Goal: Information Seeking & Learning: Learn about a topic

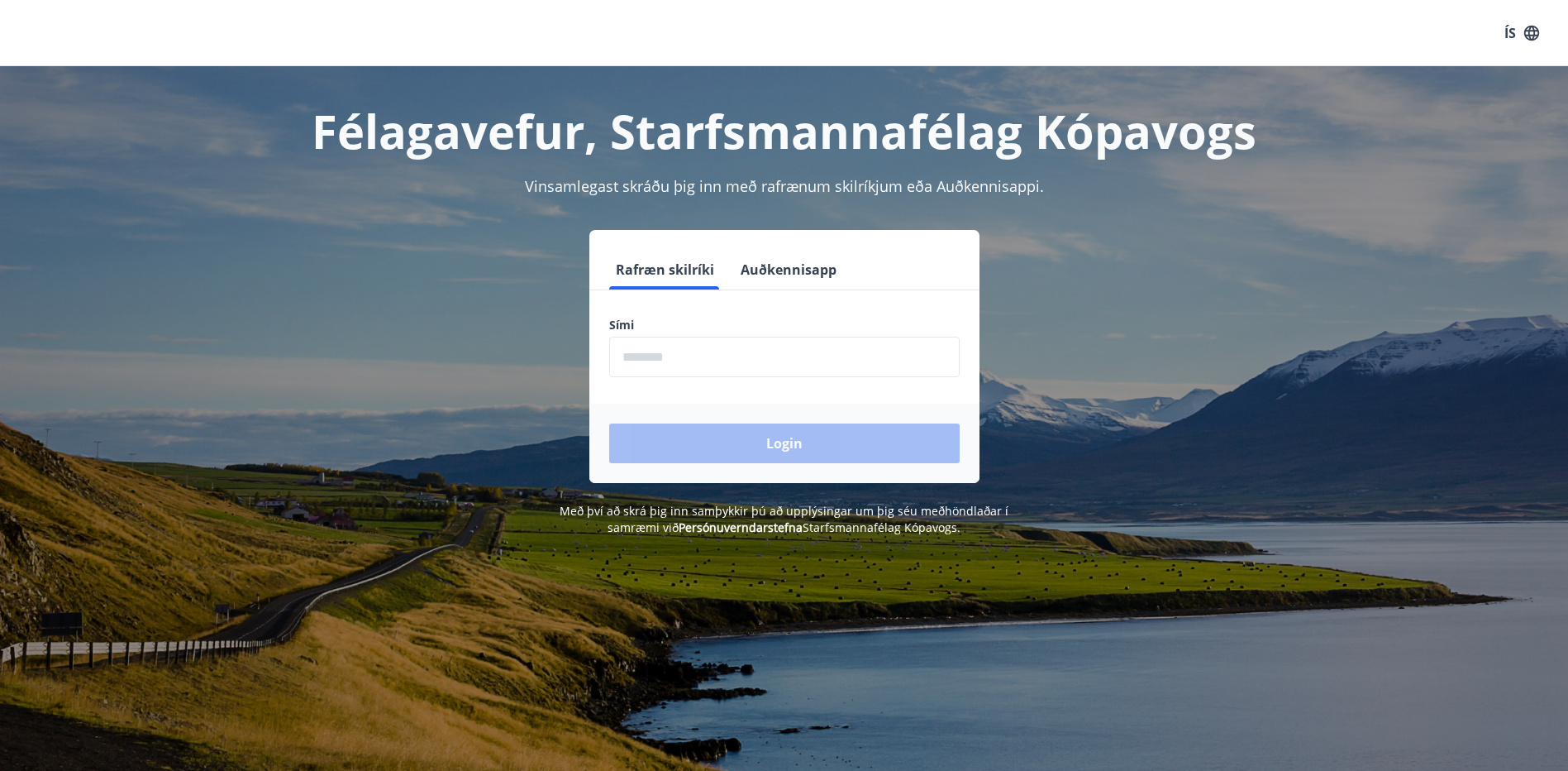
click at [706, 367] on input "phone" at bounding box center [784, 357] width 350 height 40
type input "********"
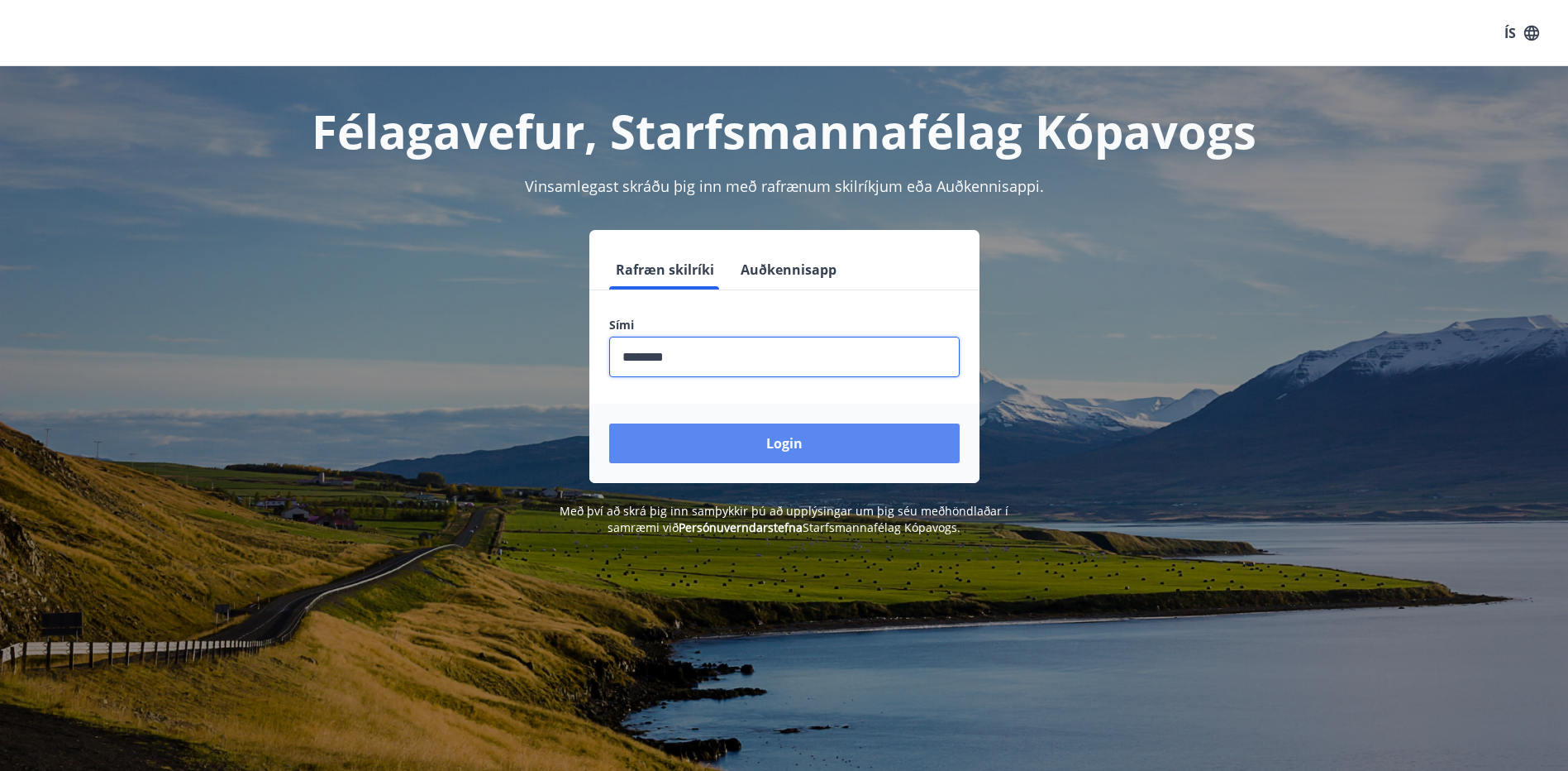
click at [747, 441] on button "Login" at bounding box center [784, 443] width 350 height 40
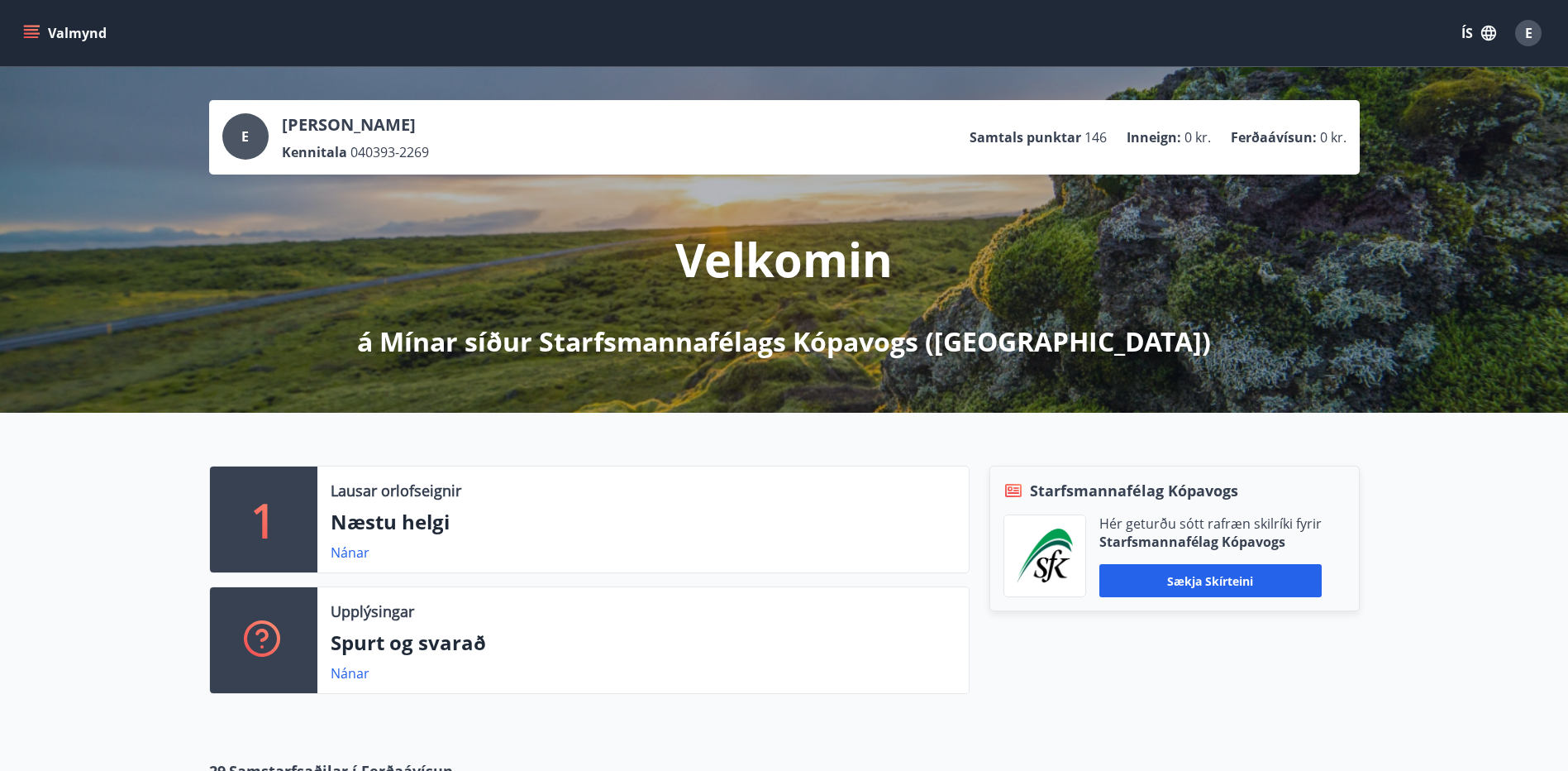
click at [24, 34] on icon "menu" at bounding box center [31, 33] width 16 height 16
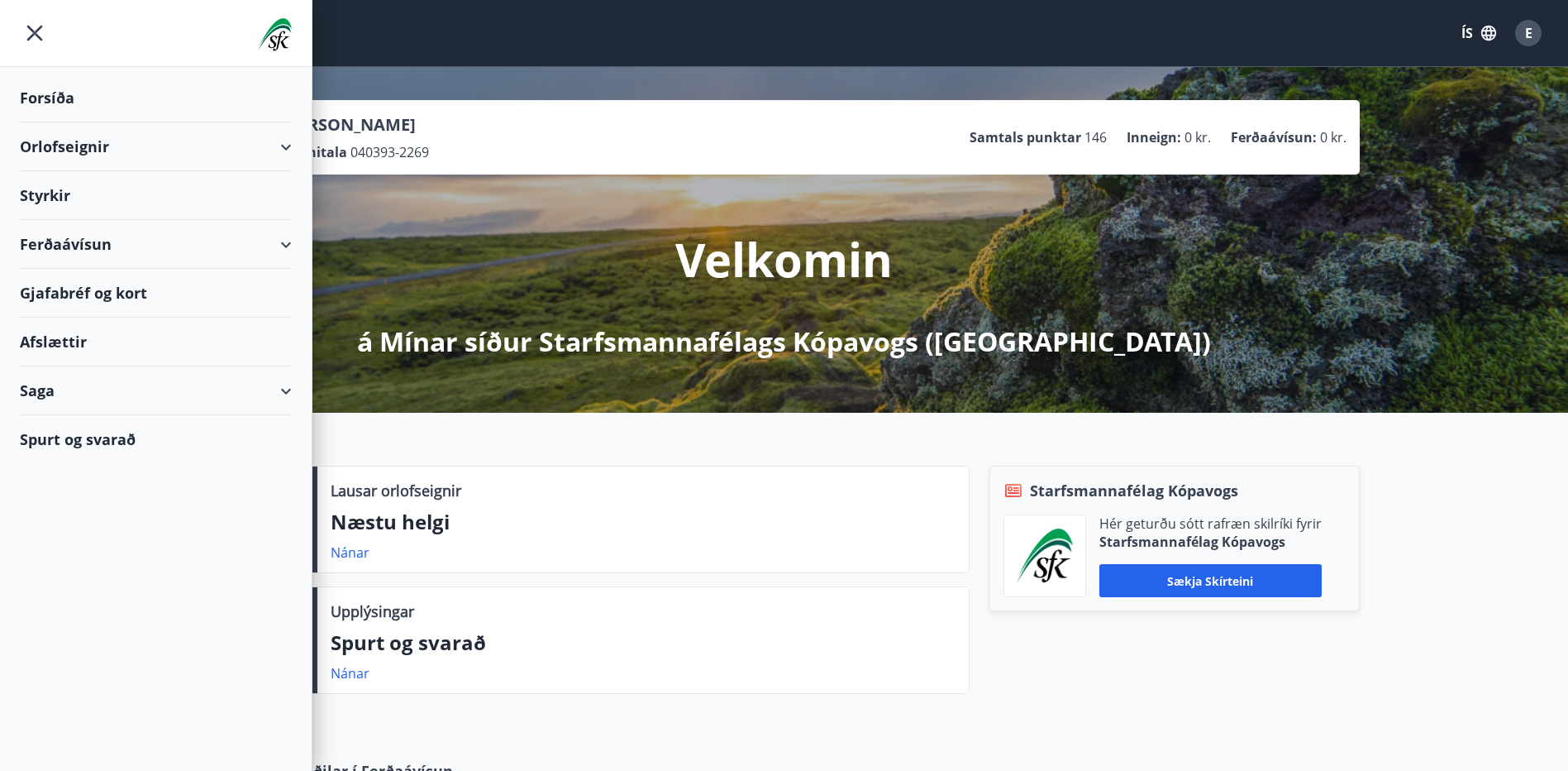
click at [178, 122] on div "Styrkir" at bounding box center [156, 97] width 272 height 49
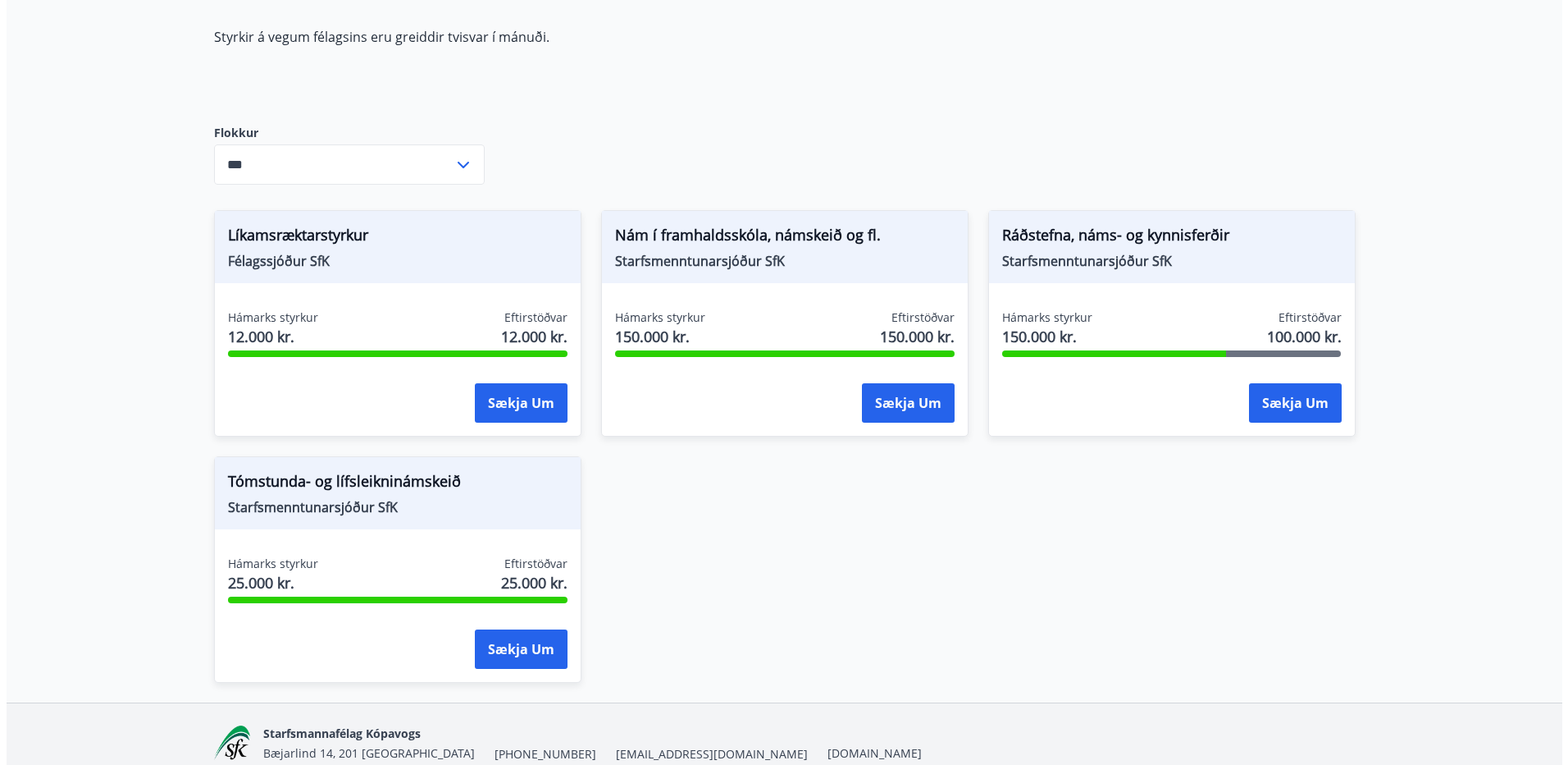
scroll to position [164, 0]
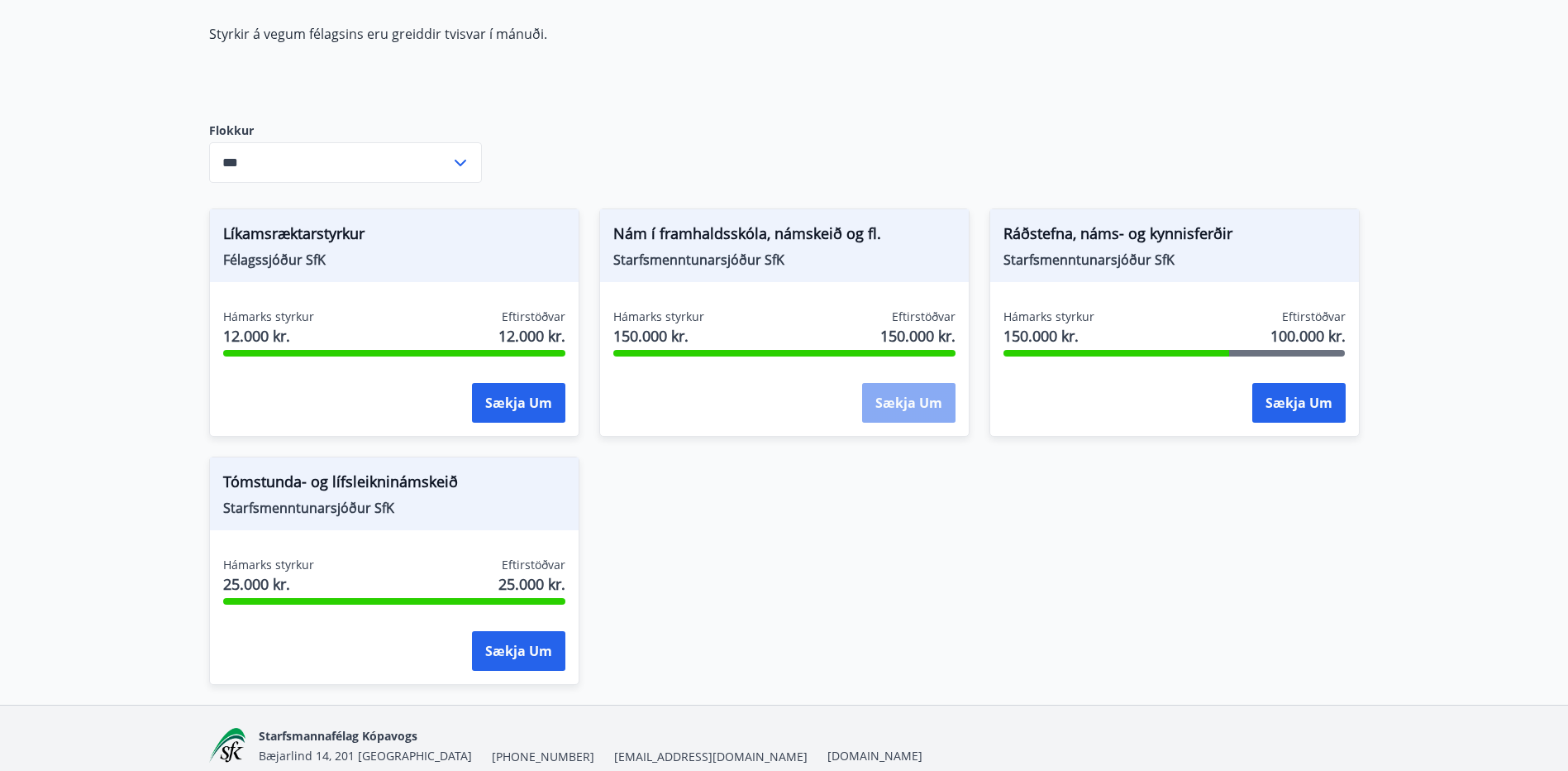
click at [897, 402] on button "Sækja um" at bounding box center [908, 402] width 93 height 40
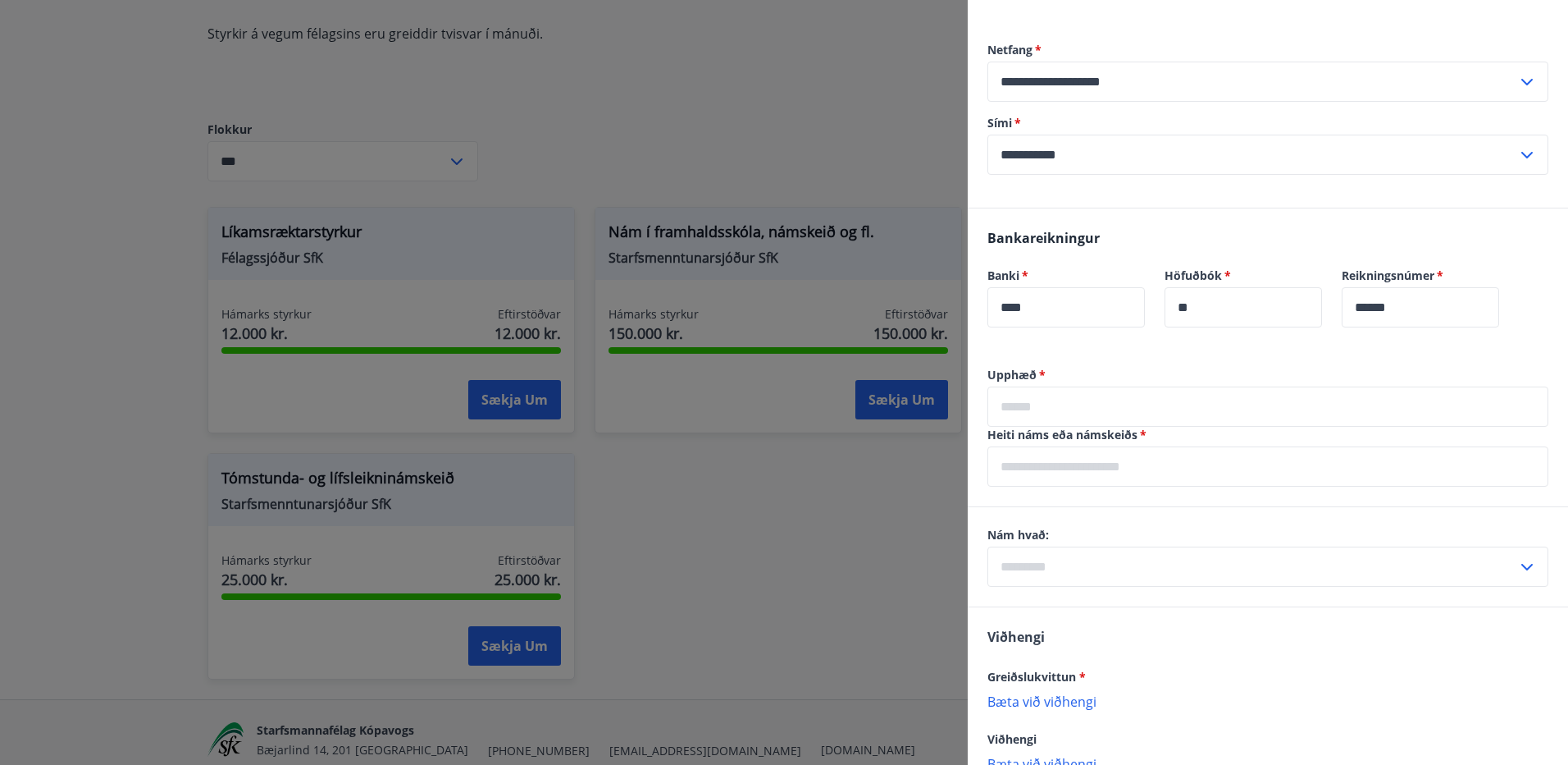
scroll to position [739, 0]
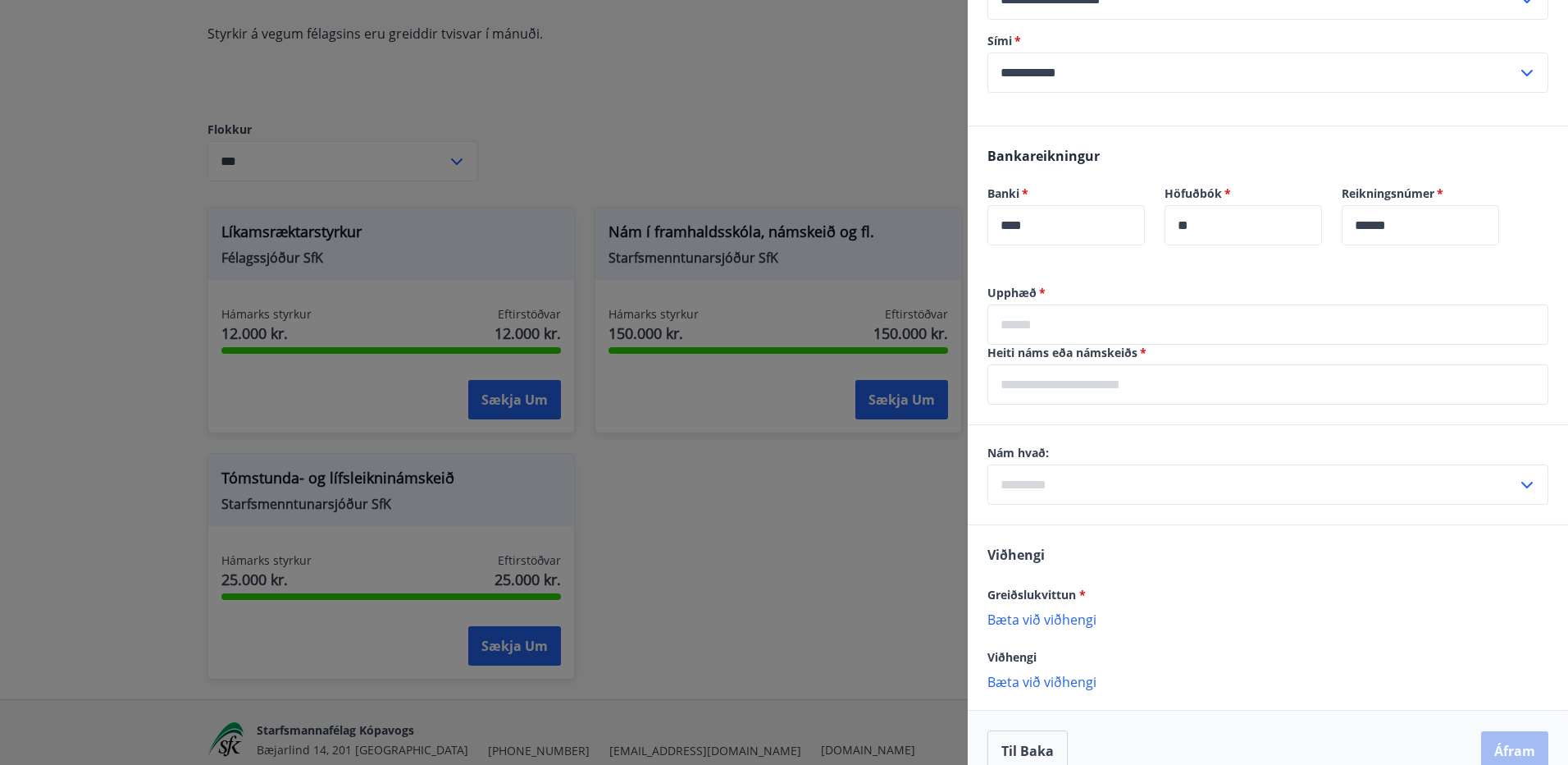
click at [1060, 330] on input "text" at bounding box center [1268, 324] width 561 height 40
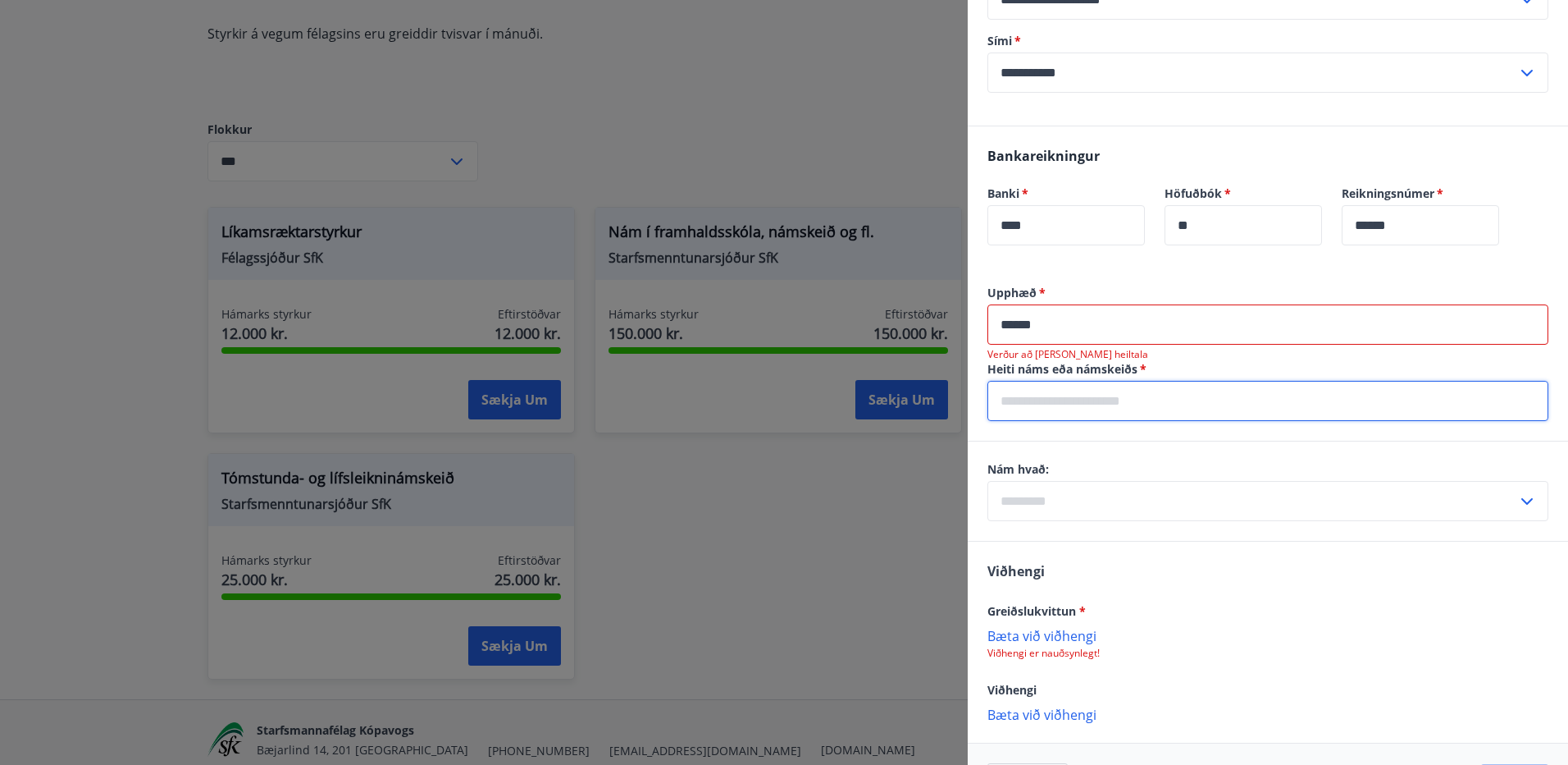
click at [1061, 406] on input "text" at bounding box center [1268, 400] width 561 height 40
click at [1019, 332] on input "******" at bounding box center [1268, 324] width 561 height 40
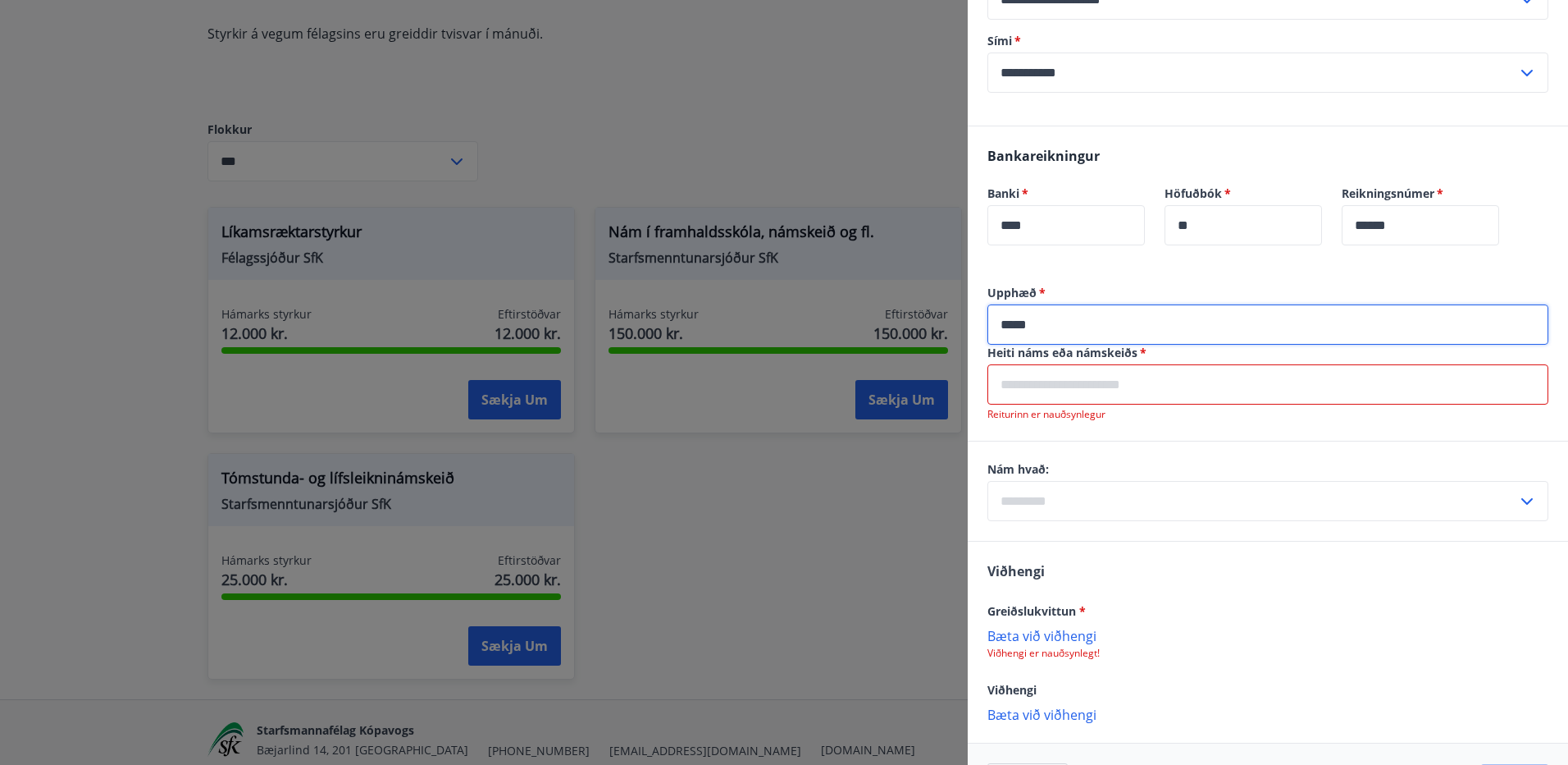
type input "*****"
click at [1023, 385] on input "text" at bounding box center [1268, 384] width 561 height 40
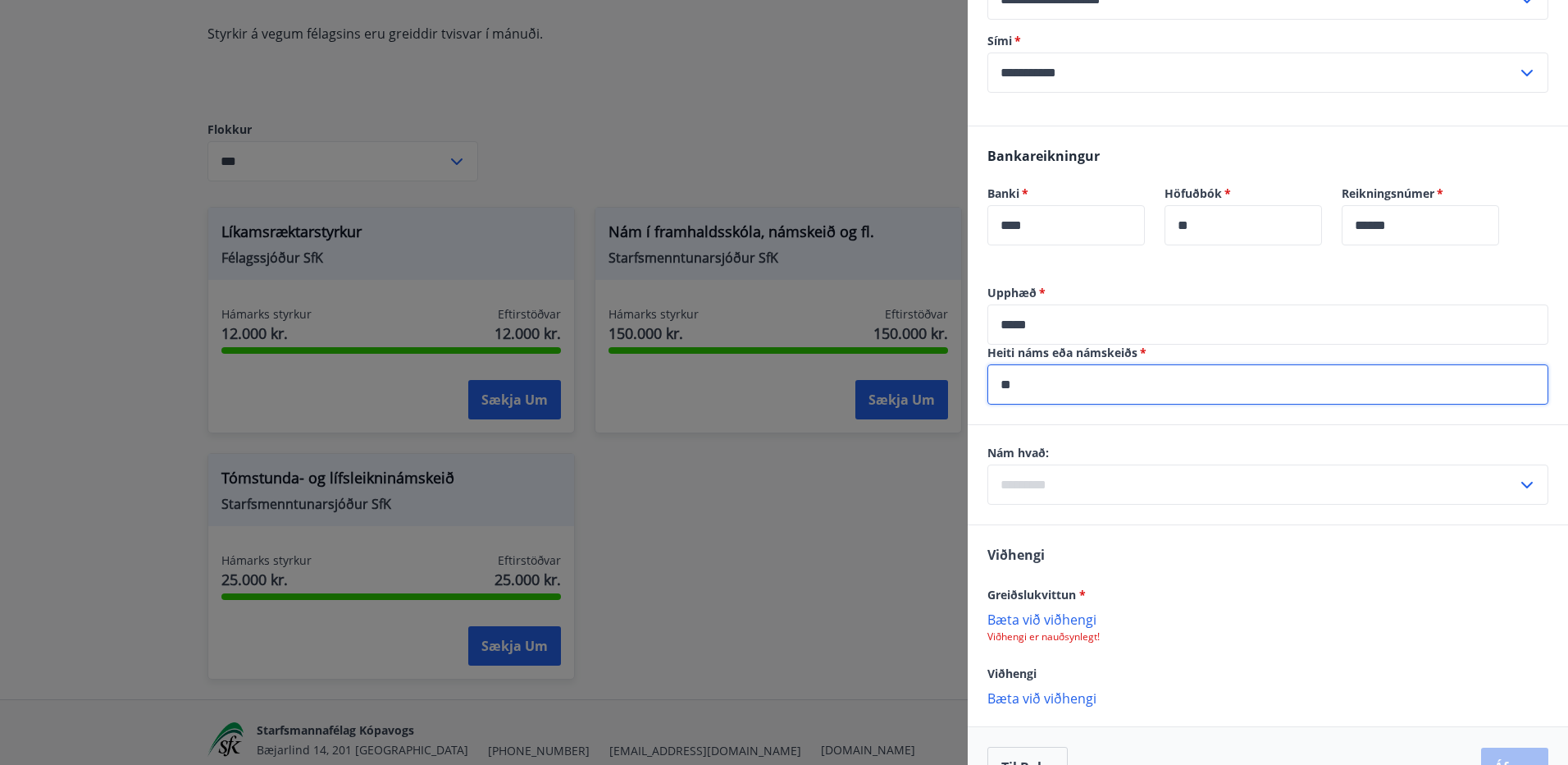
type input "*"
type input "**********"
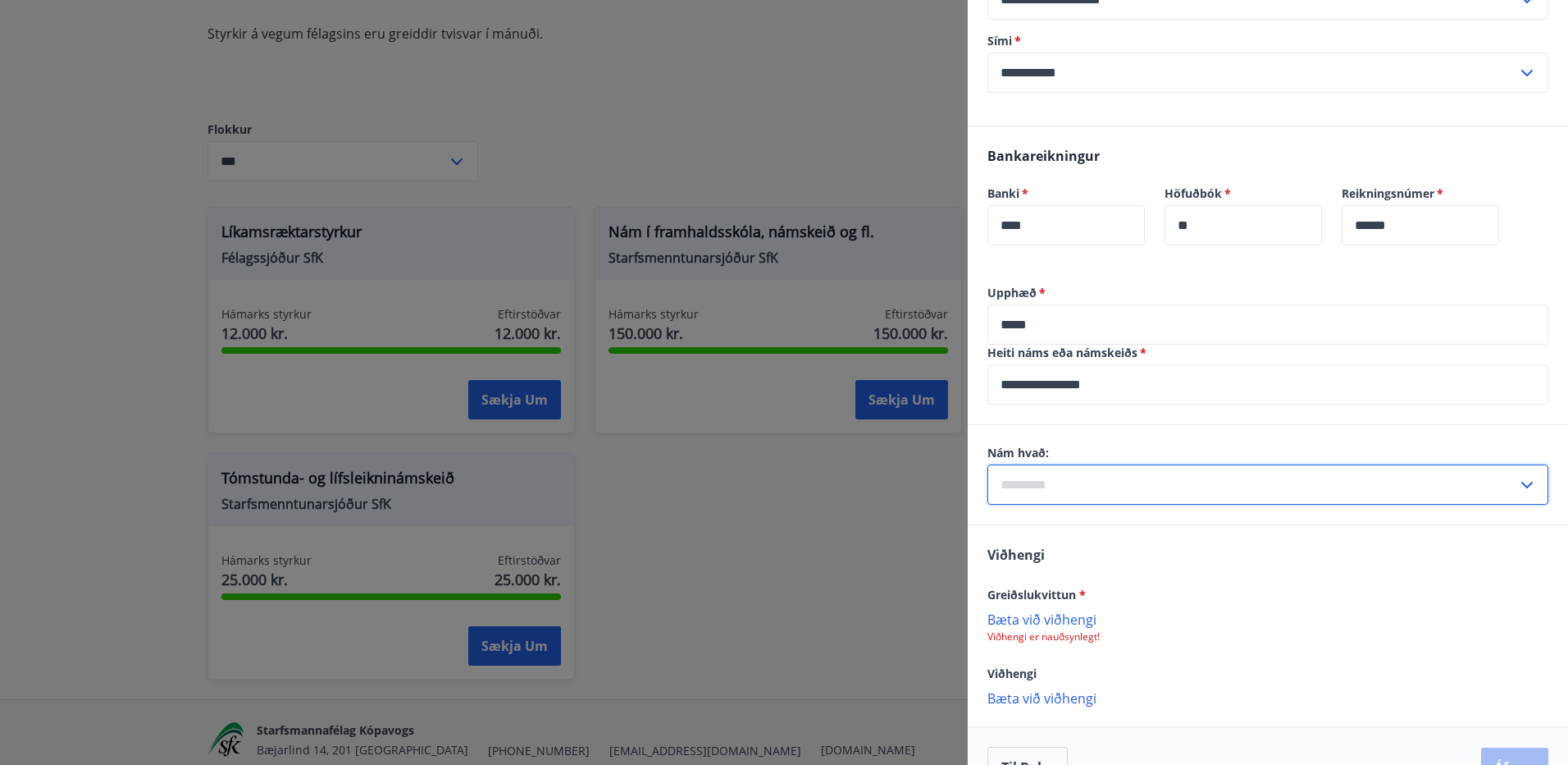
click at [1084, 477] on input "text" at bounding box center [1253, 484] width 530 height 40
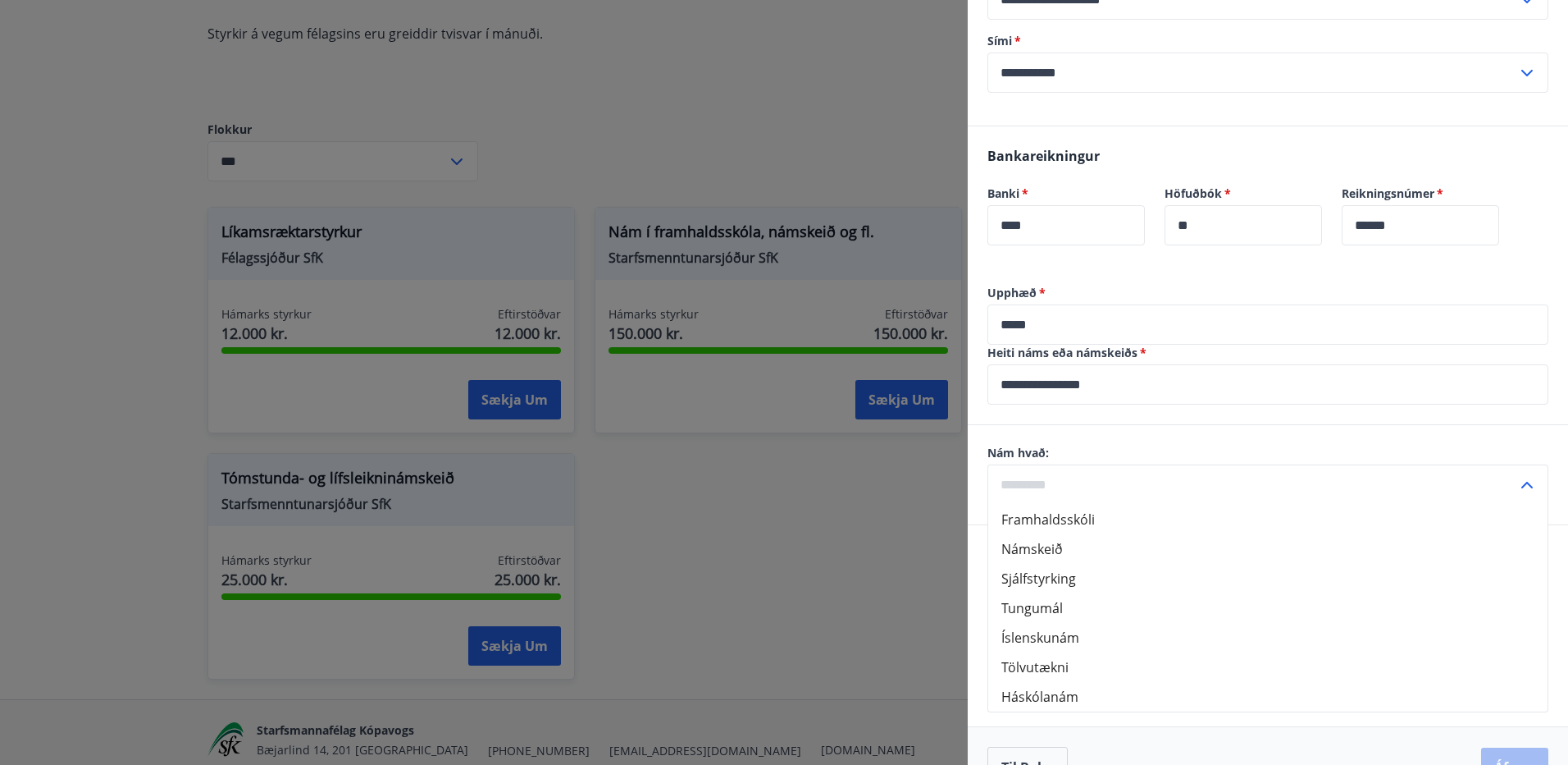
scroll to position [781, 0]
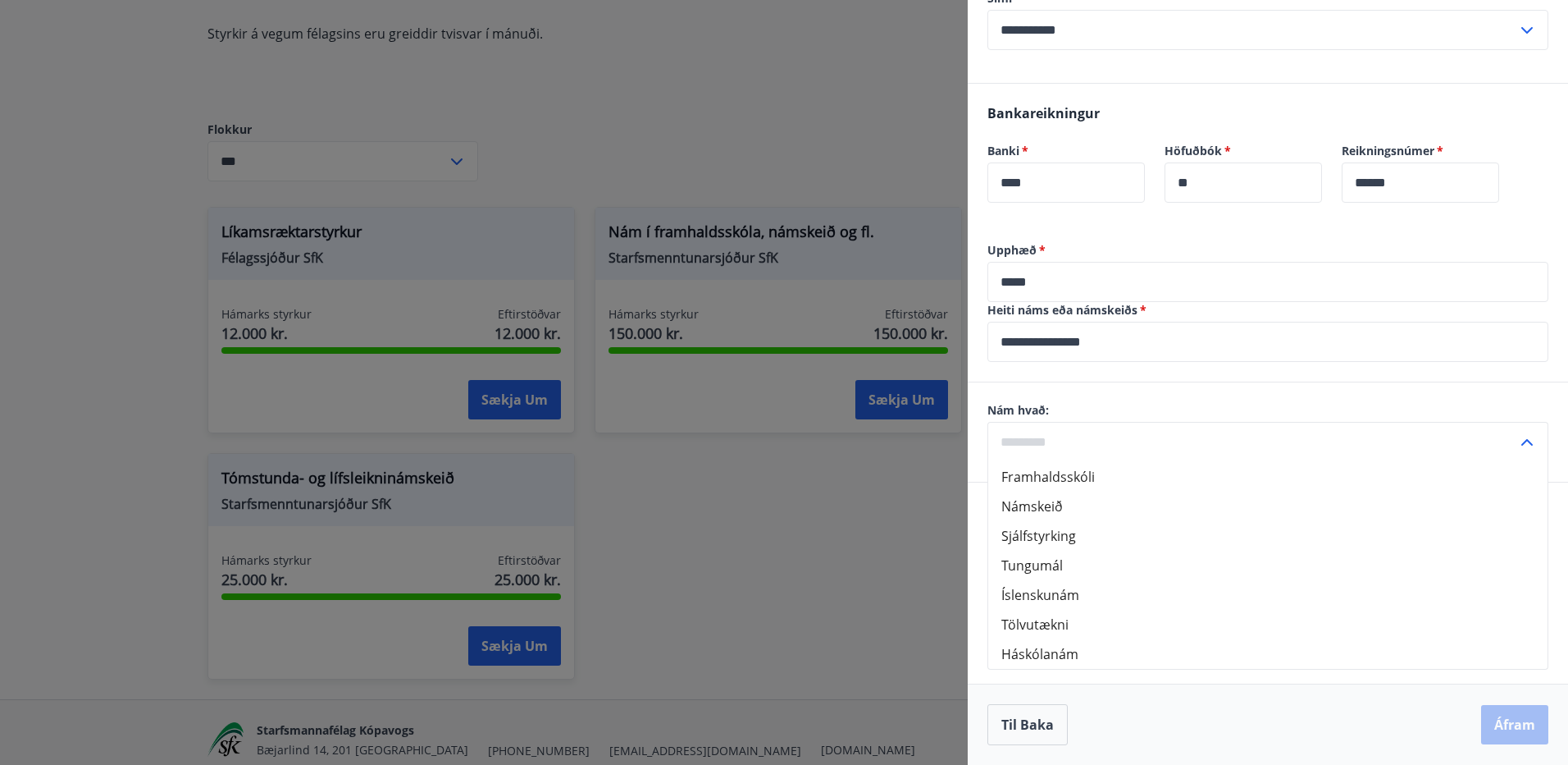
click at [1067, 499] on li "Námskeið" at bounding box center [1268, 506] width 560 height 30
type input "********"
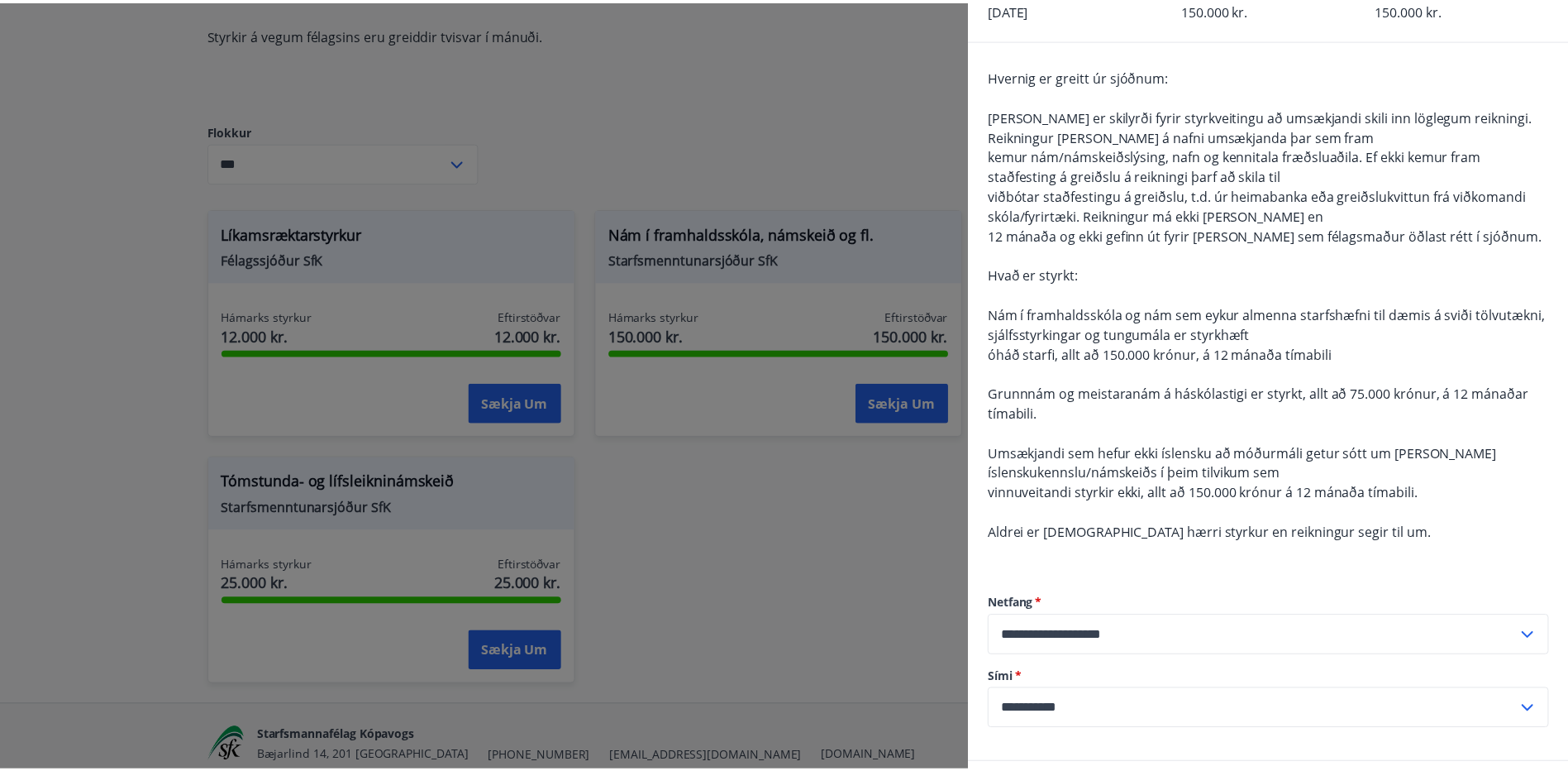
scroll to position [0, 0]
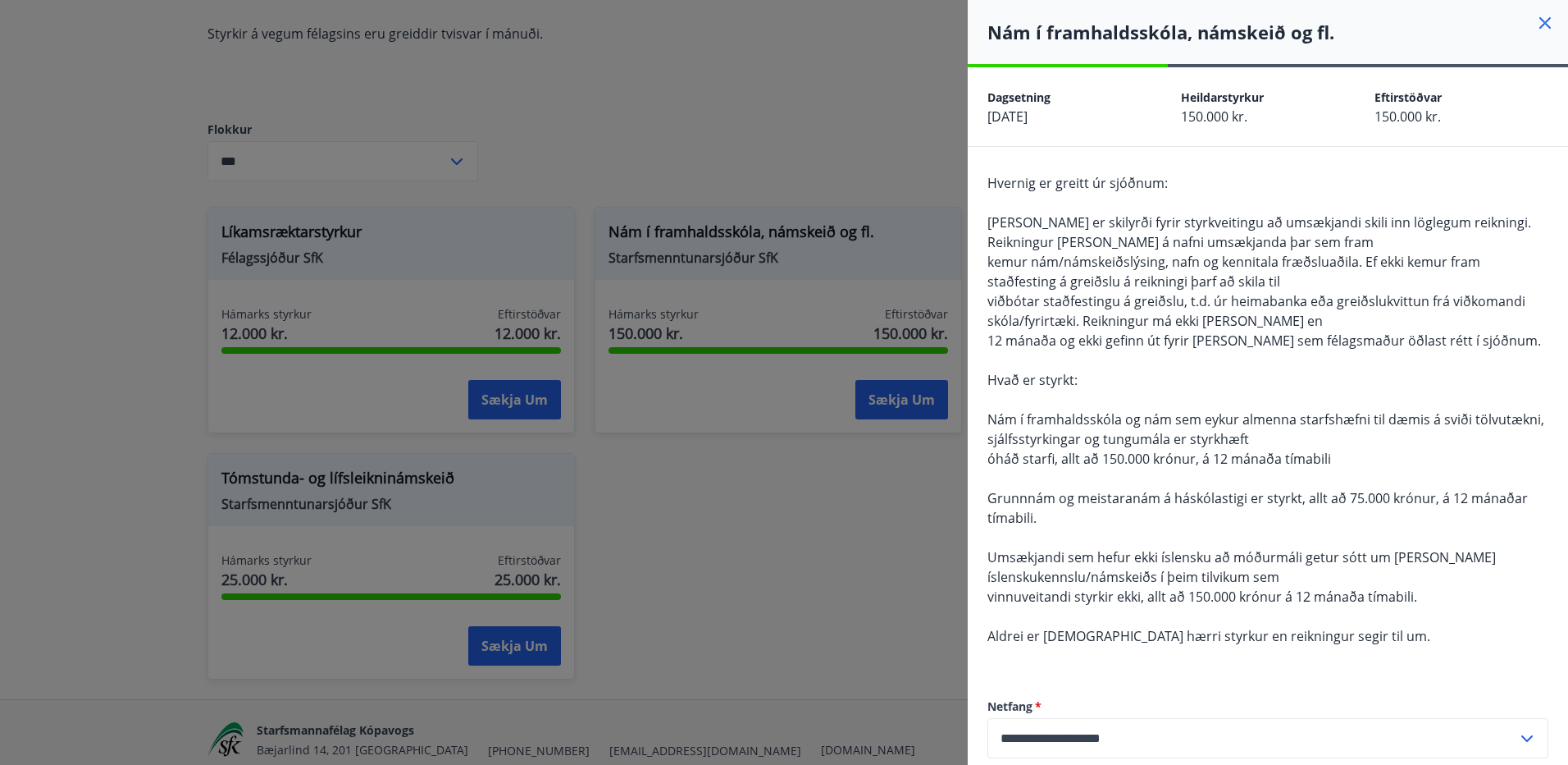
click at [1536, 15] on icon at bounding box center [1545, 22] width 20 height 20
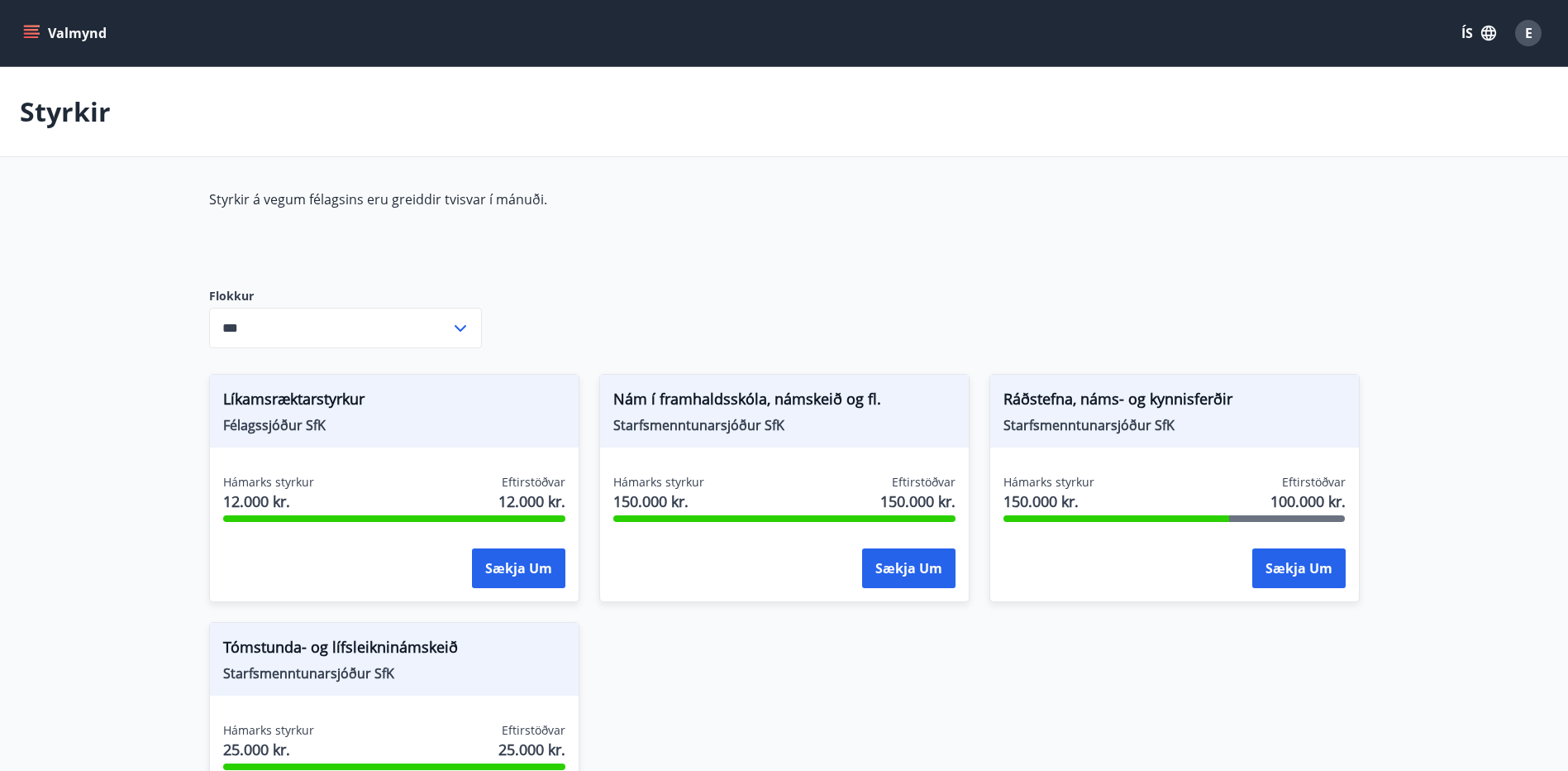
click at [34, 35] on icon "menu" at bounding box center [31, 33] width 16 height 16
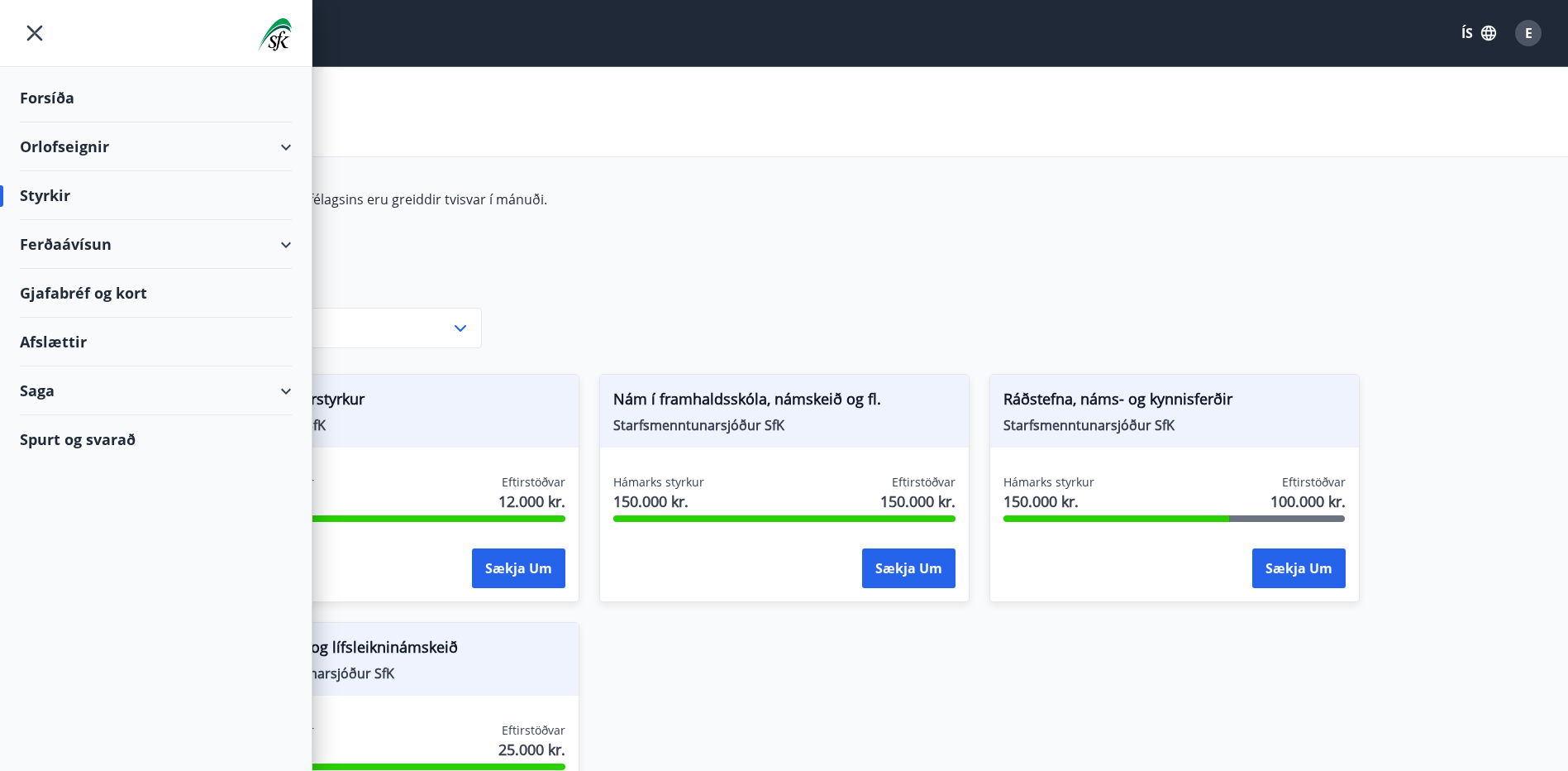
click at [216, 241] on div "Ferðaávísun" at bounding box center [156, 244] width 272 height 49
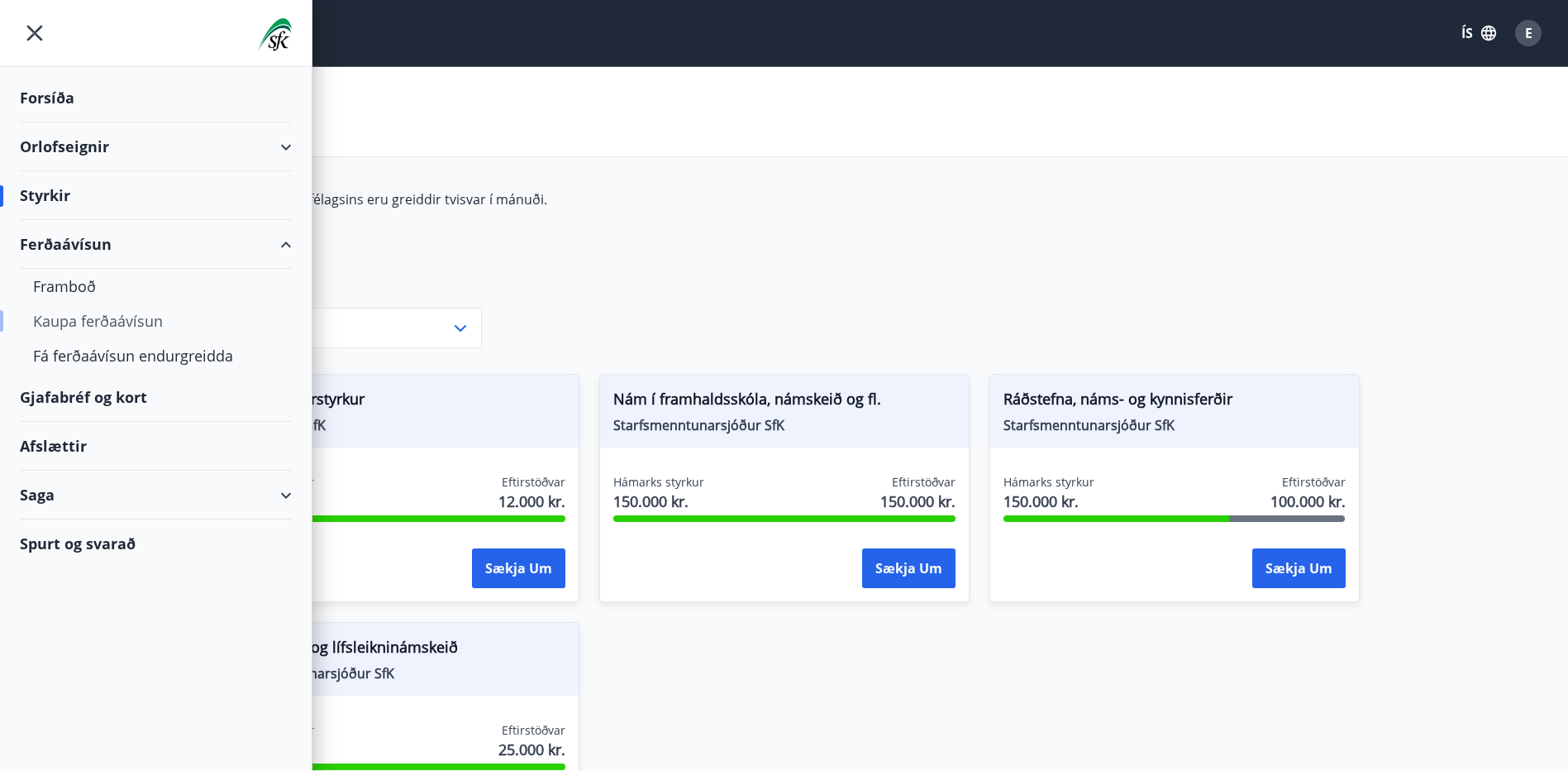
click at [158, 315] on div "Kaupa ferðaávísun" at bounding box center [155, 320] width 245 height 34
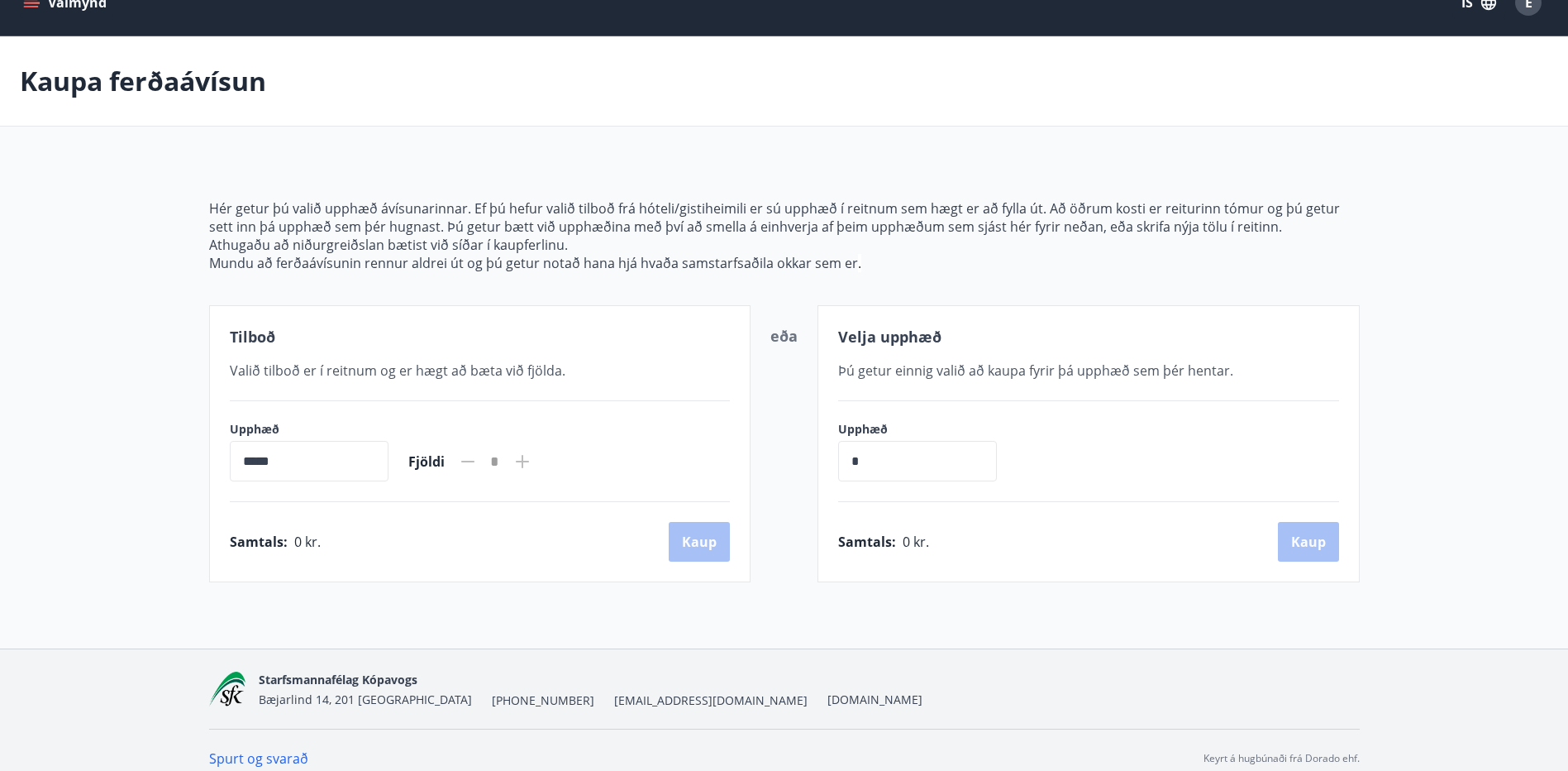
scroll to position [47, 0]
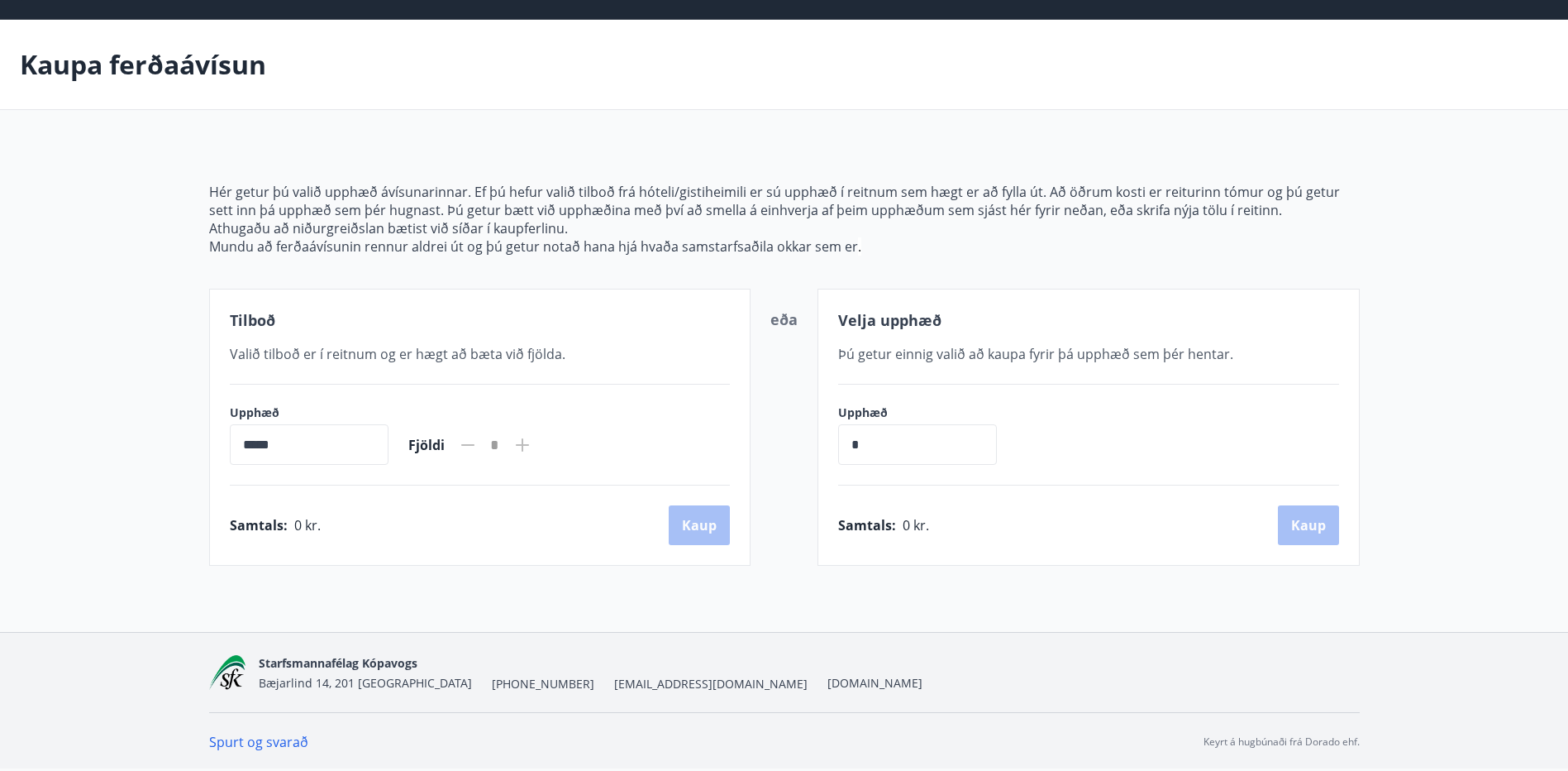
click at [532, 438] on icon at bounding box center [522, 445] width 20 height 20
click at [327, 431] on input "*****" at bounding box center [309, 444] width 158 height 40
click at [878, 445] on input "*" at bounding box center [917, 444] width 158 height 40
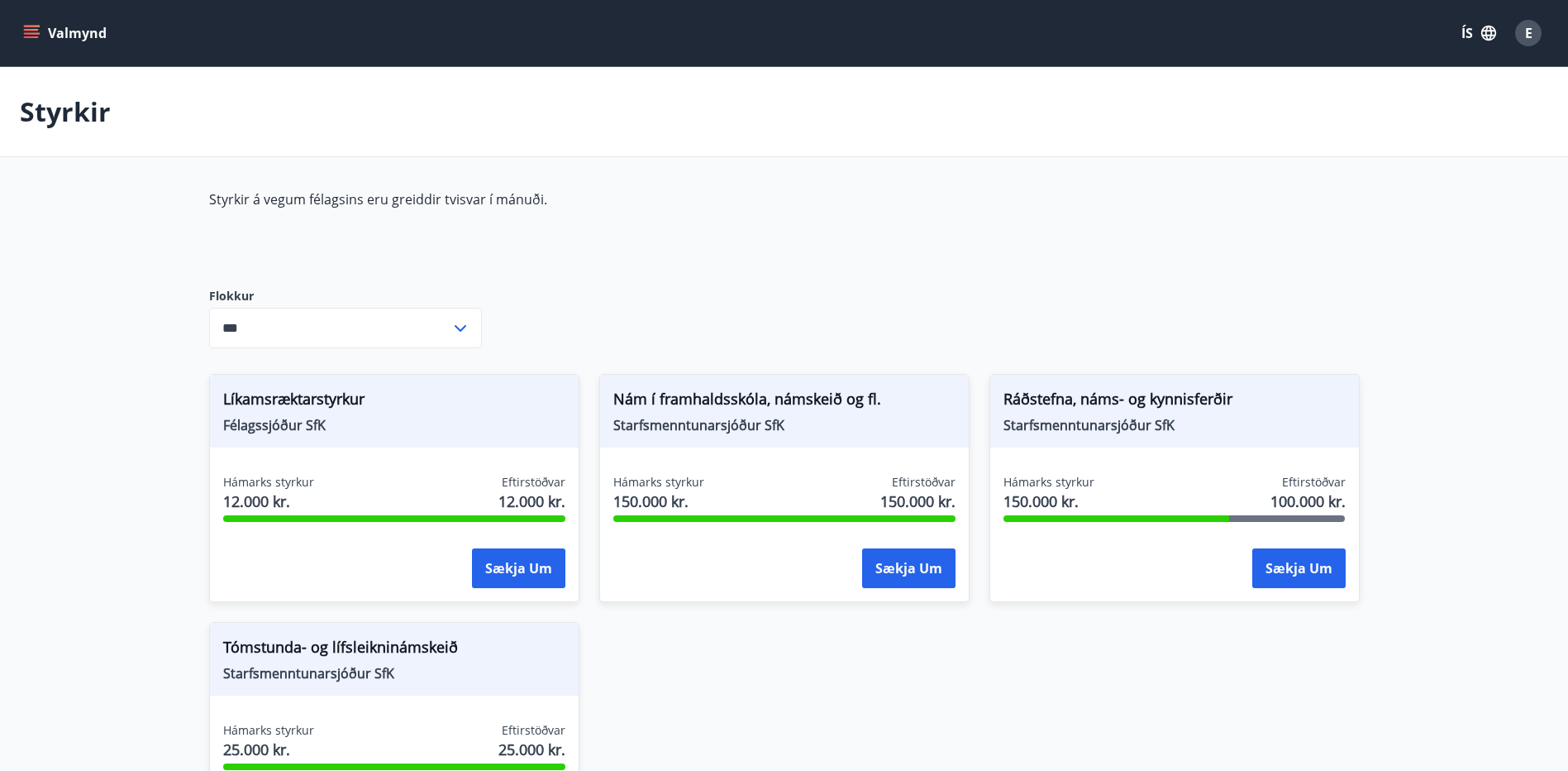
type input "***"
click at [34, 22] on button "Valmynd" at bounding box center [66, 33] width 93 height 30
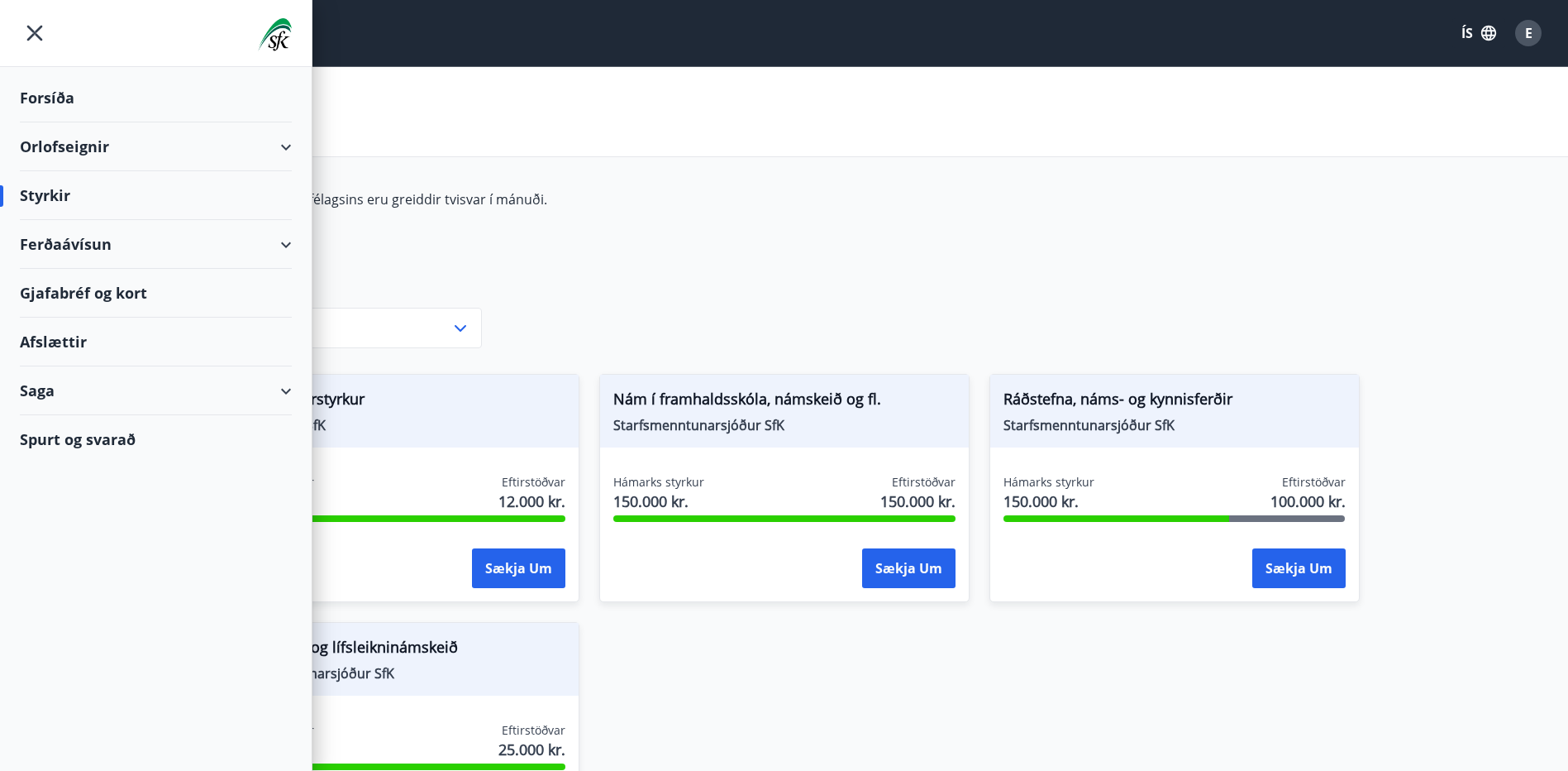
click at [256, 242] on div "Ferðaávísun" at bounding box center [156, 244] width 272 height 49
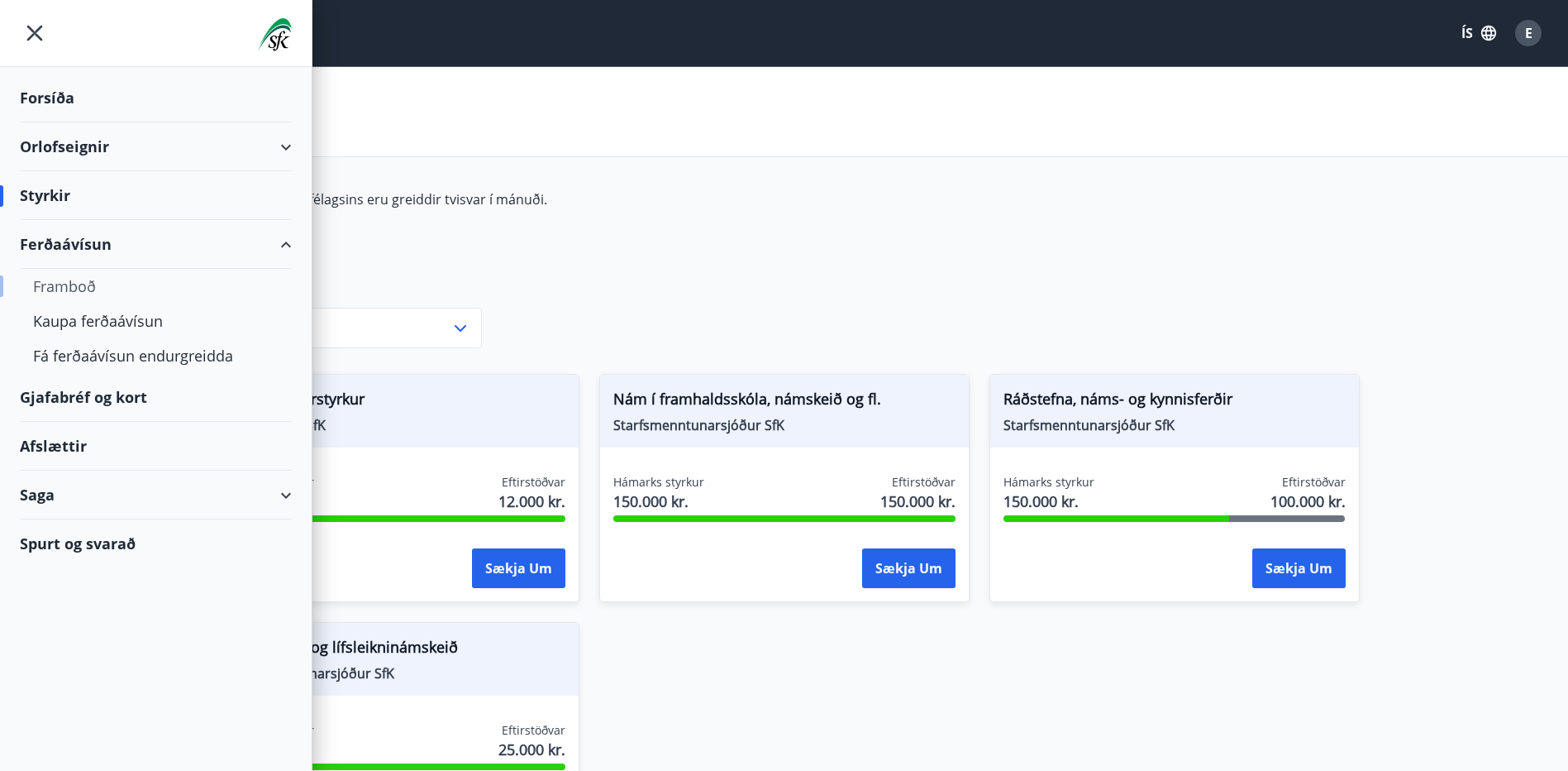
click at [65, 281] on div "Framboð" at bounding box center [155, 286] width 245 height 34
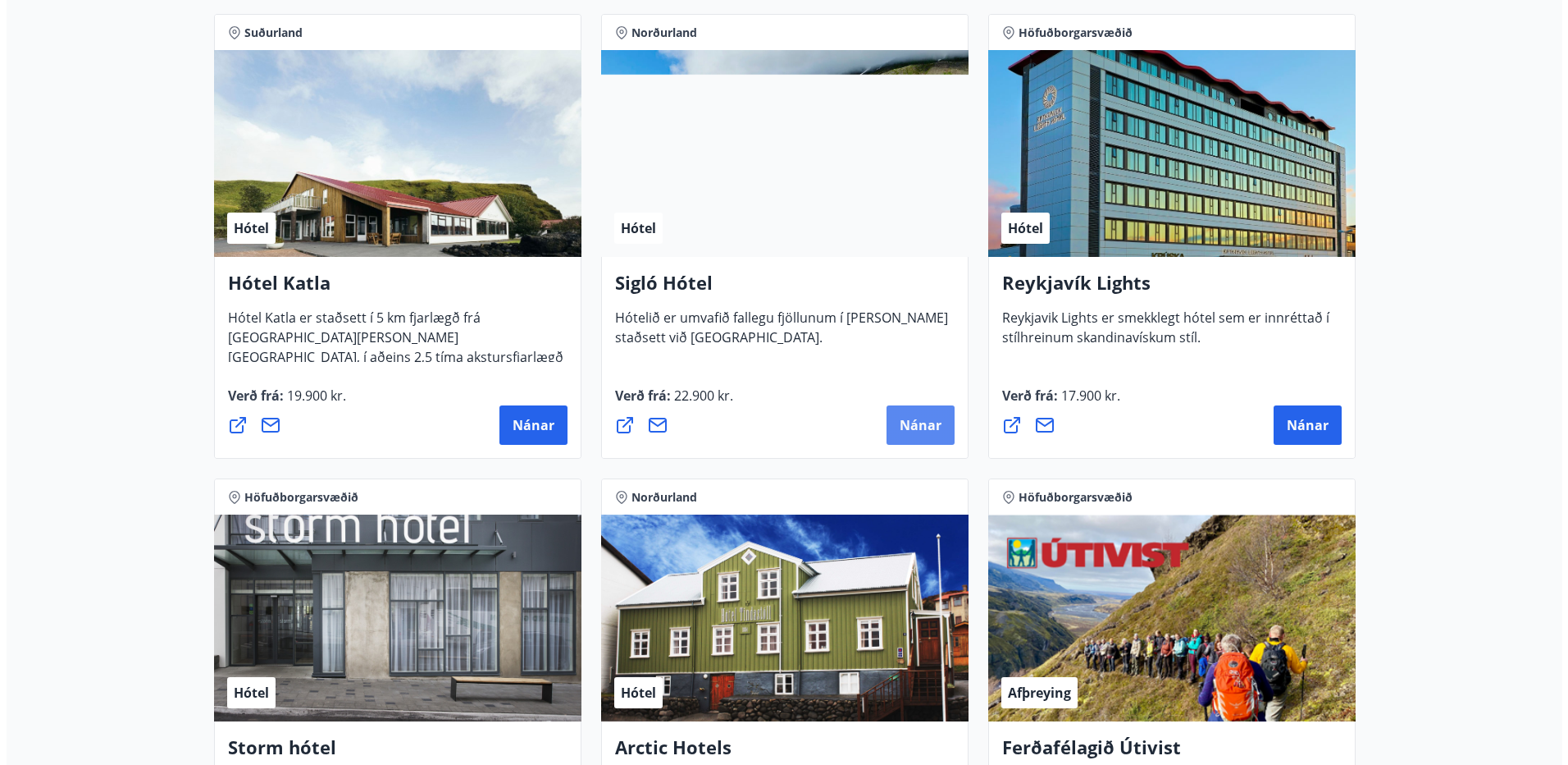
scroll to position [1231, 0]
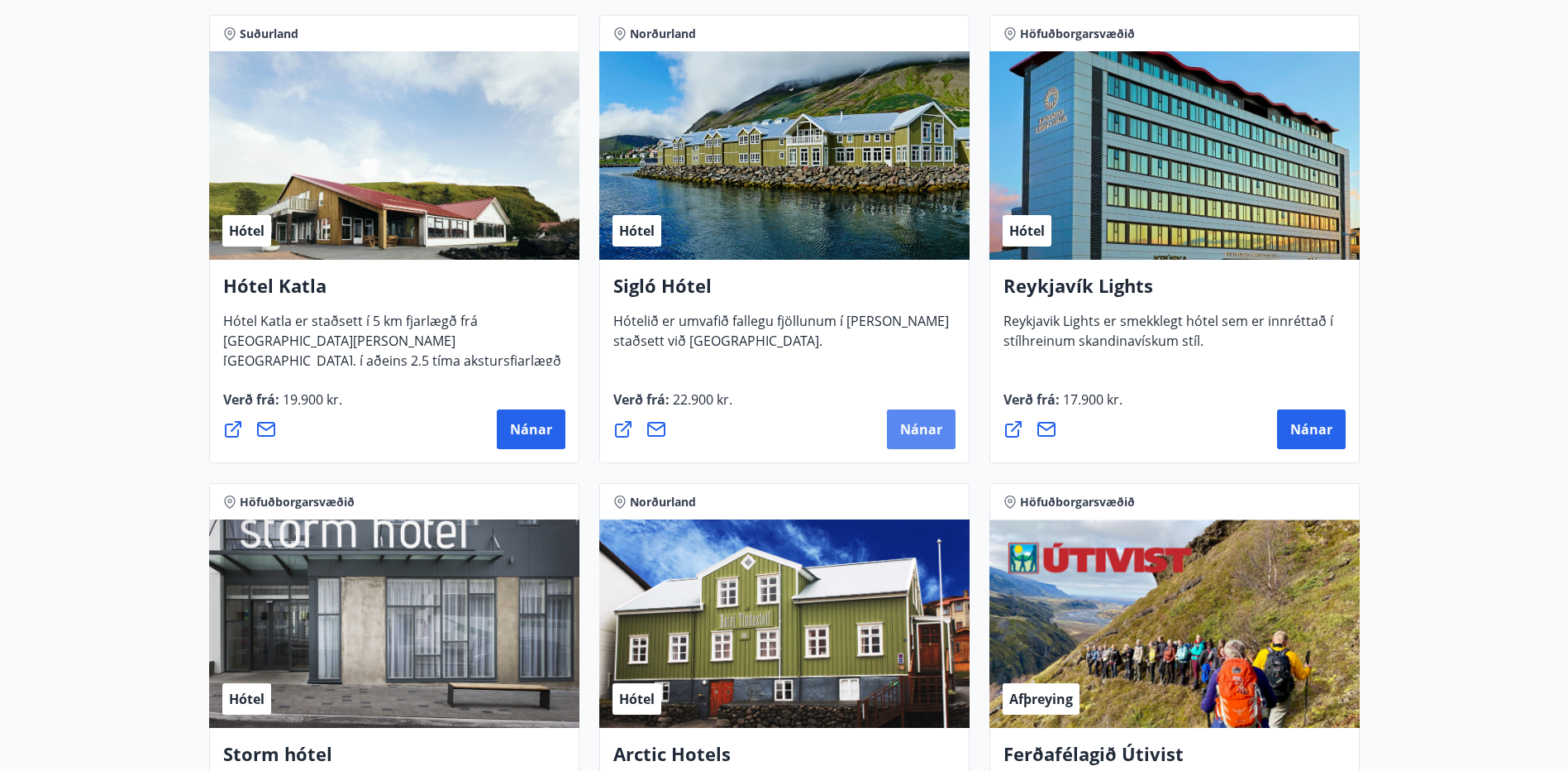
click at [933, 421] on span "Nánar" at bounding box center [920, 429] width 42 height 18
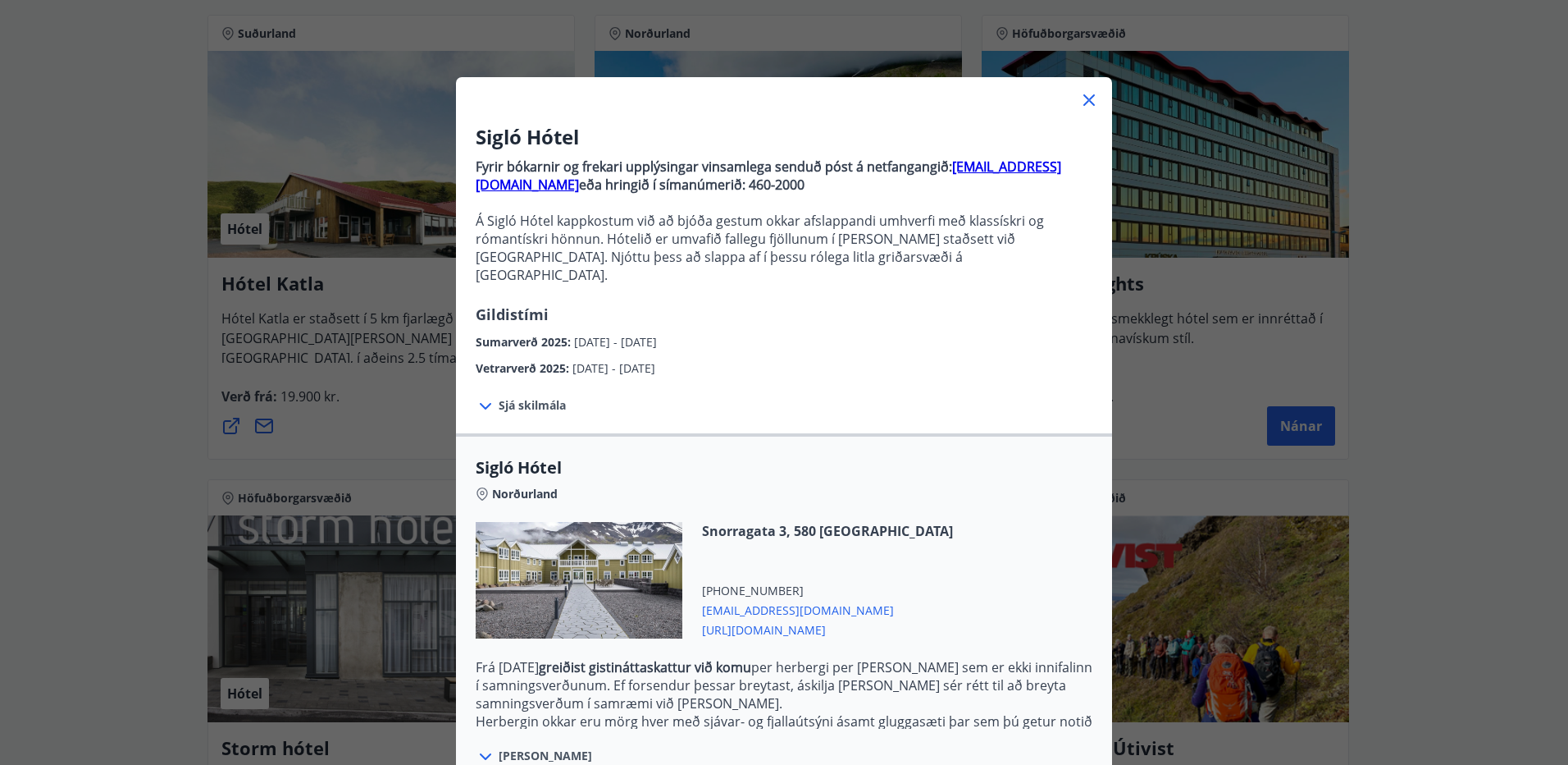
scroll to position [8, 0]
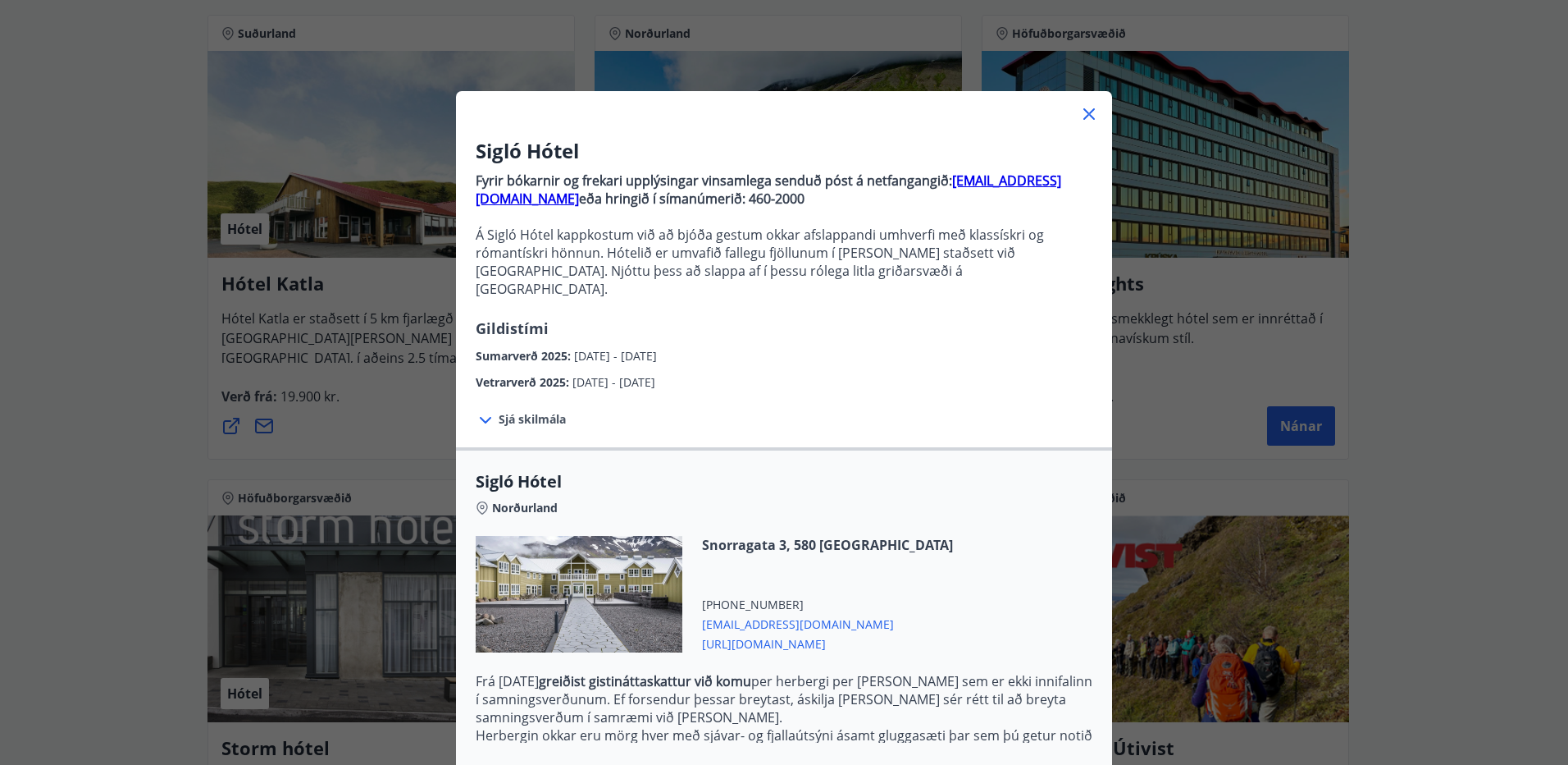
click at [479, 417] on icon at bounding box center [484, 421] width 11 height 7
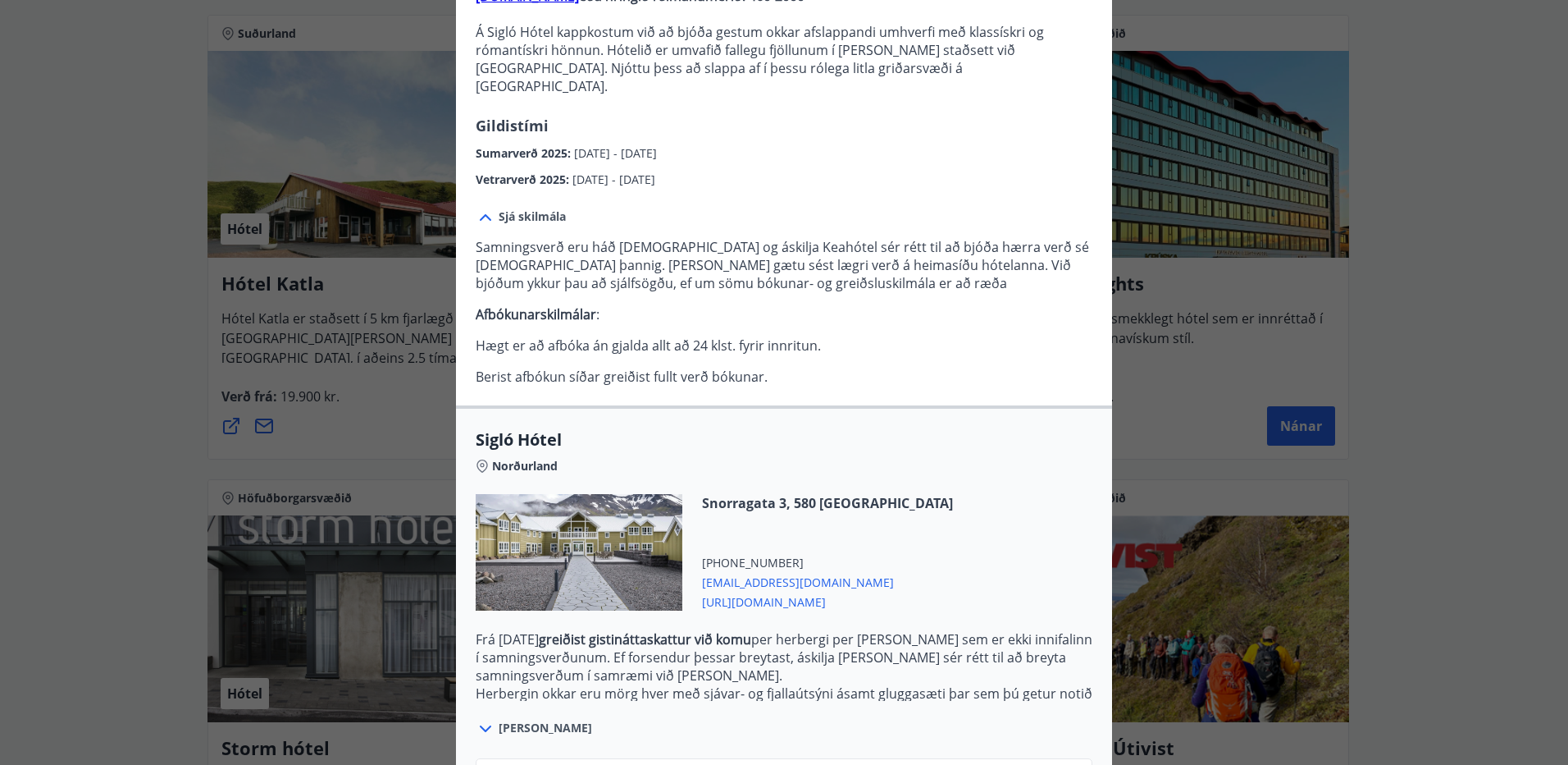
scroll to position [332, 0]
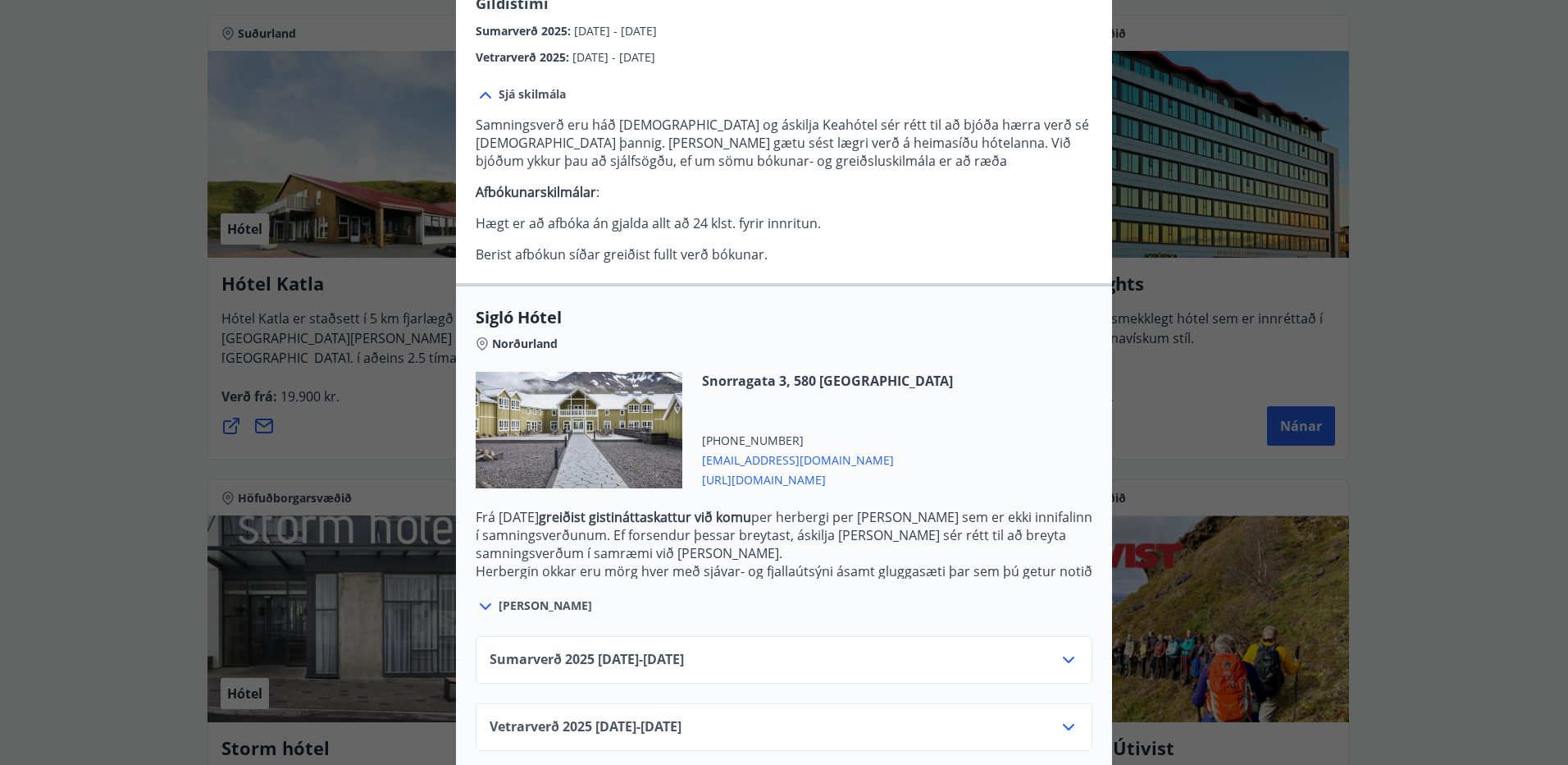
click at [869, 650] on div "Sumarverð 2025 16.05.25 - 30.09.25" at bounding box center [784, 666] width 589 height 32
click at [1072, 650] on icon at bounding box center [1068, 659] width 20 height 20
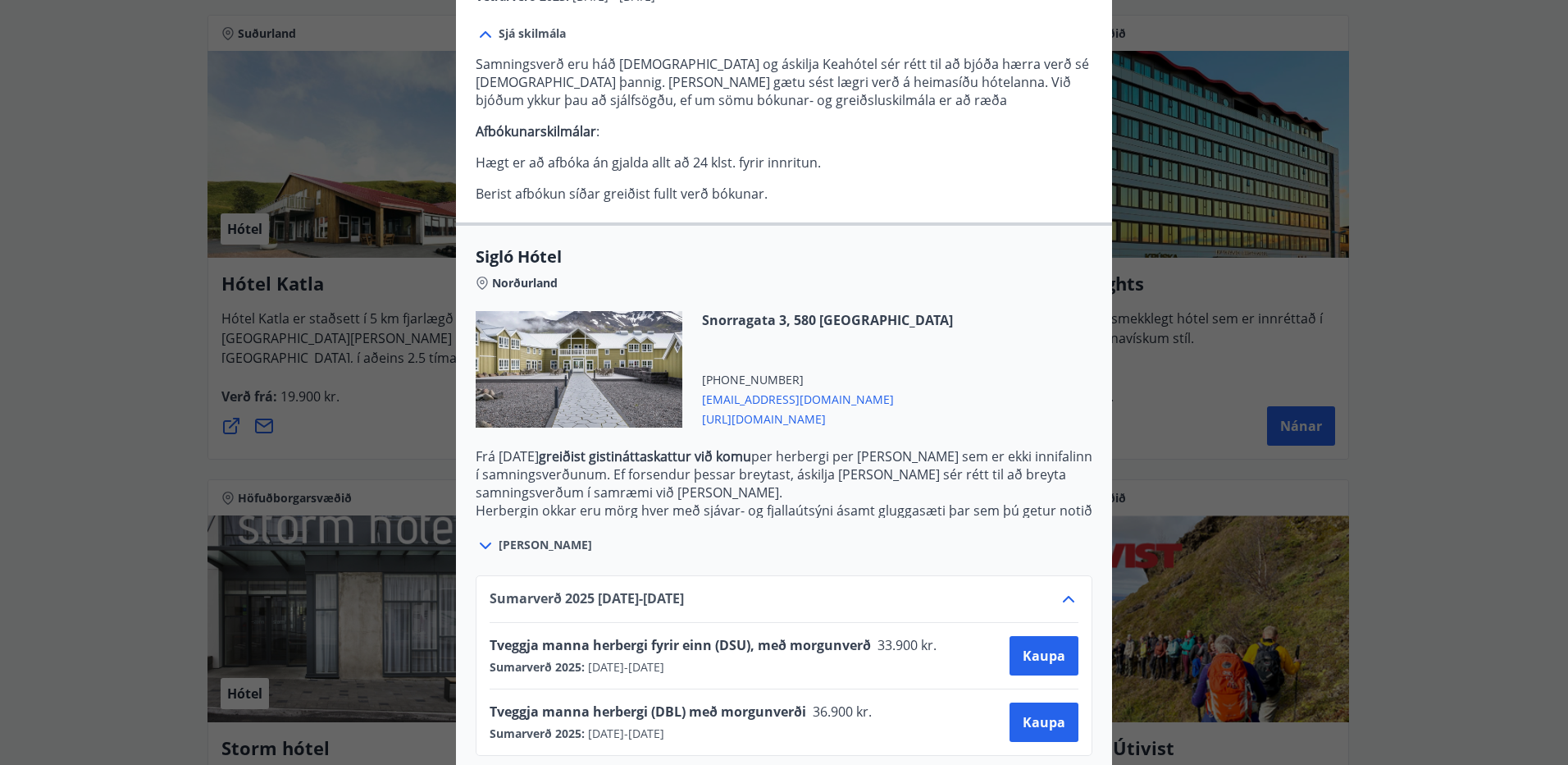
scroll to position [465, 0]
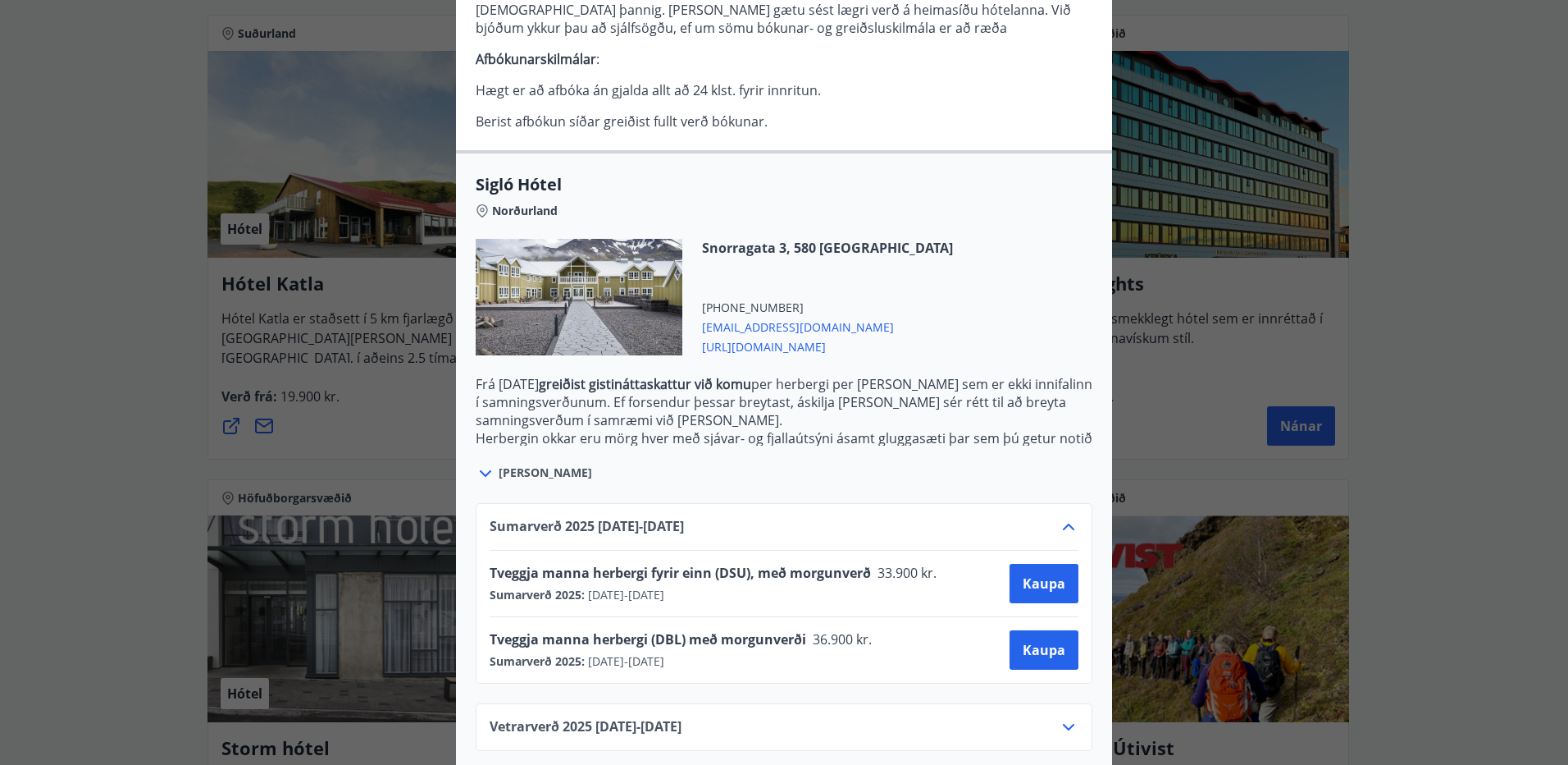
click at [1066, 724] on icon at bounding box center [1068, 727] width 11 height 7
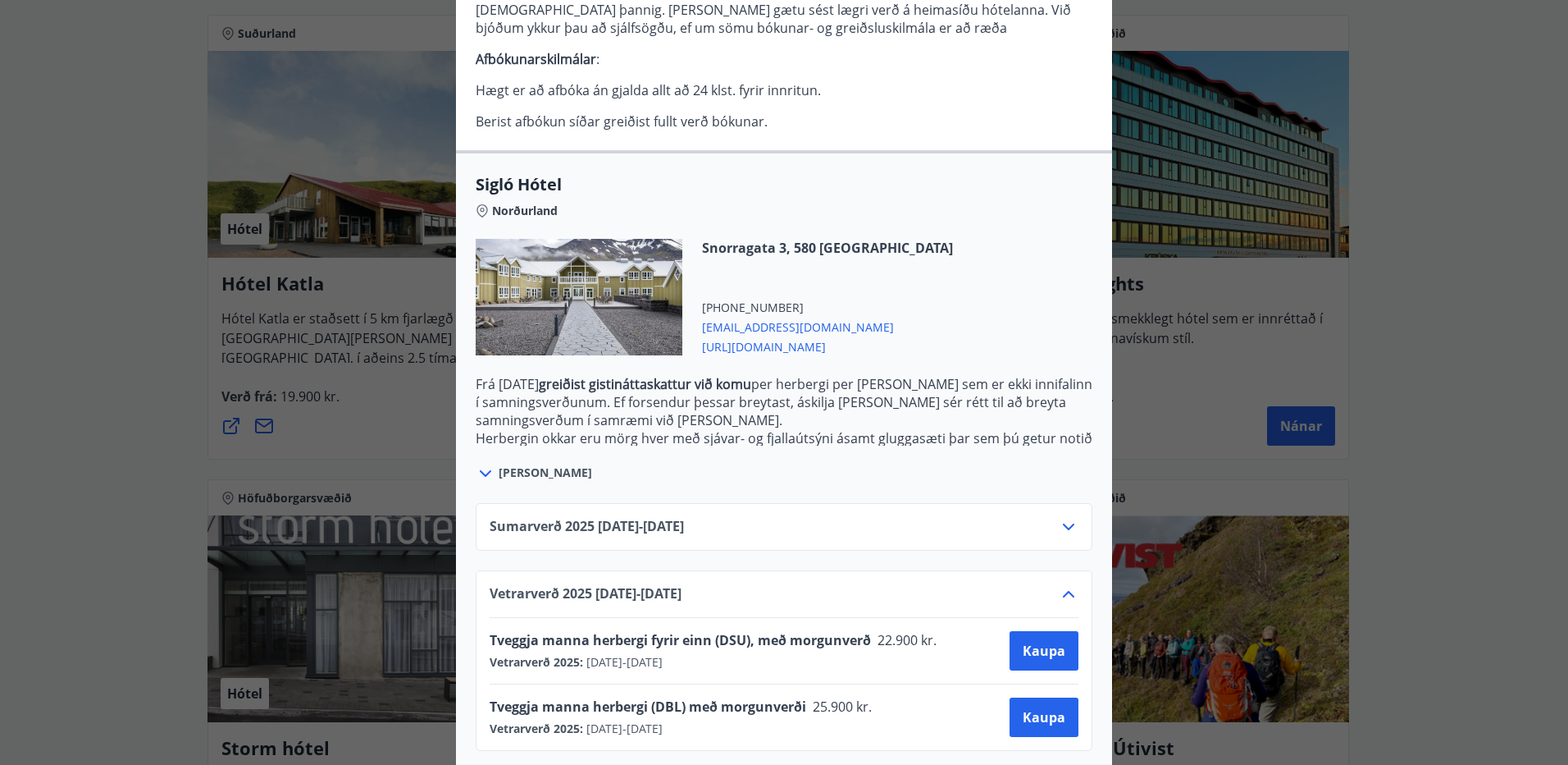
click at [1065, 584] on icon at bounding box center [1068, 593] width 20 height 20
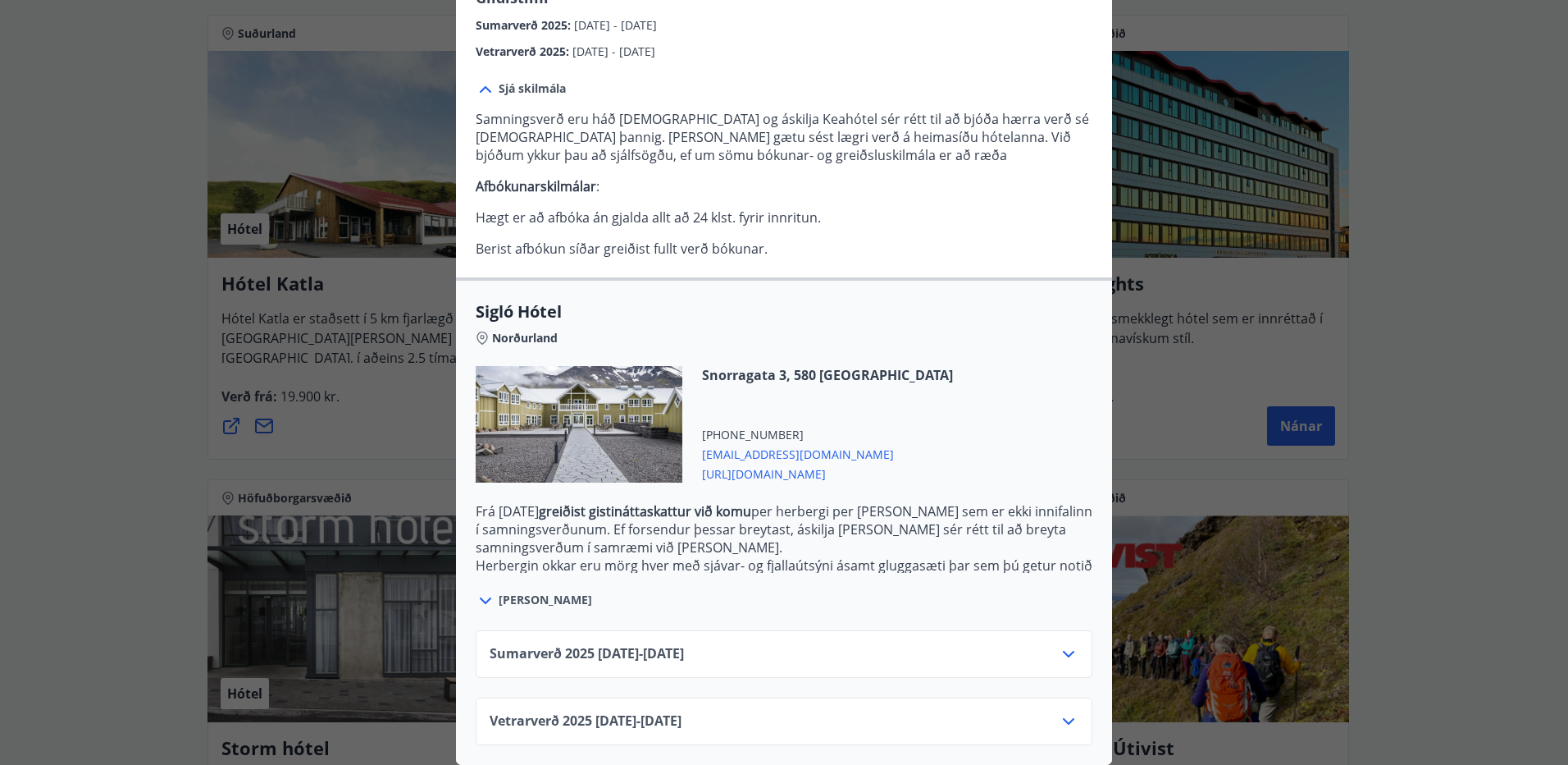
scroll to position [332, 0]
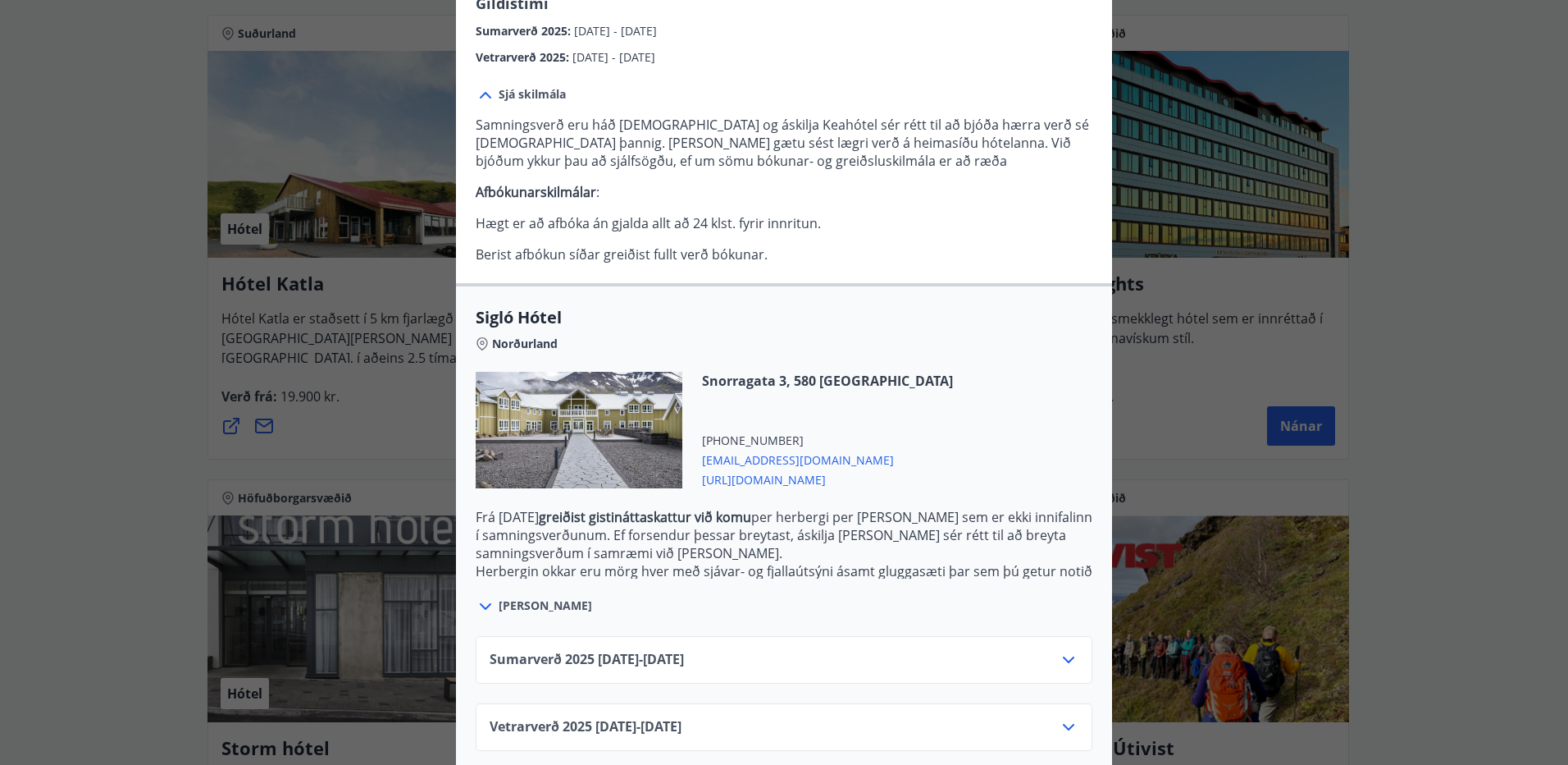
click at [1062, 636] on div "Sumarverð 2025 16.05.25 - 30.09.25" at bounding box center [784, 660] width 617 height 48
click at [1059, 650] on icon at bounding box center [1068, 659] width 20 height 20
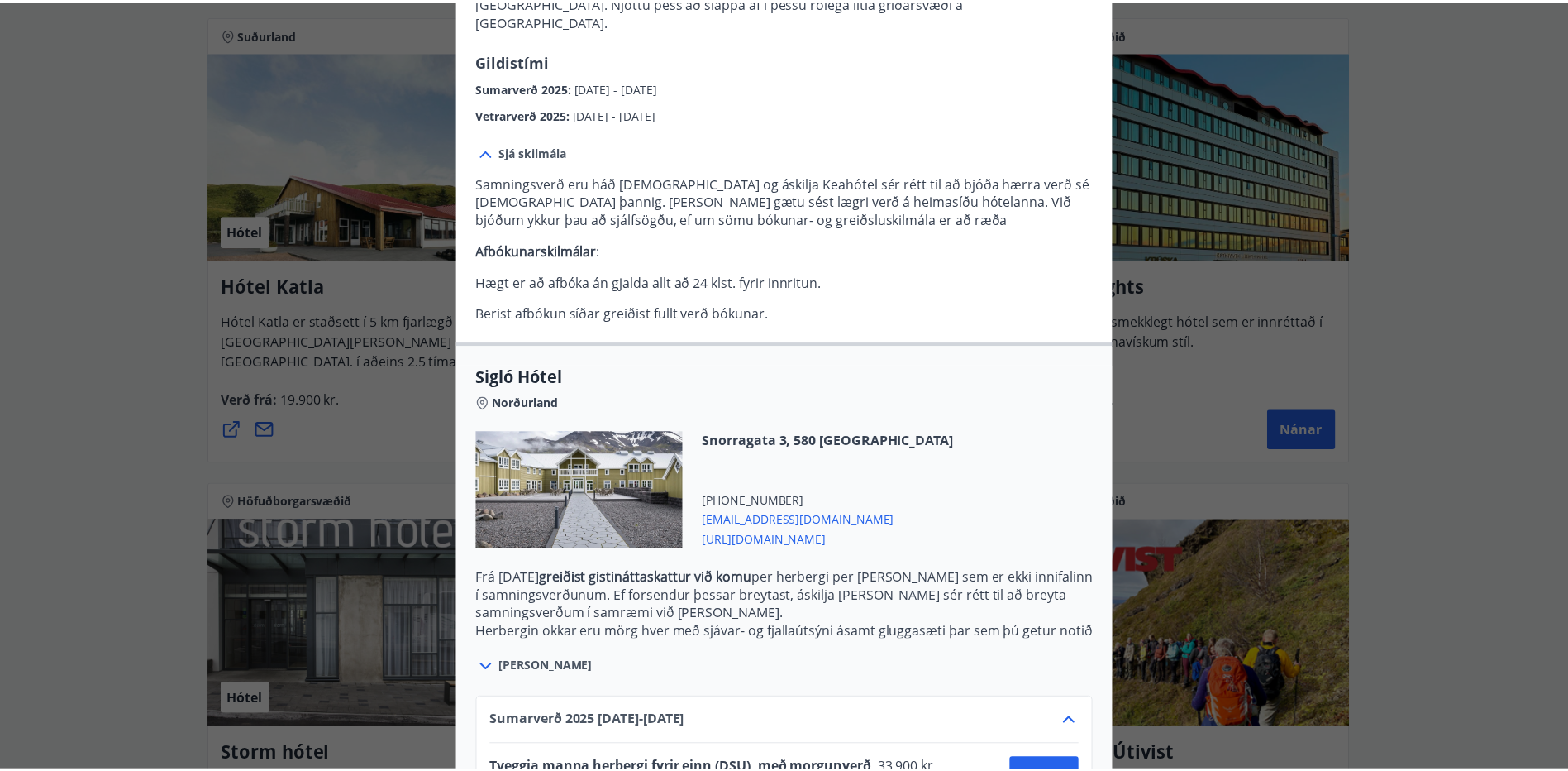
scroll to position [55, 0]
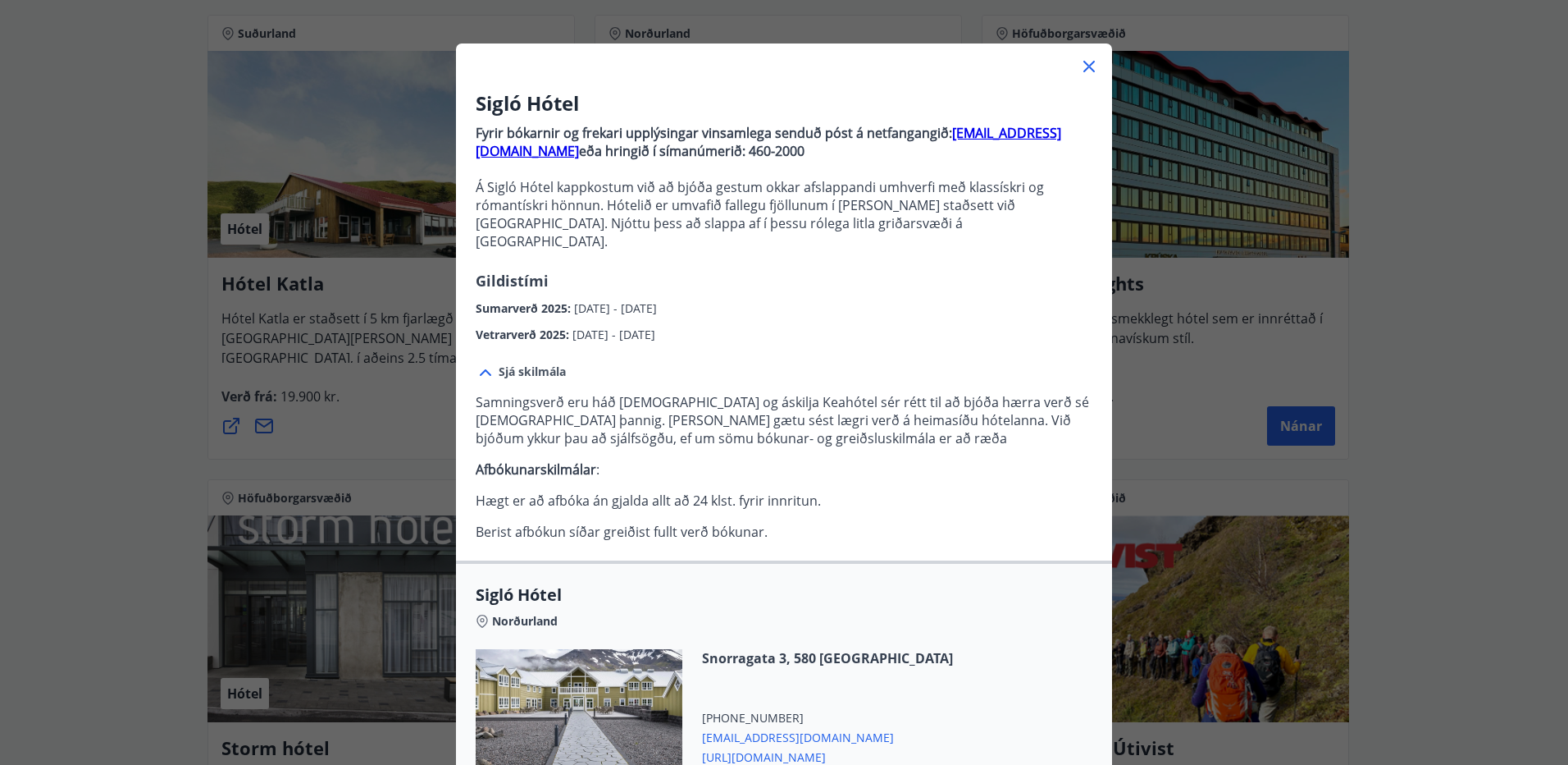
click at [1083, 61] on icon at bounding box center [1089, 66] width 20 height 20
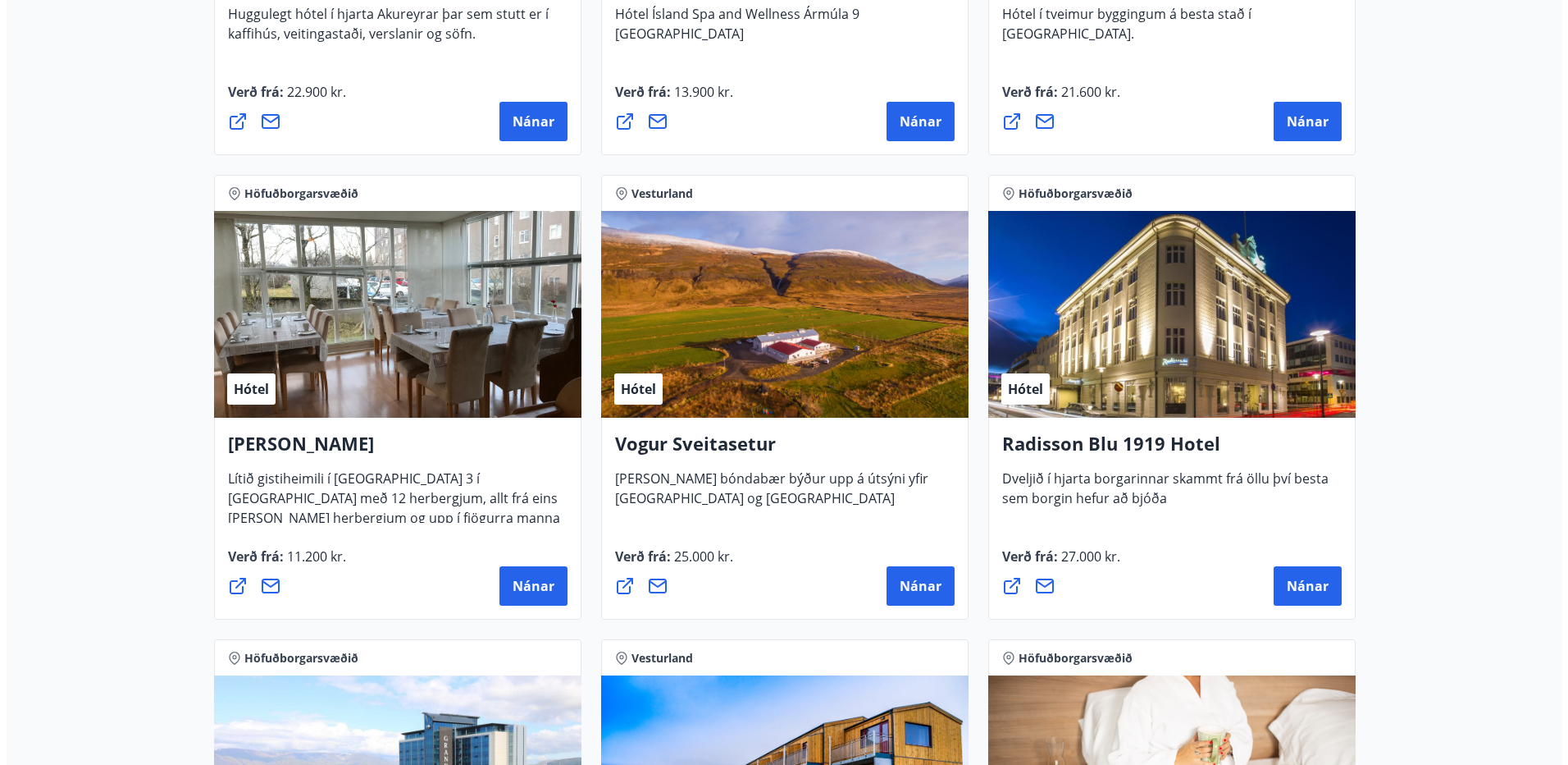
scroll to position [2953, 0]
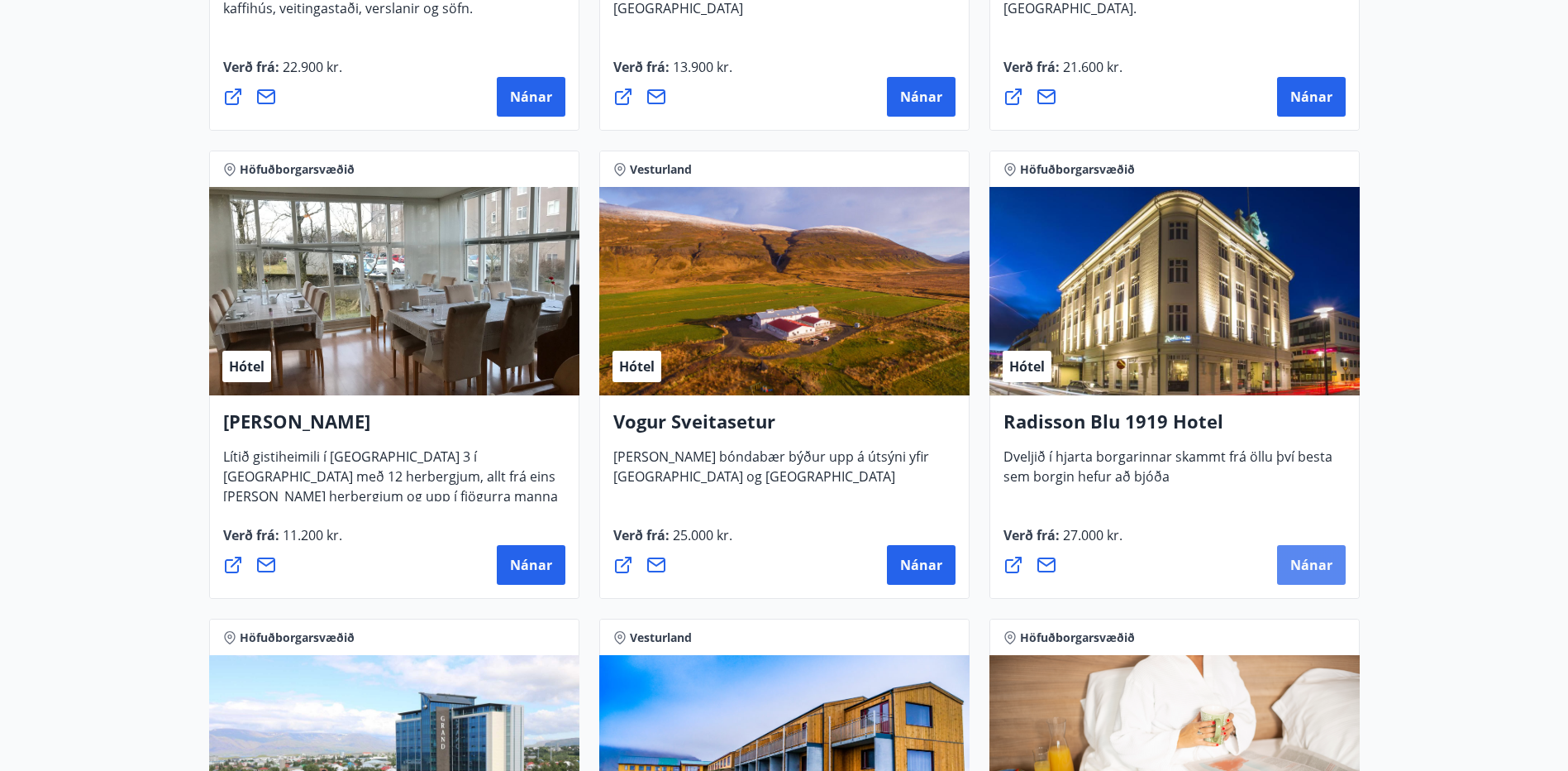
click at [1309, 557] on span "Nánar" at bounding box center [1311, 564] width 42 height 18
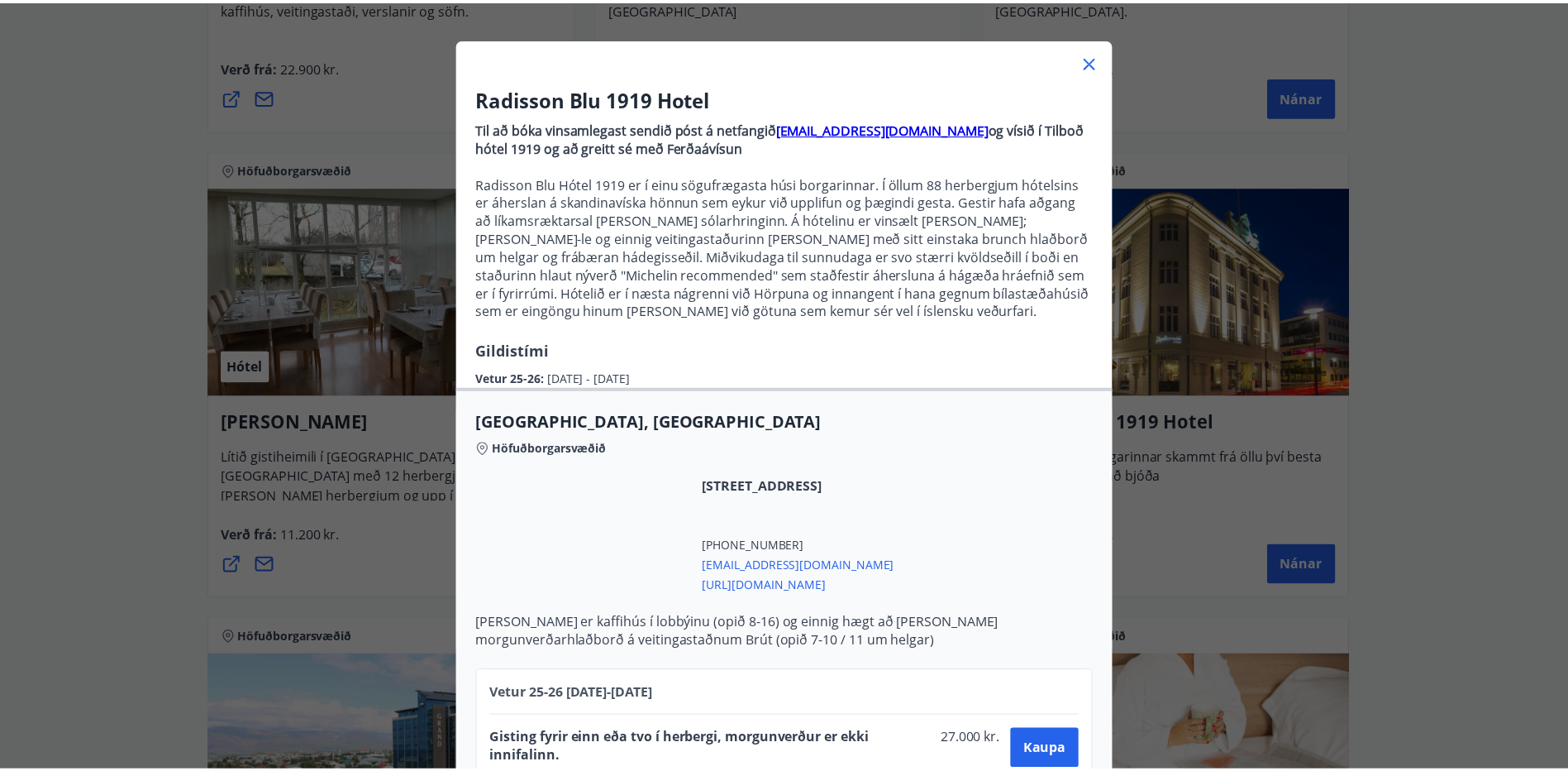
scroll to position [0, 0]
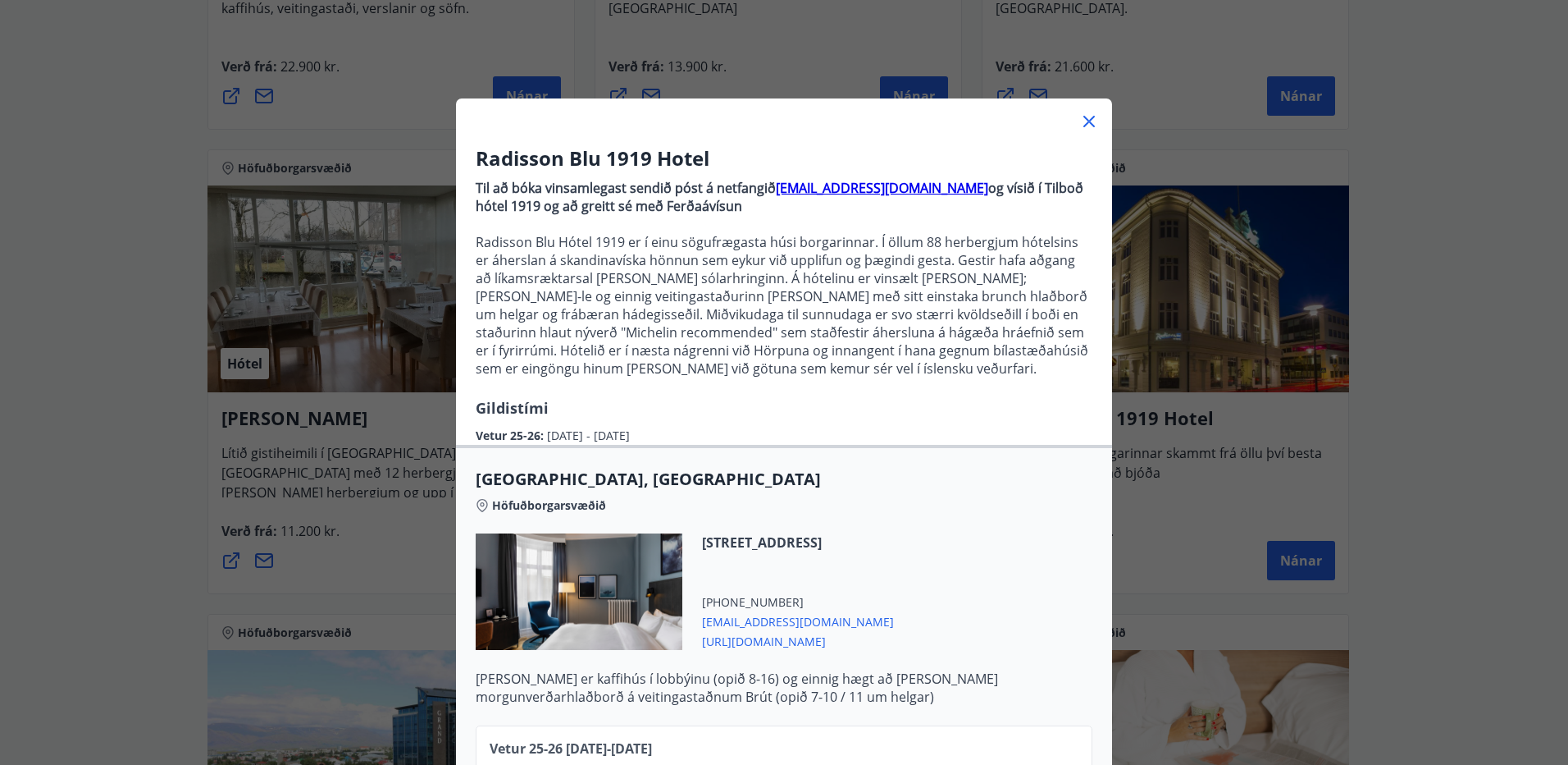
click at [1084, 116] on icon at bounding box center [1089, 121] width 11 height 11
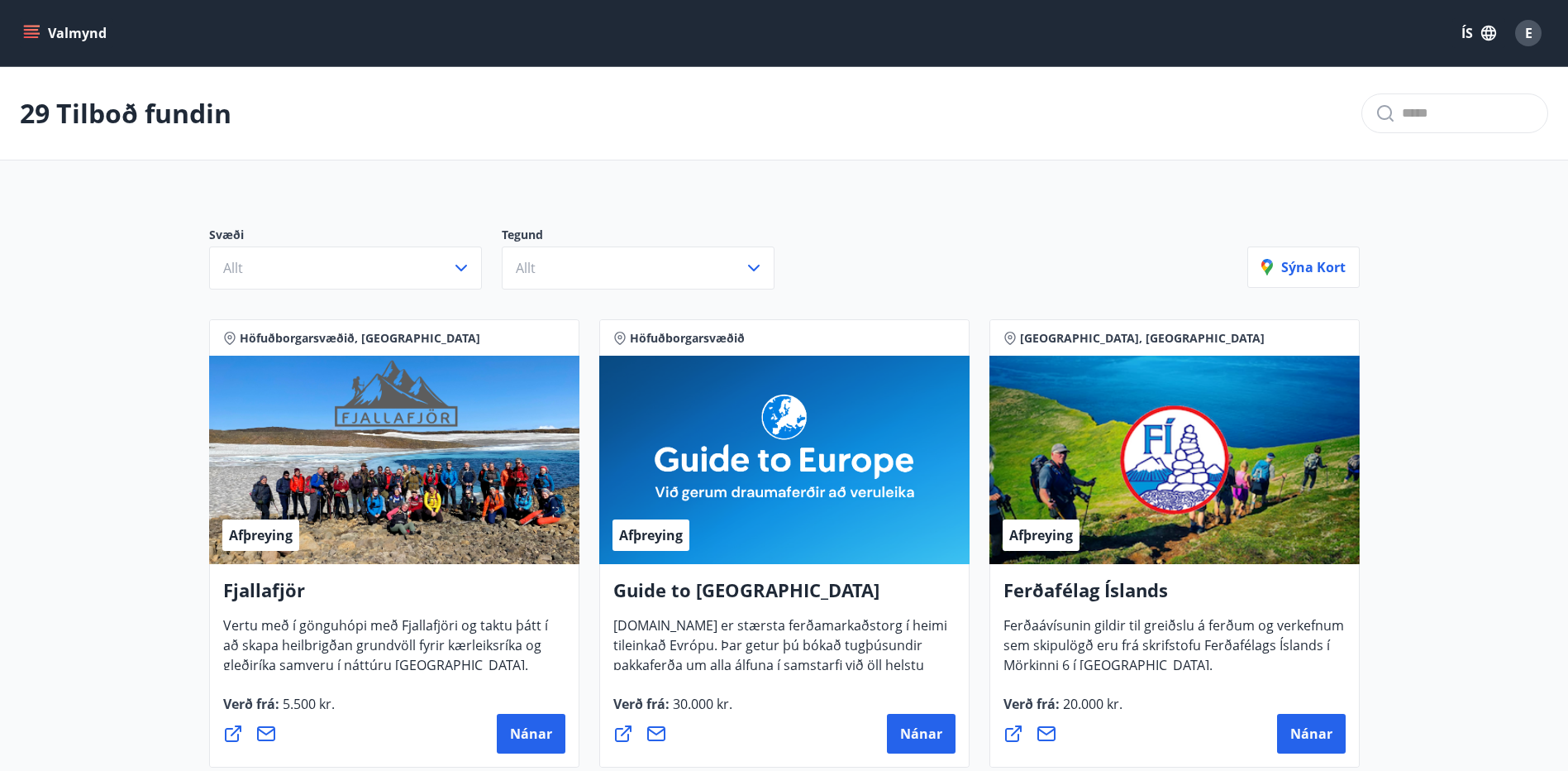
click at [37, 33] on icon "menu" at bounding box center [33, 33] width 18 height 2
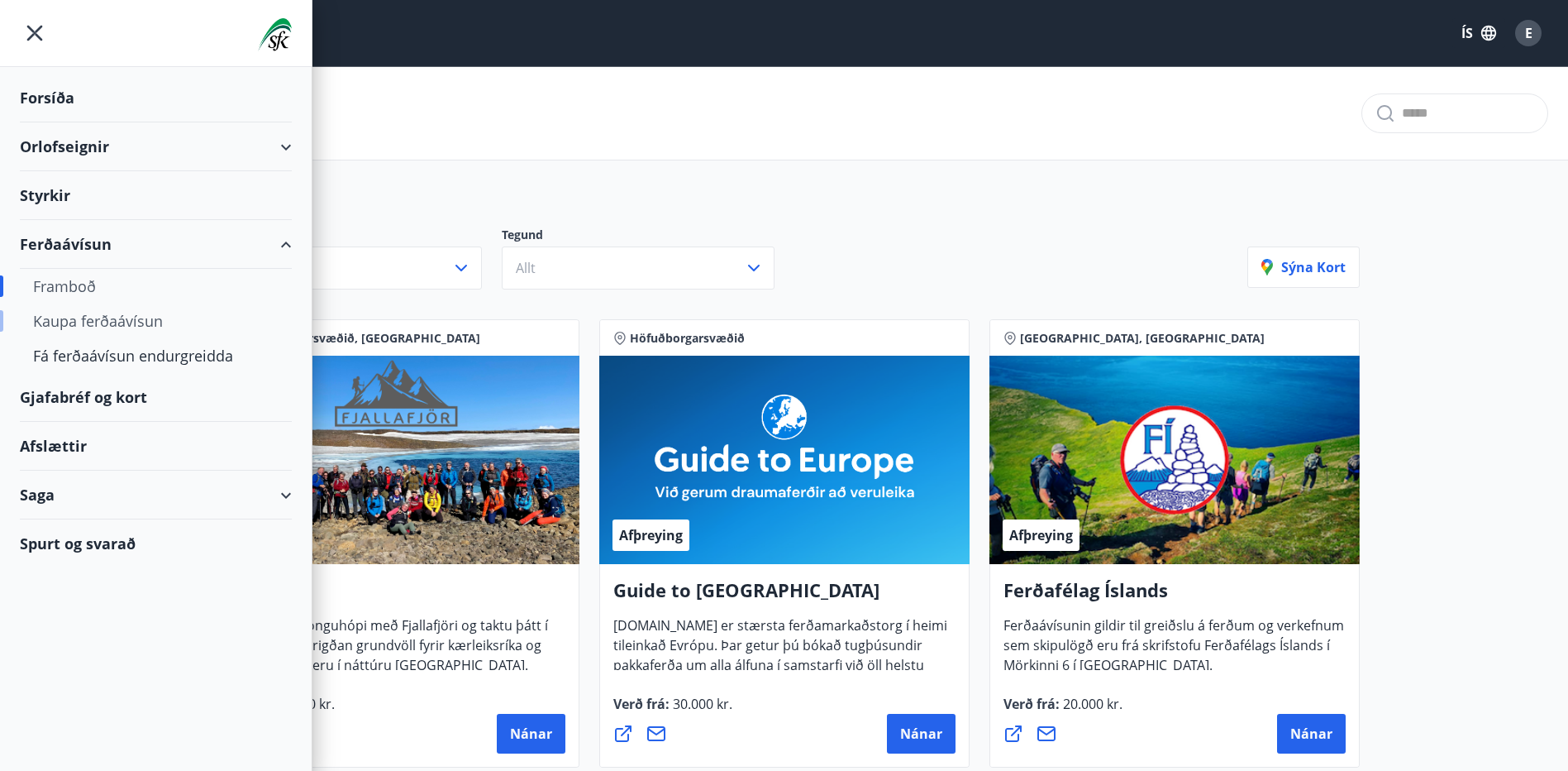
click at [112, 320] on div "Kaupa ferðaávísun" at bounding box center [155, 320] width 245 height 34
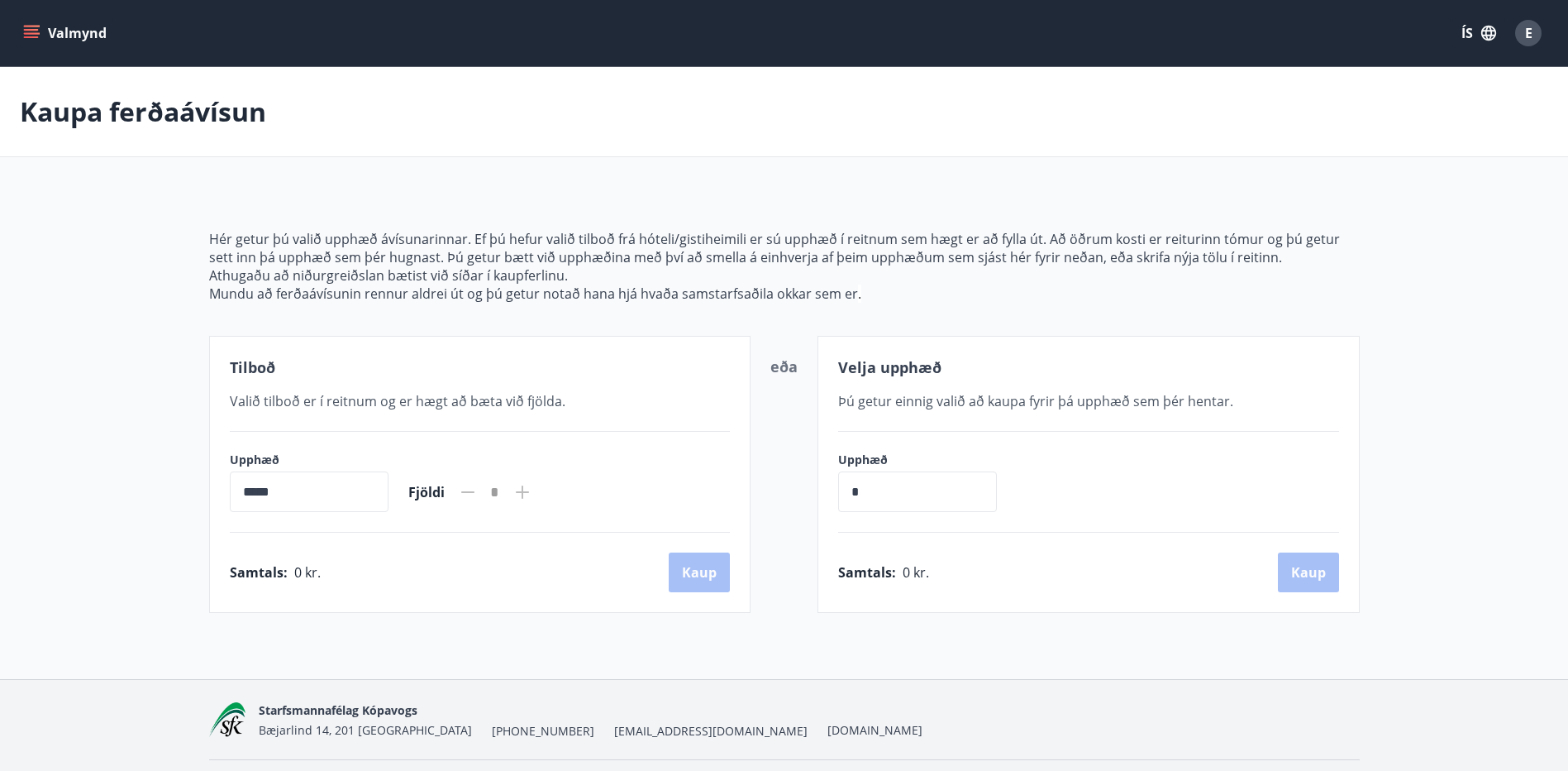
click at [877, 487] on input "*" at bounding box center [917, 491] width 158 height 40
type input "*"
click at [242, 490] on input "*****" at bounding box center [309, 491] width 158 height 40
click at [529, 491] on icon at bounding box center [522, 491] width 13 height 13
click at [251, 494] on input "*****" at bounding box center [309, 491] width 158 height 40
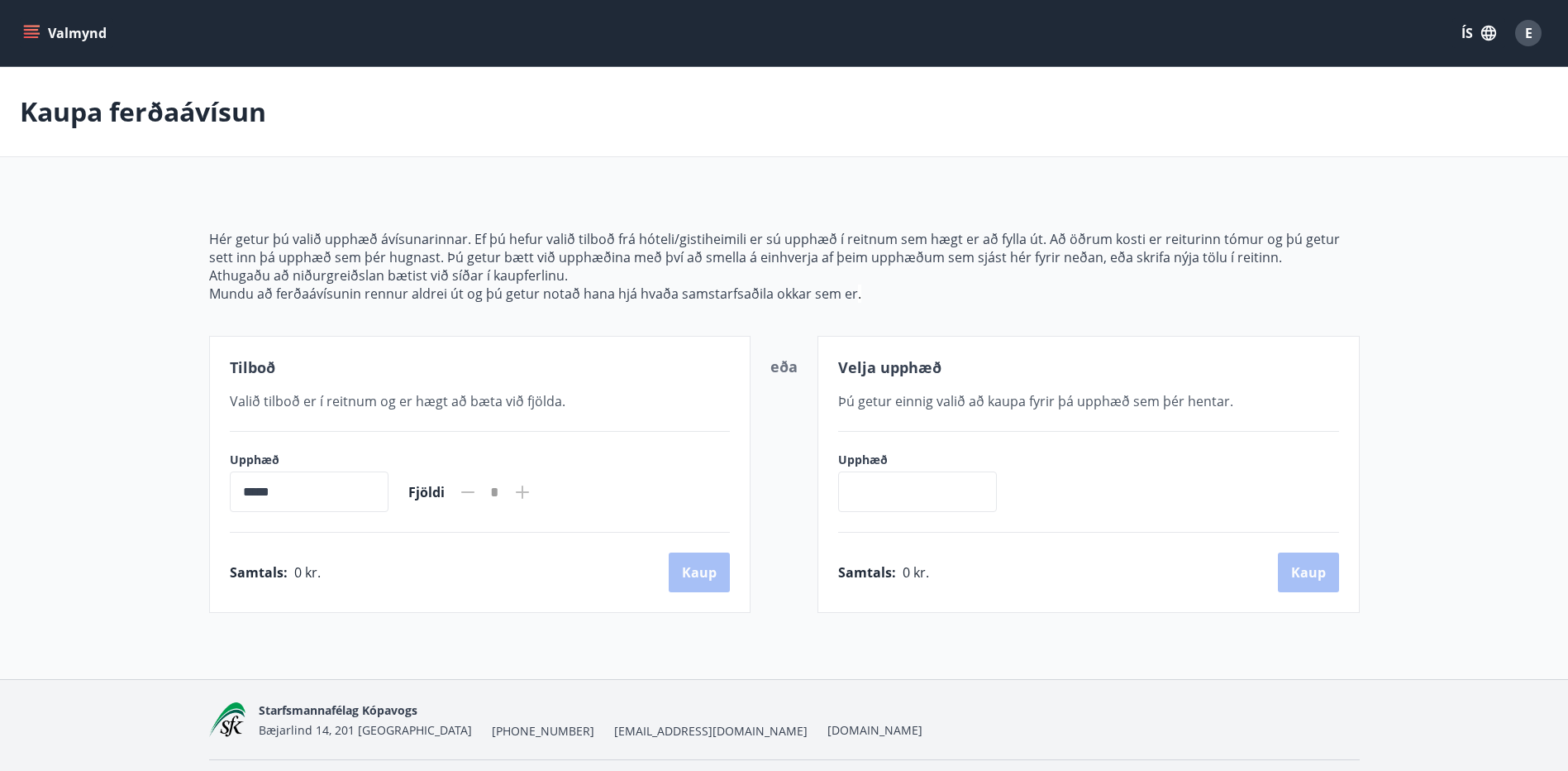
click at [255, 486] on input "*****" at bounding box center [309, 491] width 158 height 40
click at [29, 28] on icon "menu" at bounding box center [31, 33] width 16 height 16
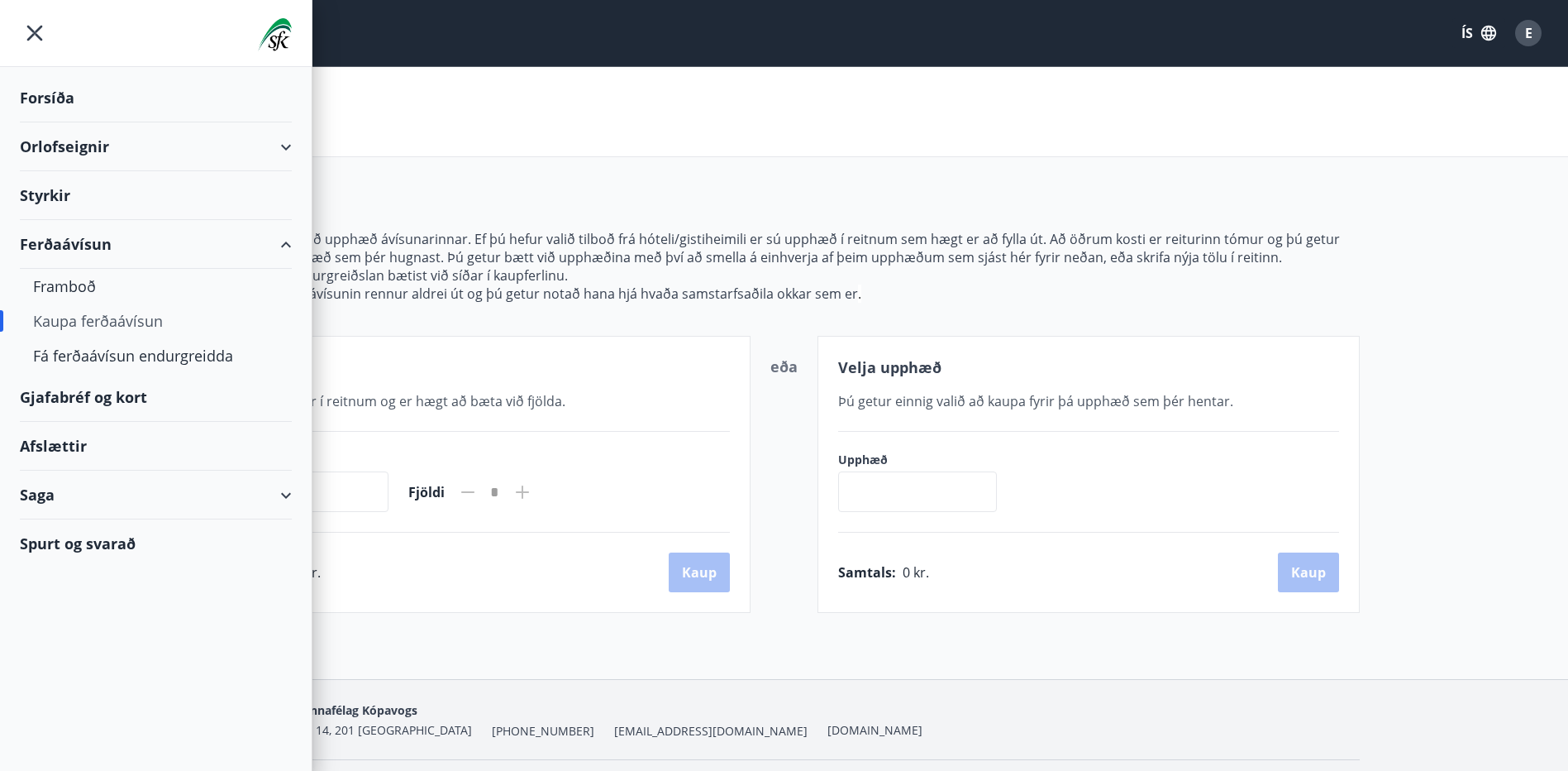
click at [149, 492] on div "Saga" at bounding box center [156, 494] width 272 height 49
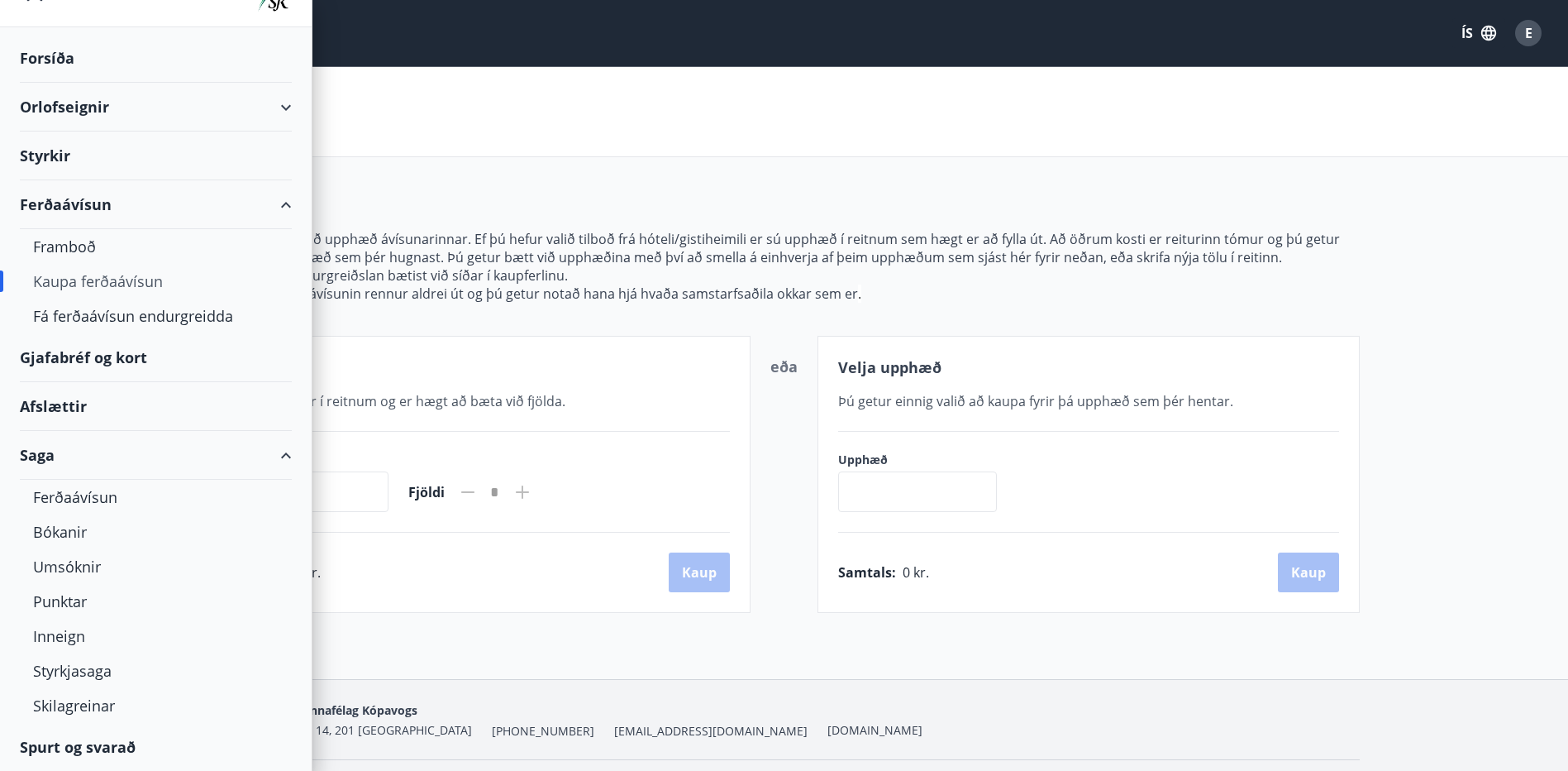
click at [156, 402] on div "Afslættir" at bounding box center [156, 406] width 272 height 49
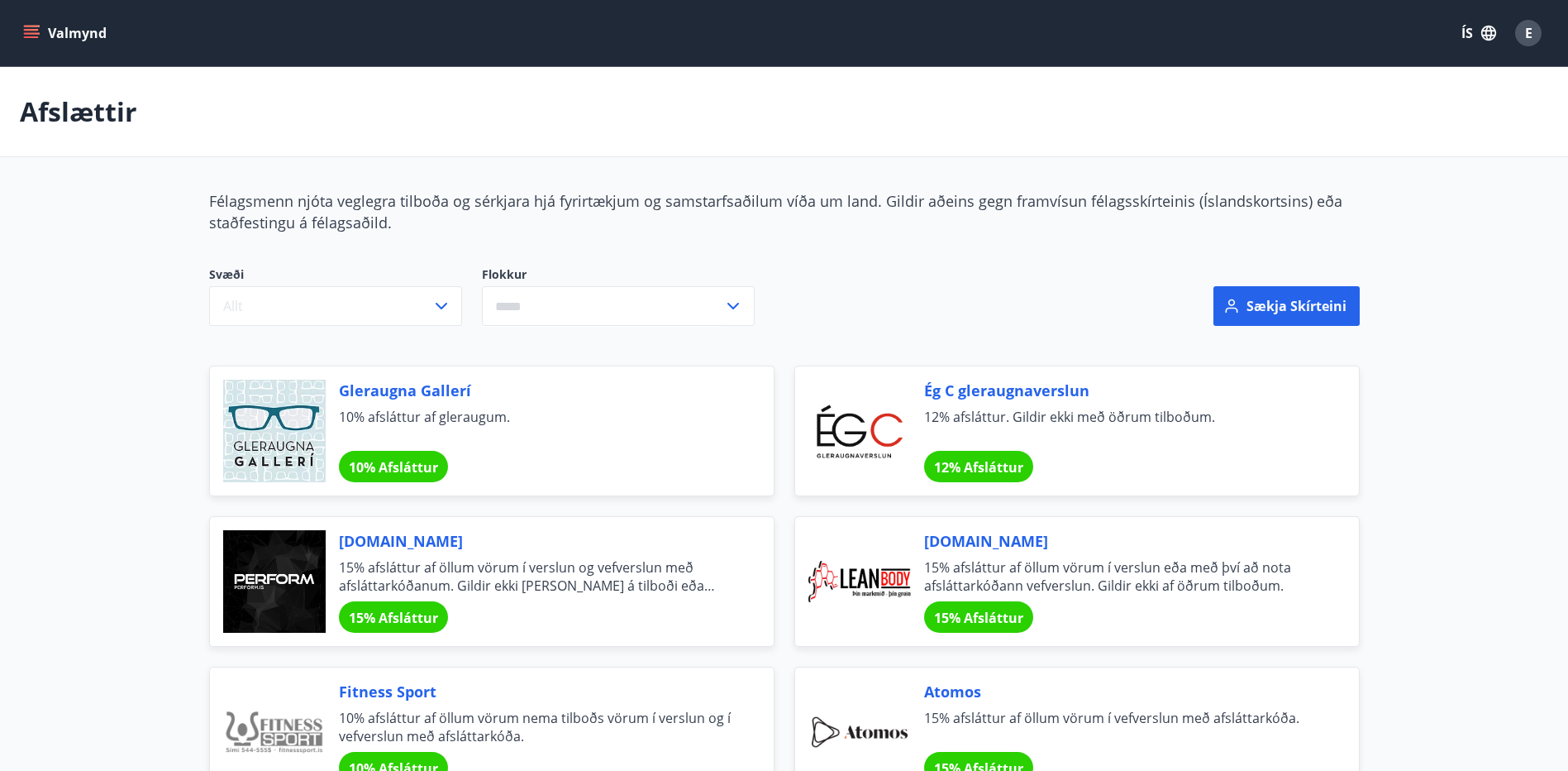
click at [32, 29] on icon "menu" at bounding box center [31, 30] width 15 height 2
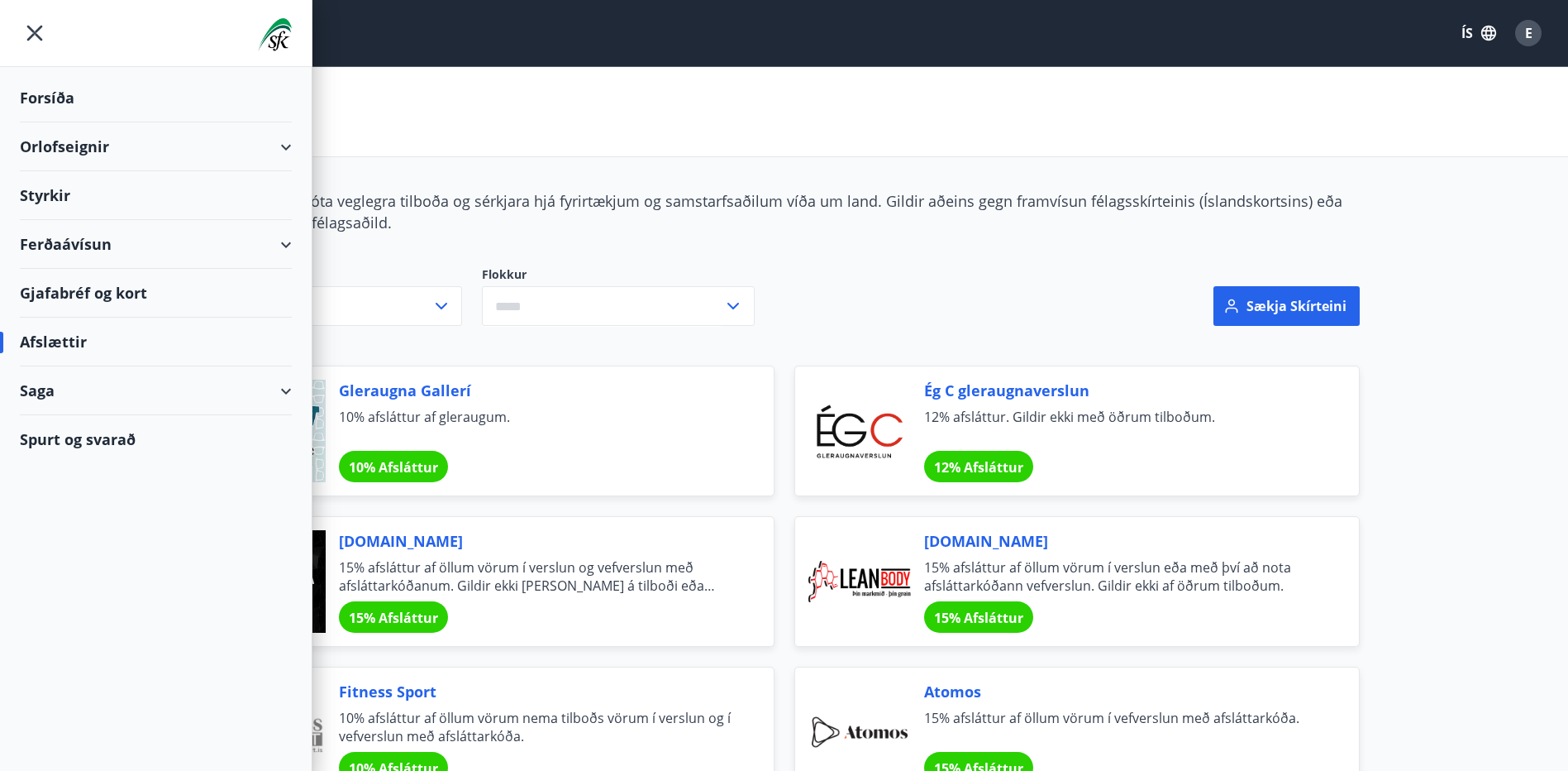
click at [92, 122] on div "Styrkir" at bounding box center [156, 97] width 272 height 49
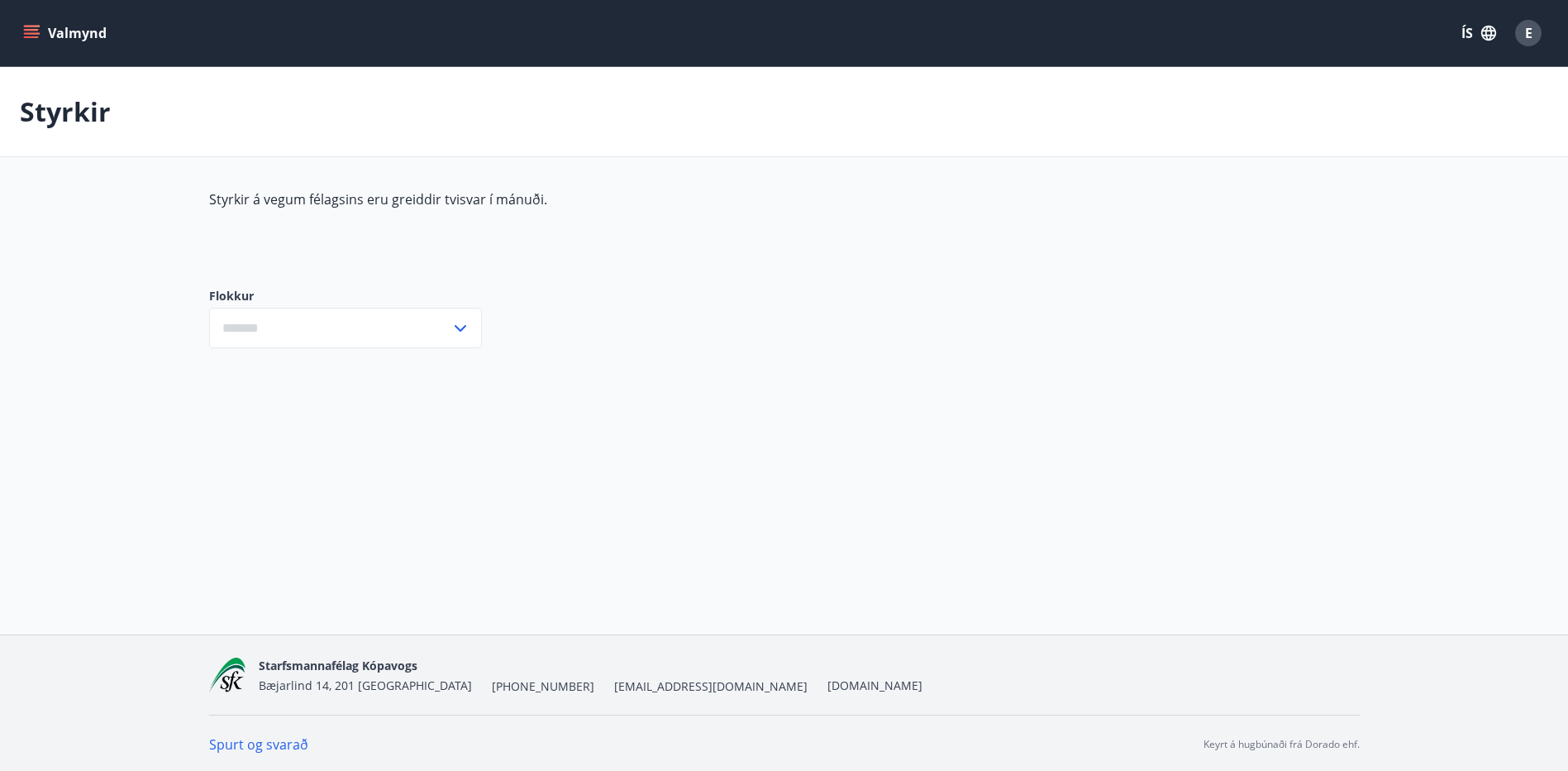
type input "***"
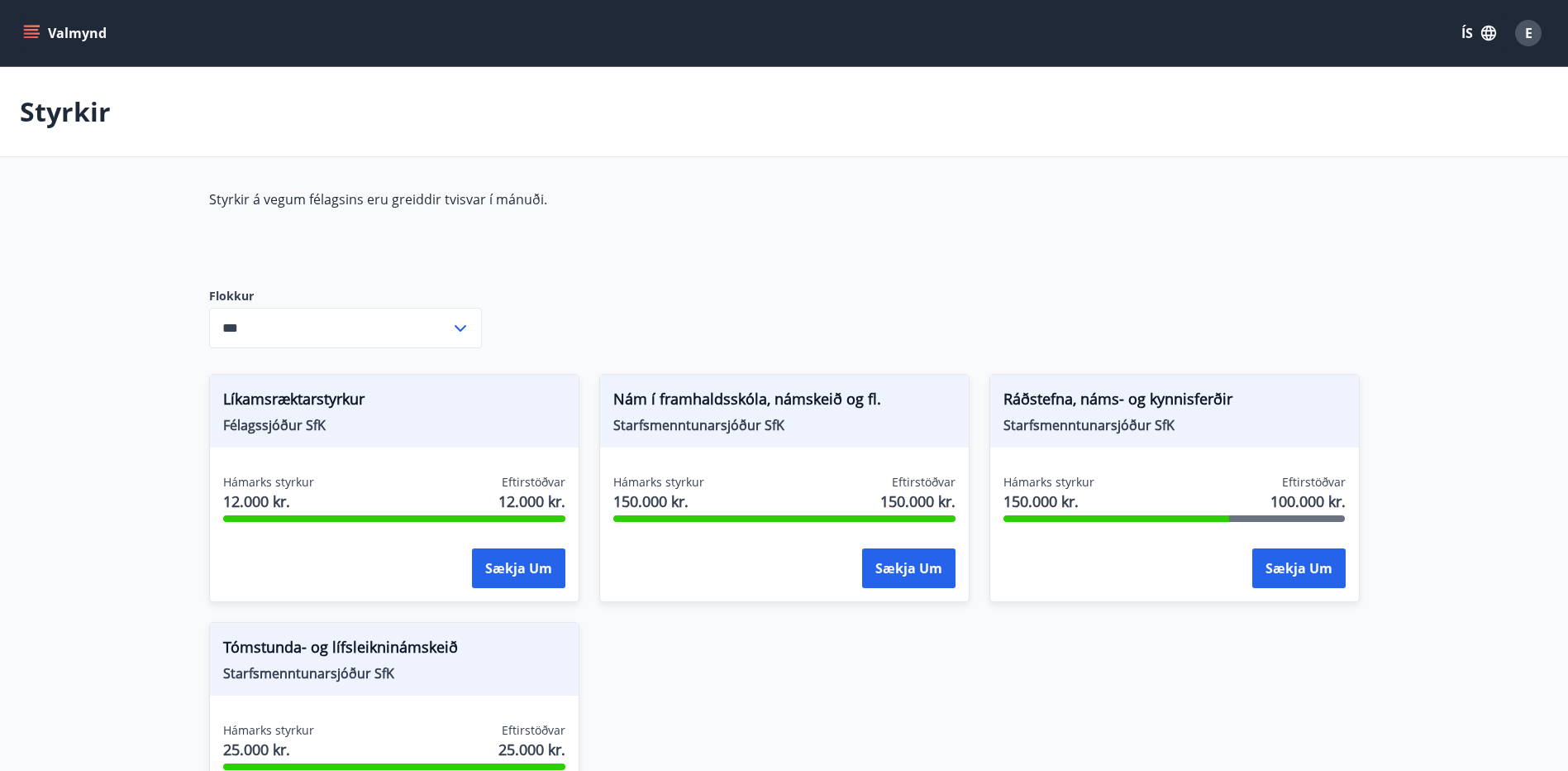
click at [42, 32] on button "Valmynd" at bounding box center [66, 33] width 93 height 30
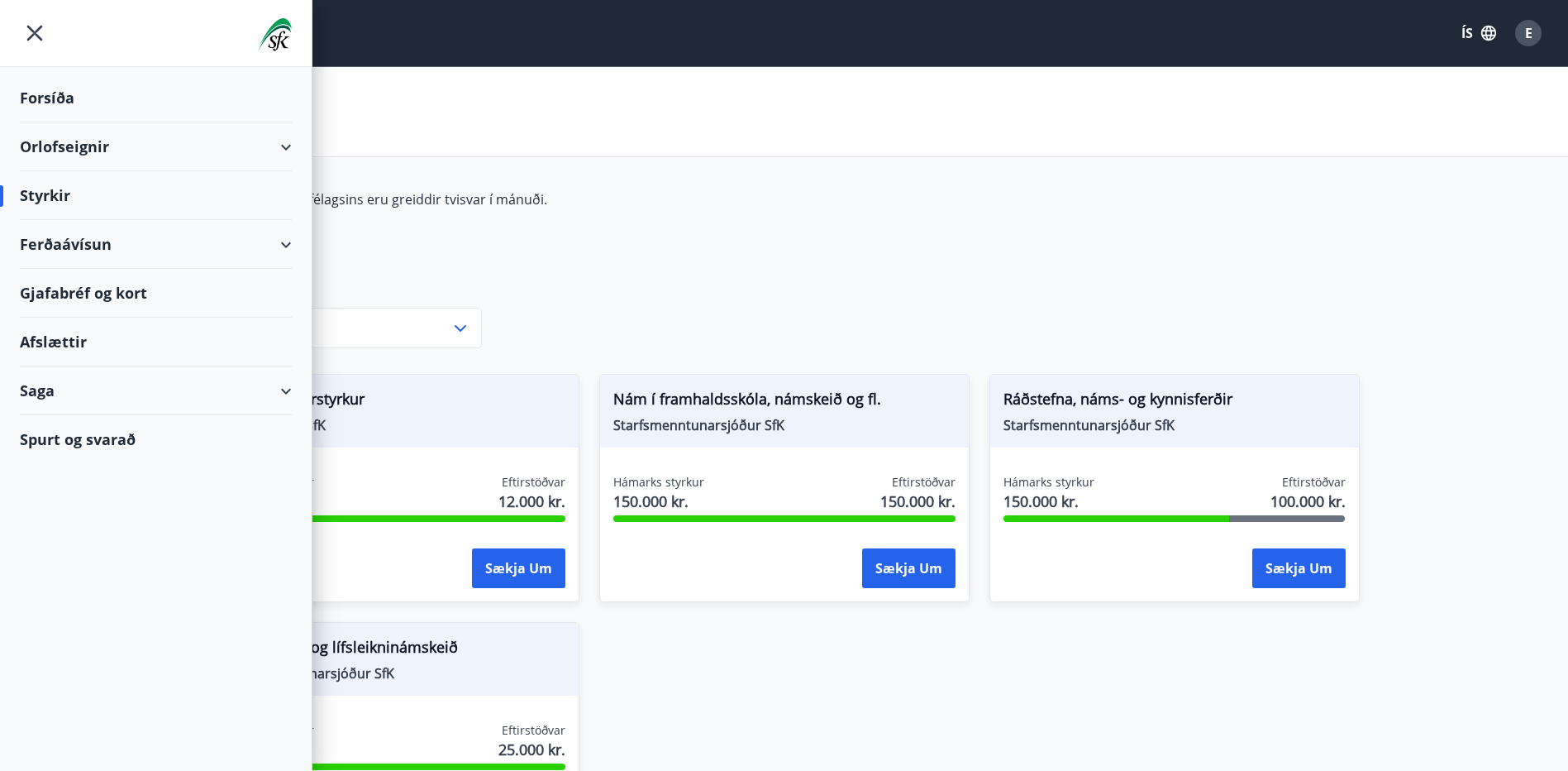
click at [102, 245] on div "Ferðaávísun" at bounding box center [156, 244] width 272 height 49
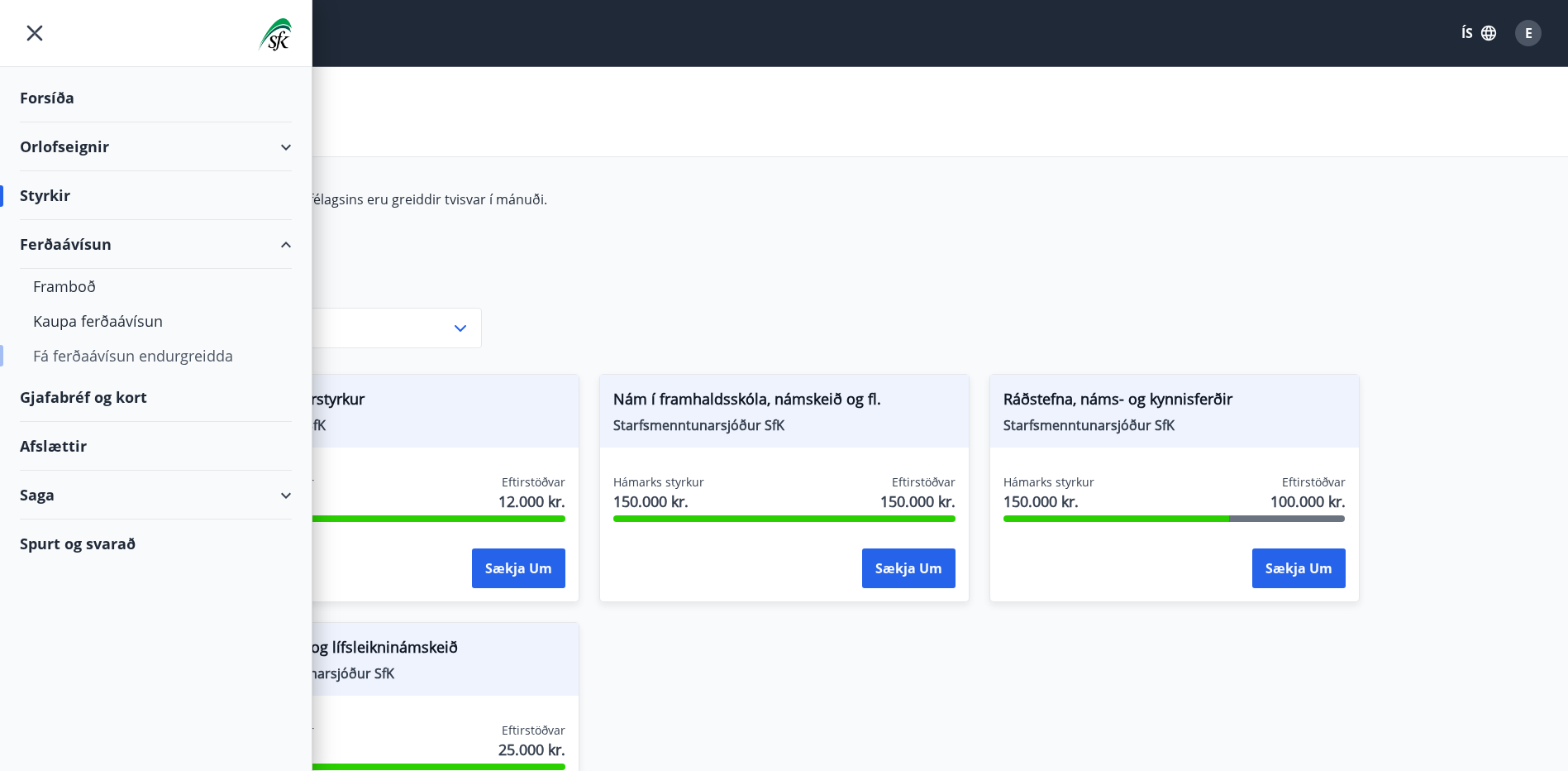
click at [131, 361] on div "Fá ferðaávísun endurgreidda" at bounding box center [155, 356] width 245 height 34
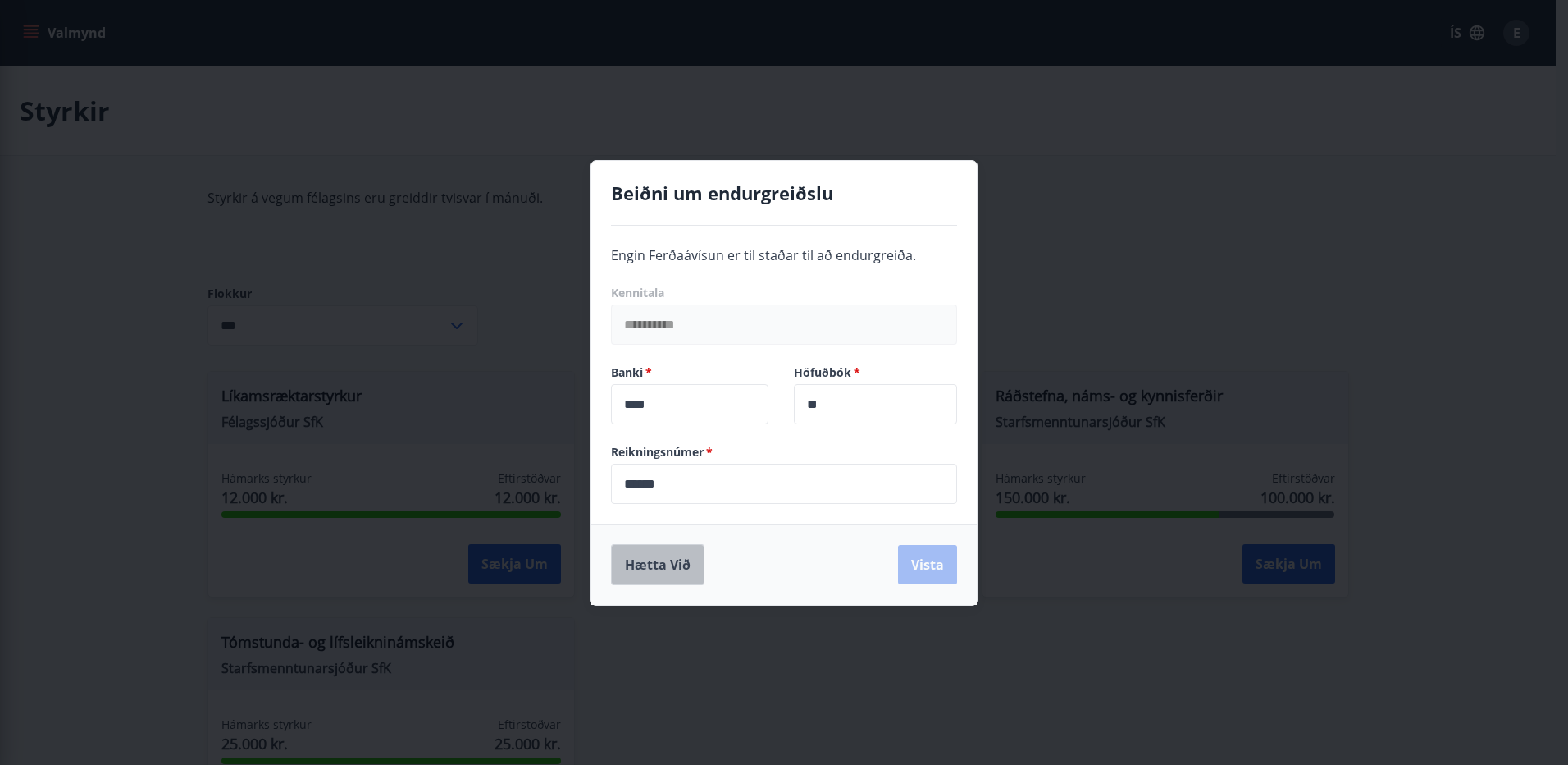
click at [631, 561] on button "Hætta við" at bounding box center [657, 564] width 93 height 41
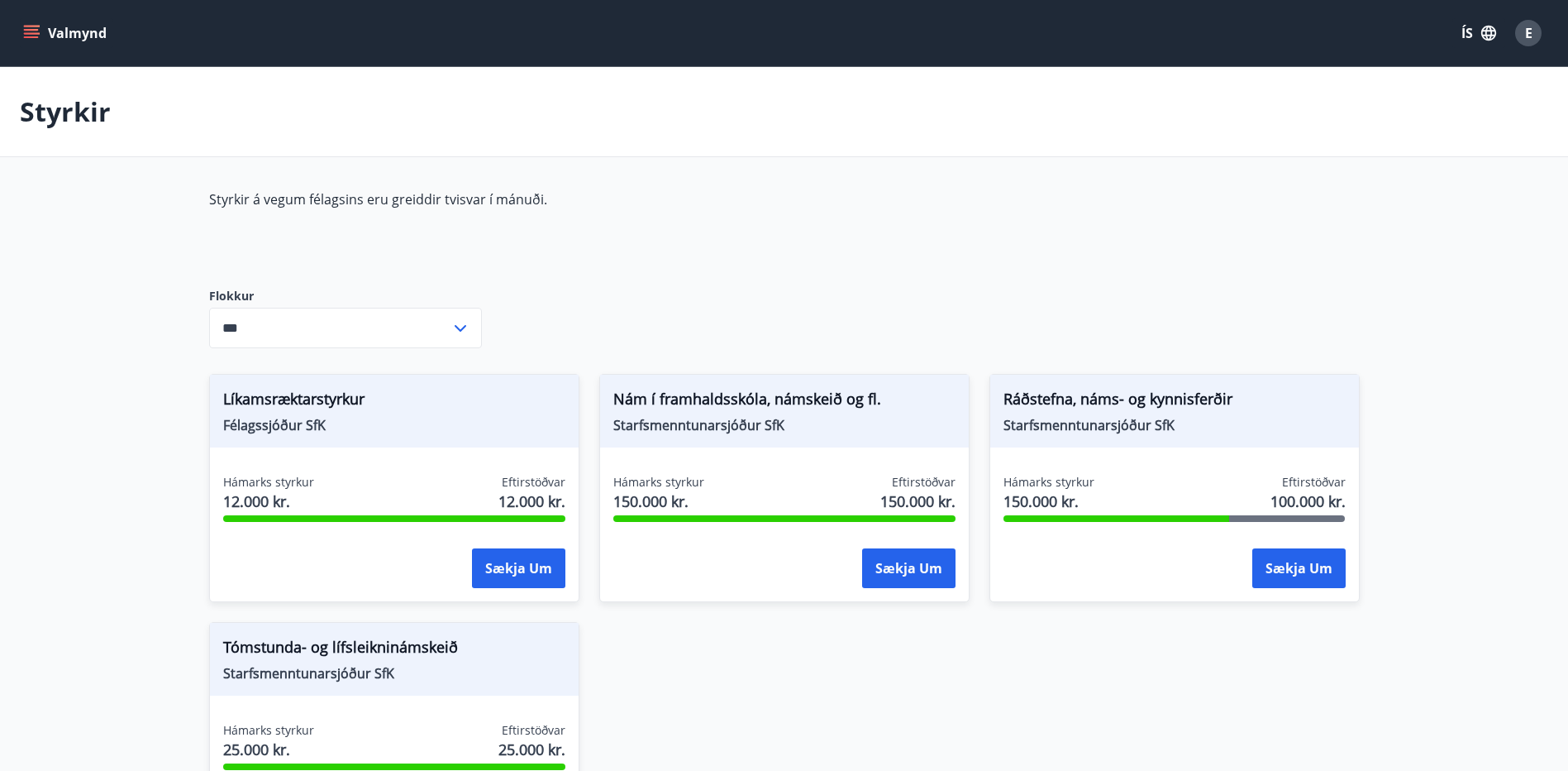
click at [31, 34] on icon "menu" at bounding box center [31, 33] width 16 height 16
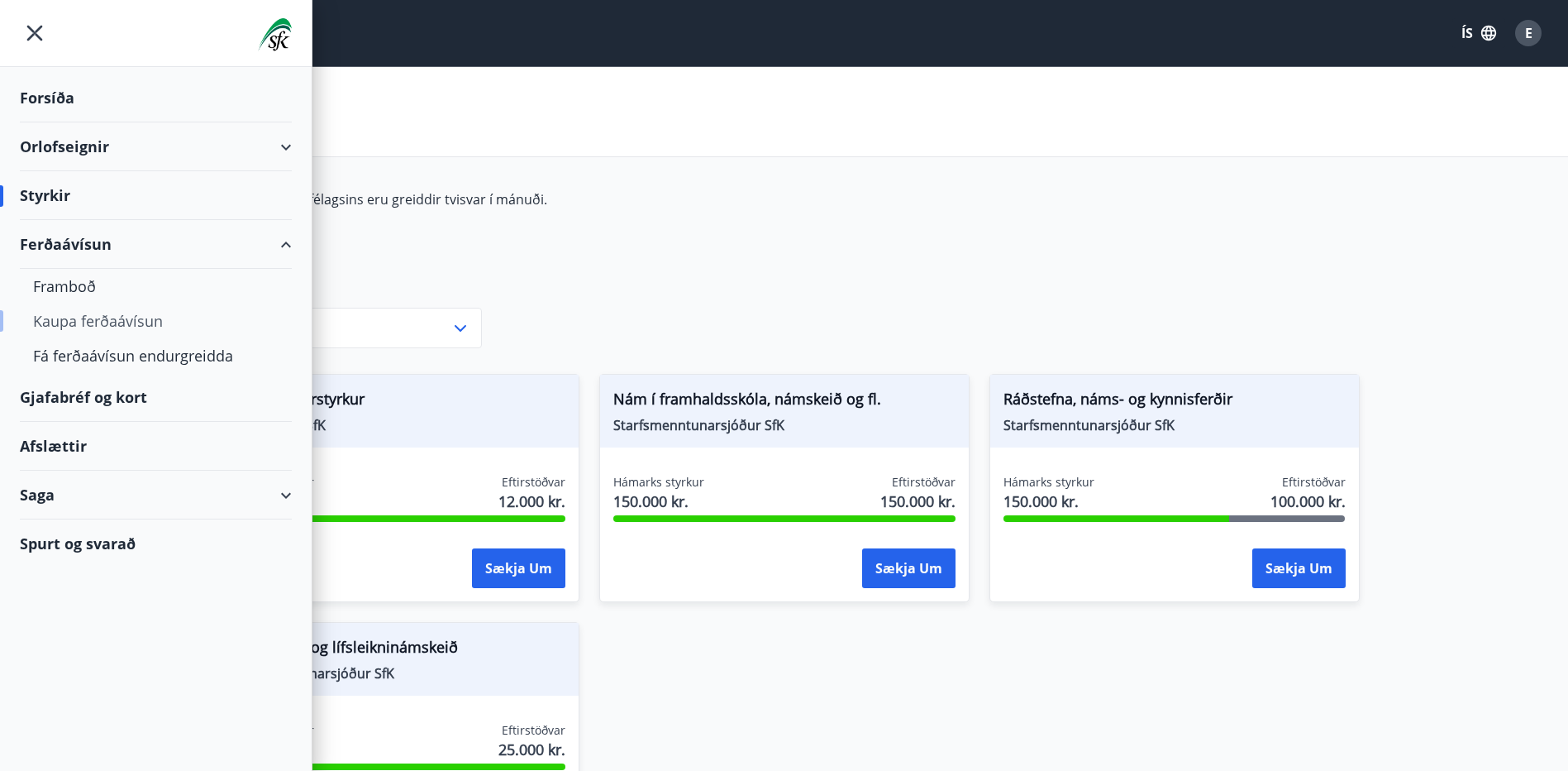
click at [90, 317] on div "Kaupa ferðaávísun" at bounding box center [155, 320] width 245 height 34
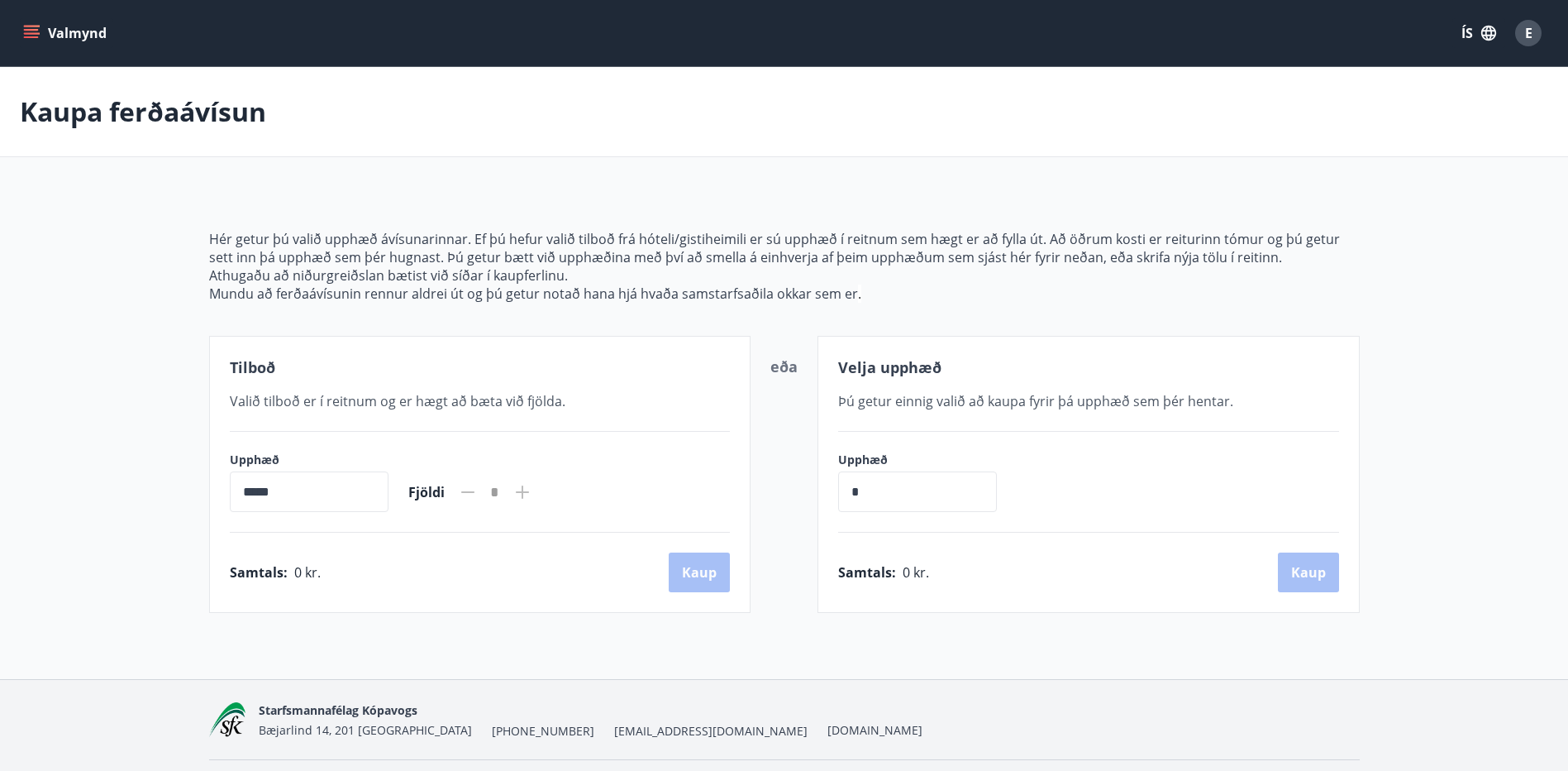
click at [40, 29] on button "Valmynd" at bounding box center [66, 33] width 93 height 30
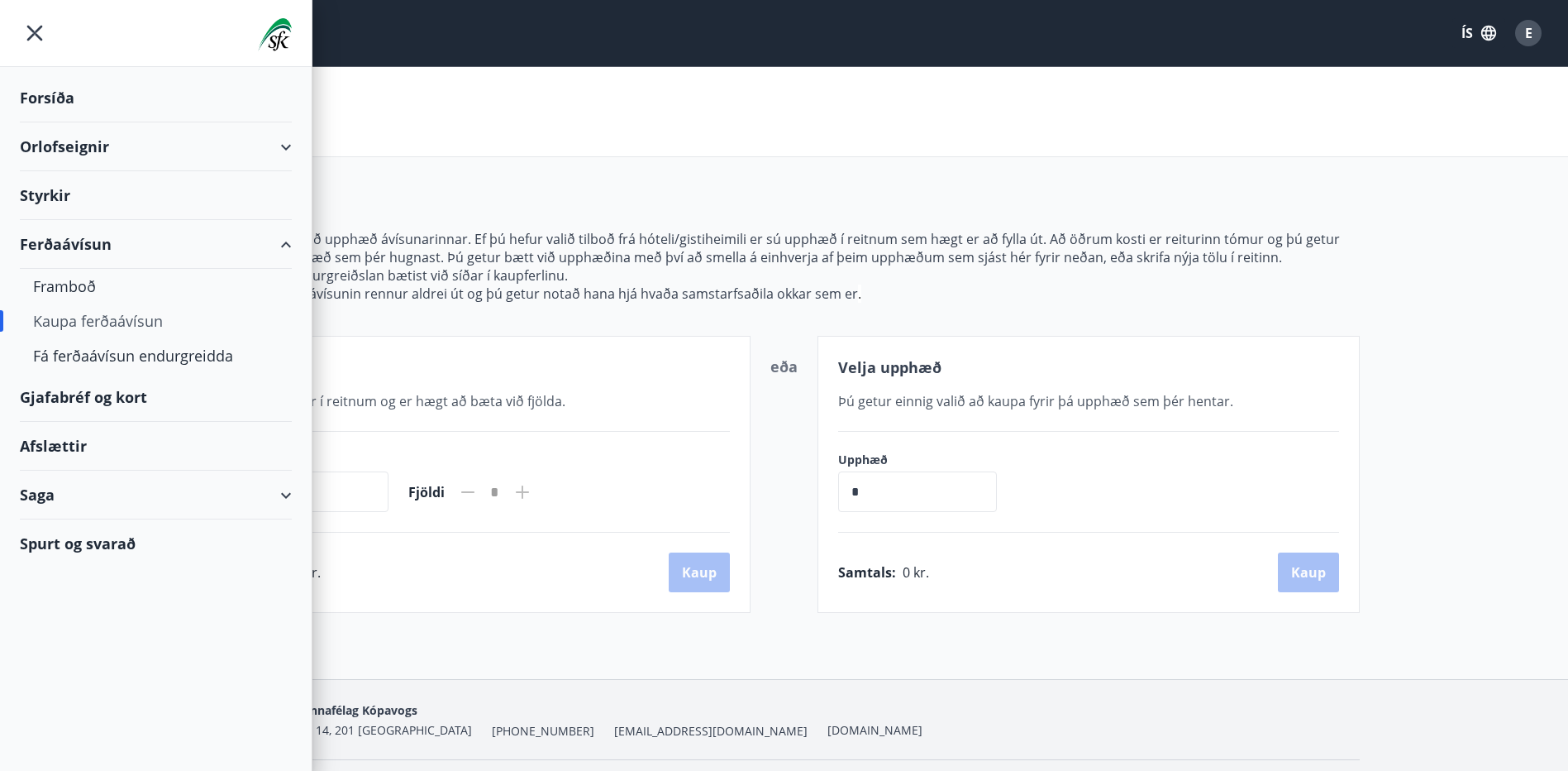
click at [141, 156] on div "Orlofseignir" at bounding box center [156, 146] width 272 height 49
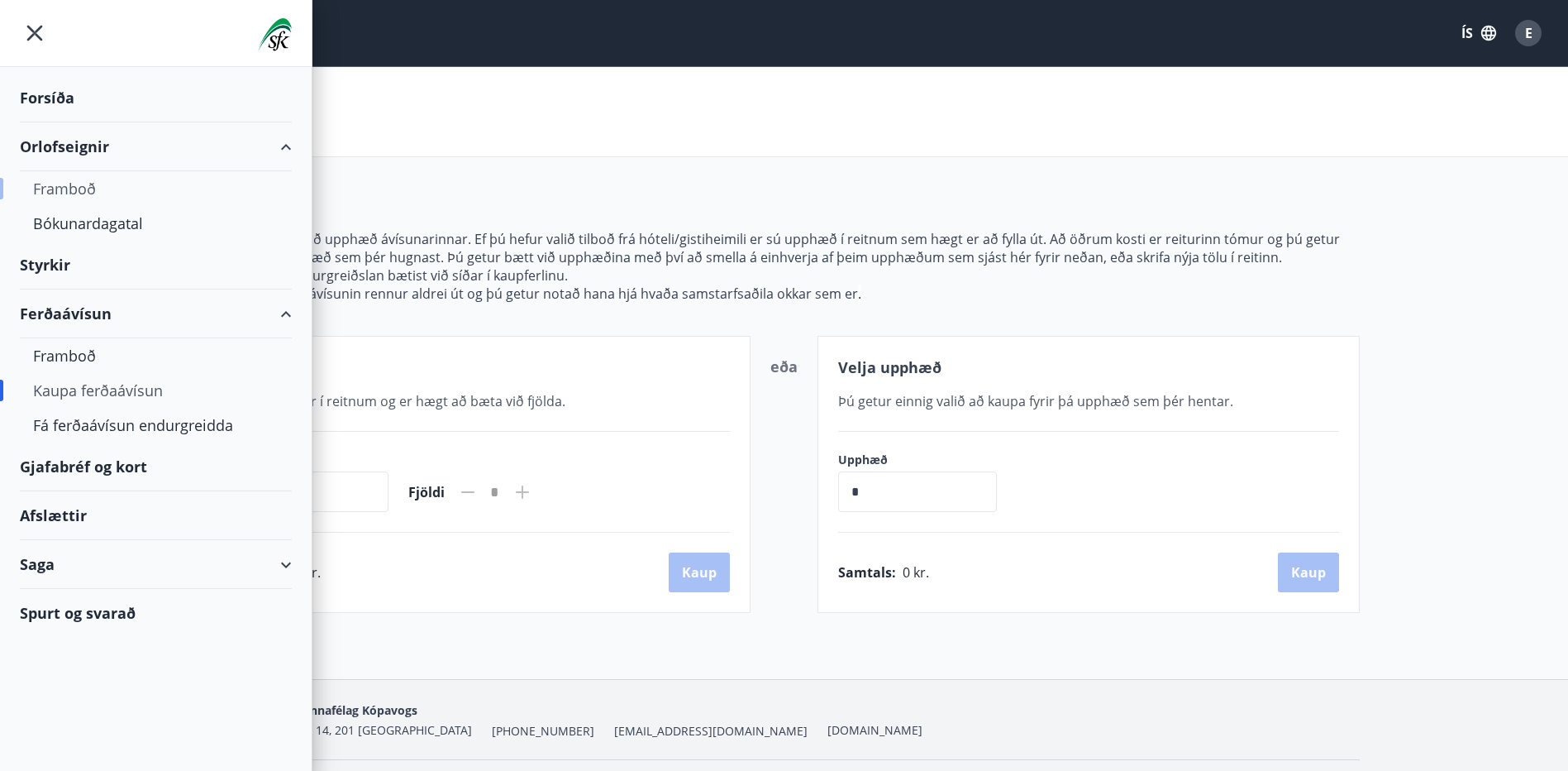
click at [117, 183] on div "Framboð" at bounding box center [155, 189] width 245 height 34
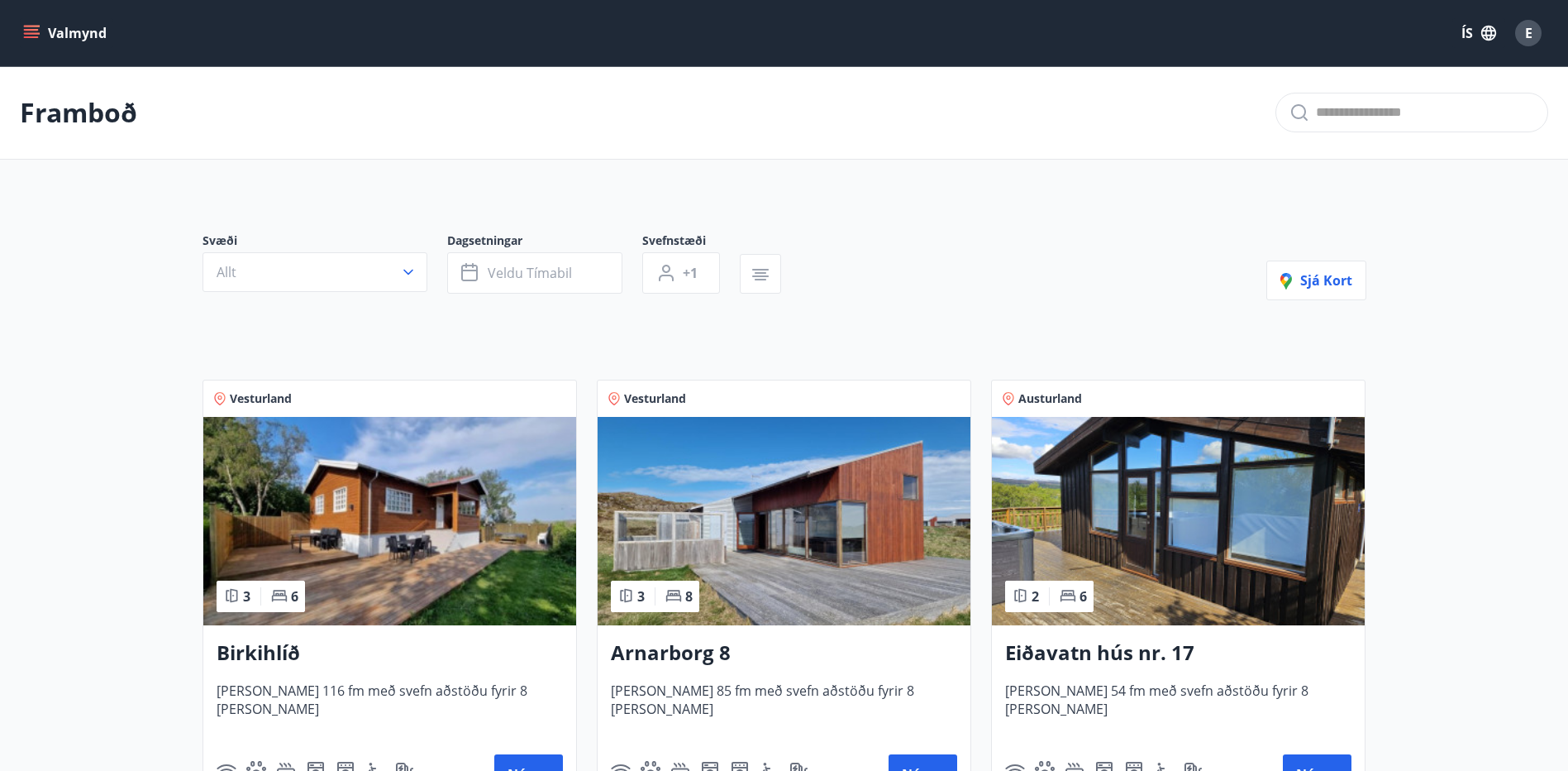
click at [30, 39] on icon "menu" at bounding box center [31, 33] width 16 height 16
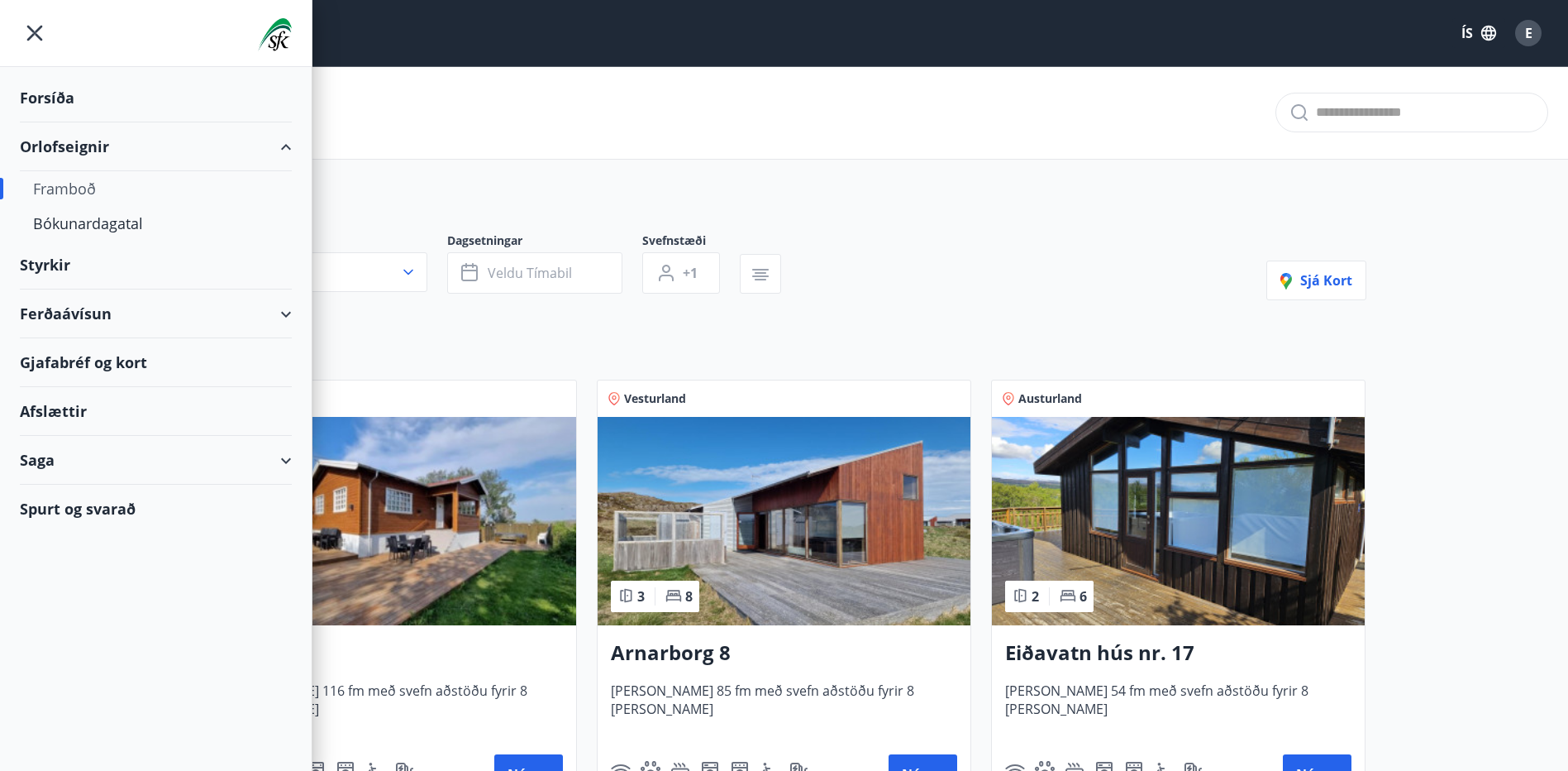
click at [172, 360] on div "Gjafabréf og kort" at bounding box center [156, 363] width 272 height 49
click at [69, 414] on div "Afslættir" at bounding box center [156, 411] width 272 height 49
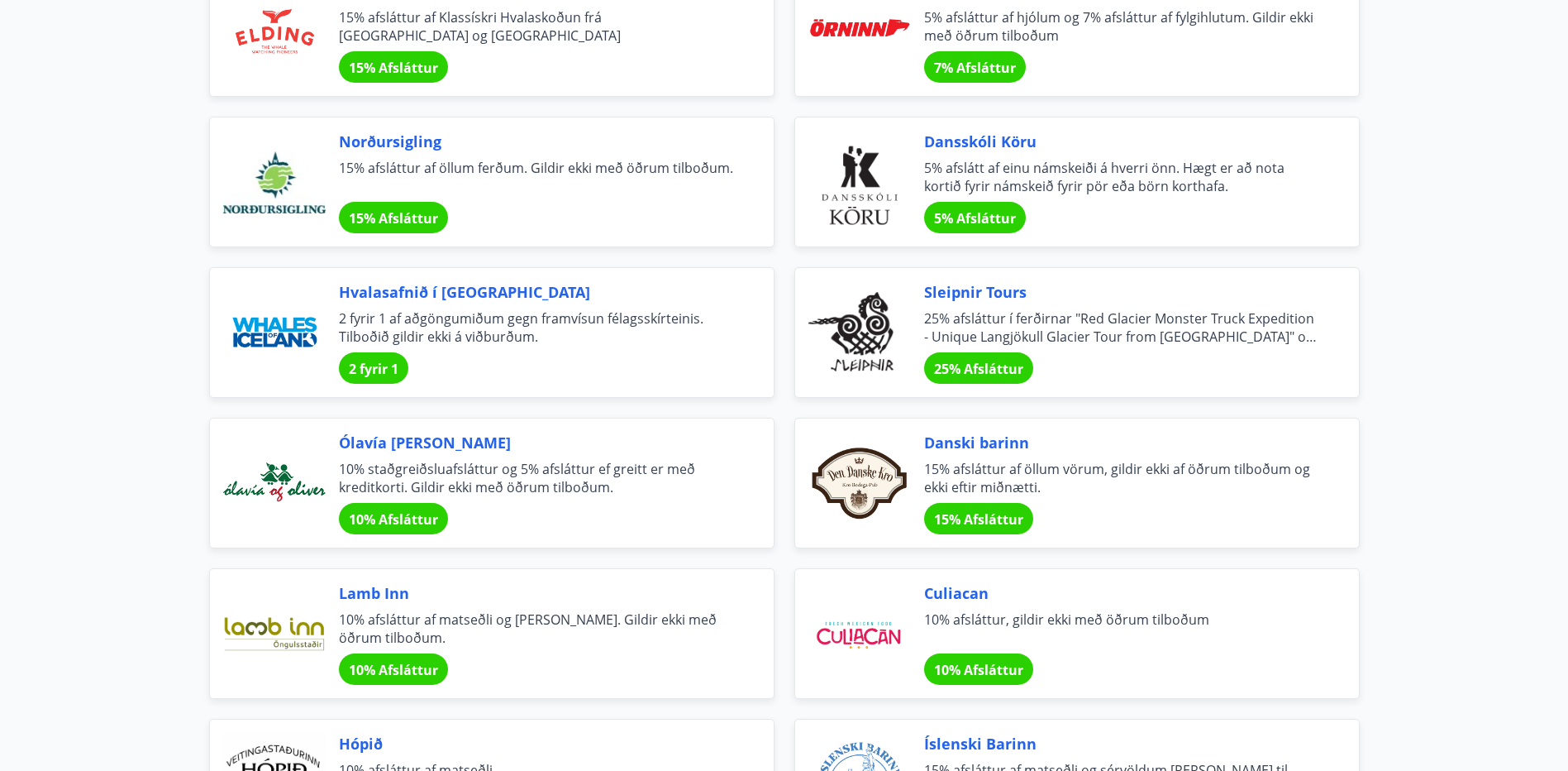
scroll to position [4217, 0]
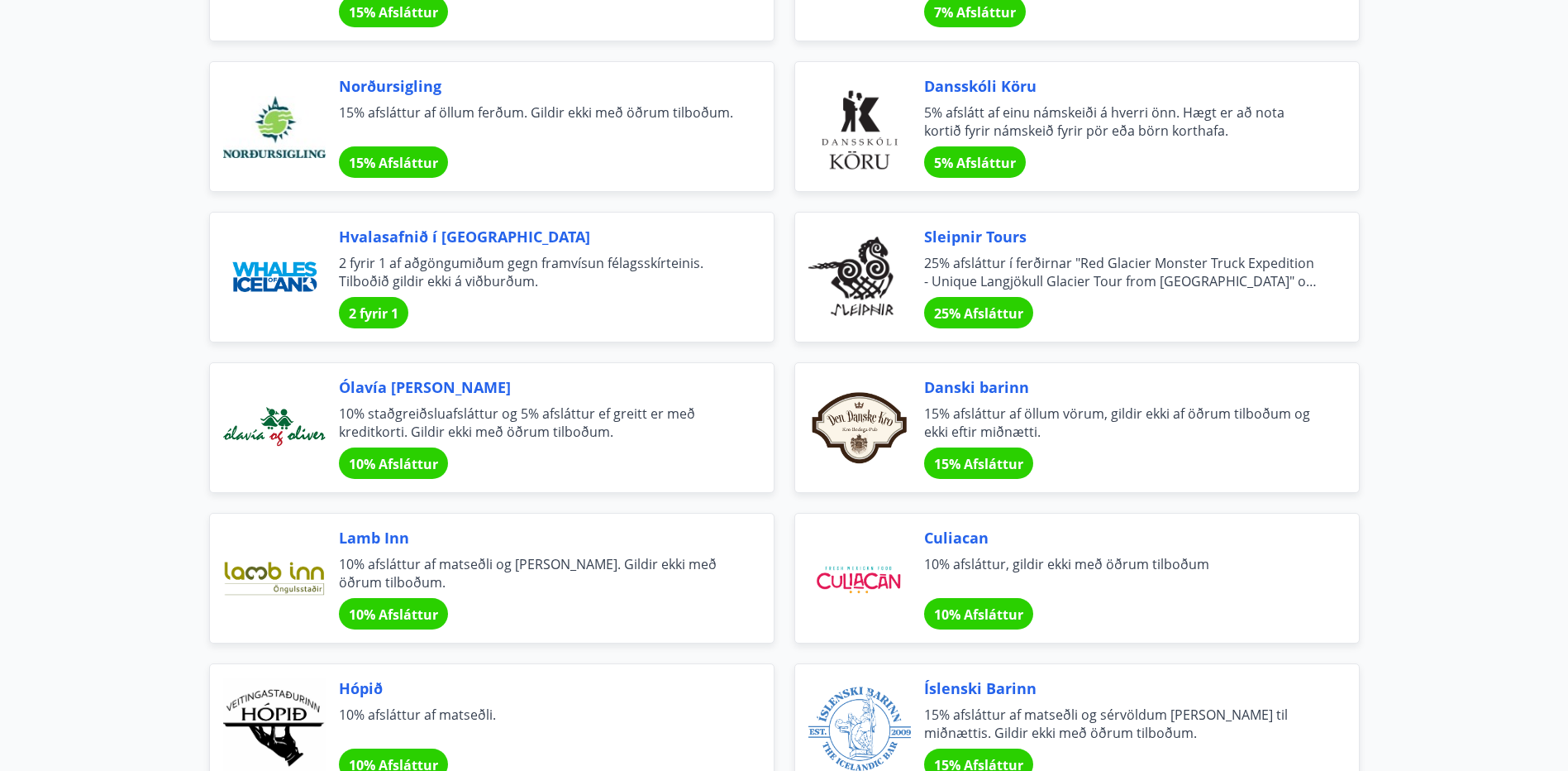
click at [1000, 460] on span "15% Afsláttur" at bounding box center [979, 463] width 90 height 18
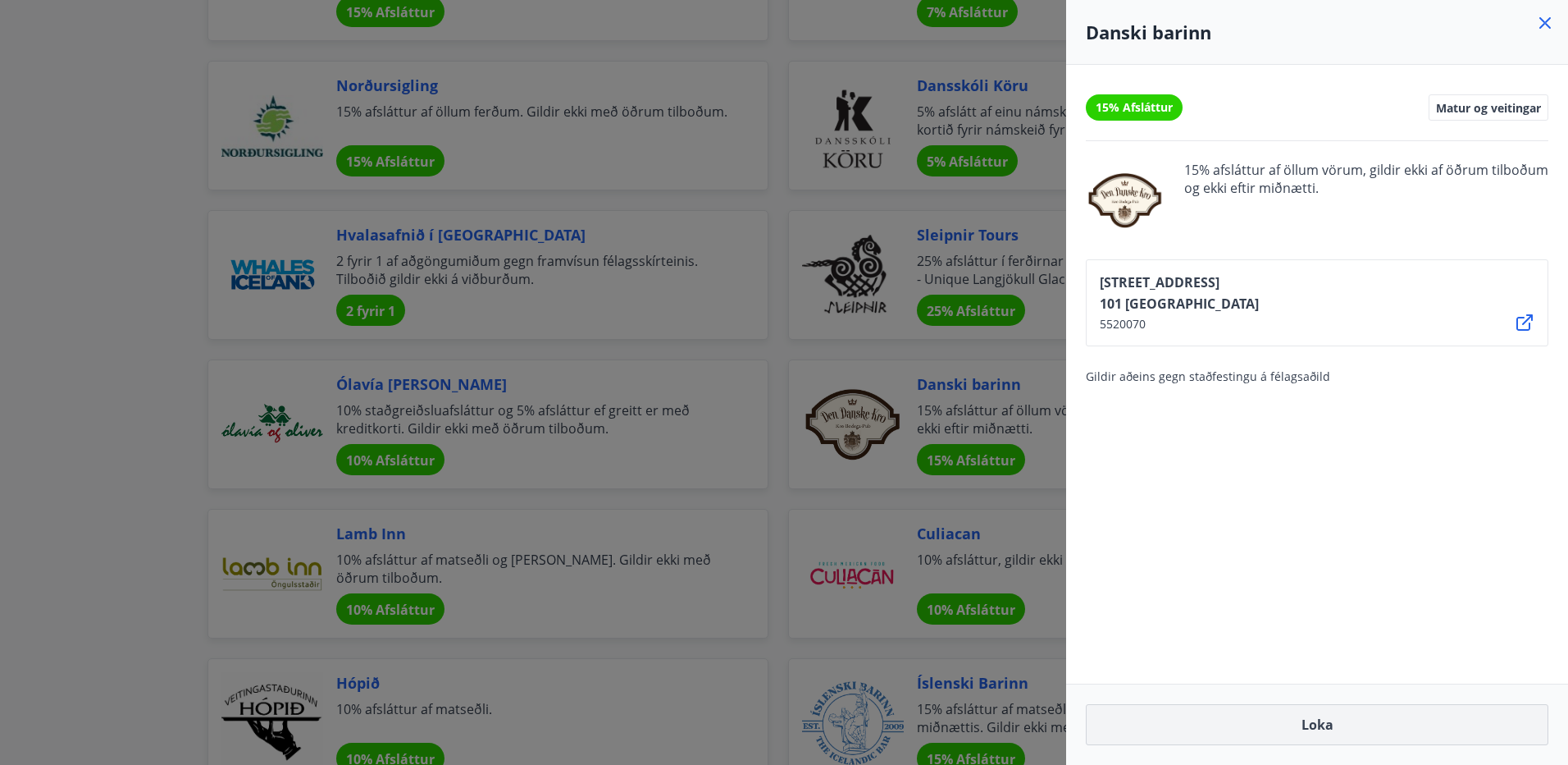
click at [1330, 716] on button "Loka" at bounding box center [1317, 724] width 462 height 41
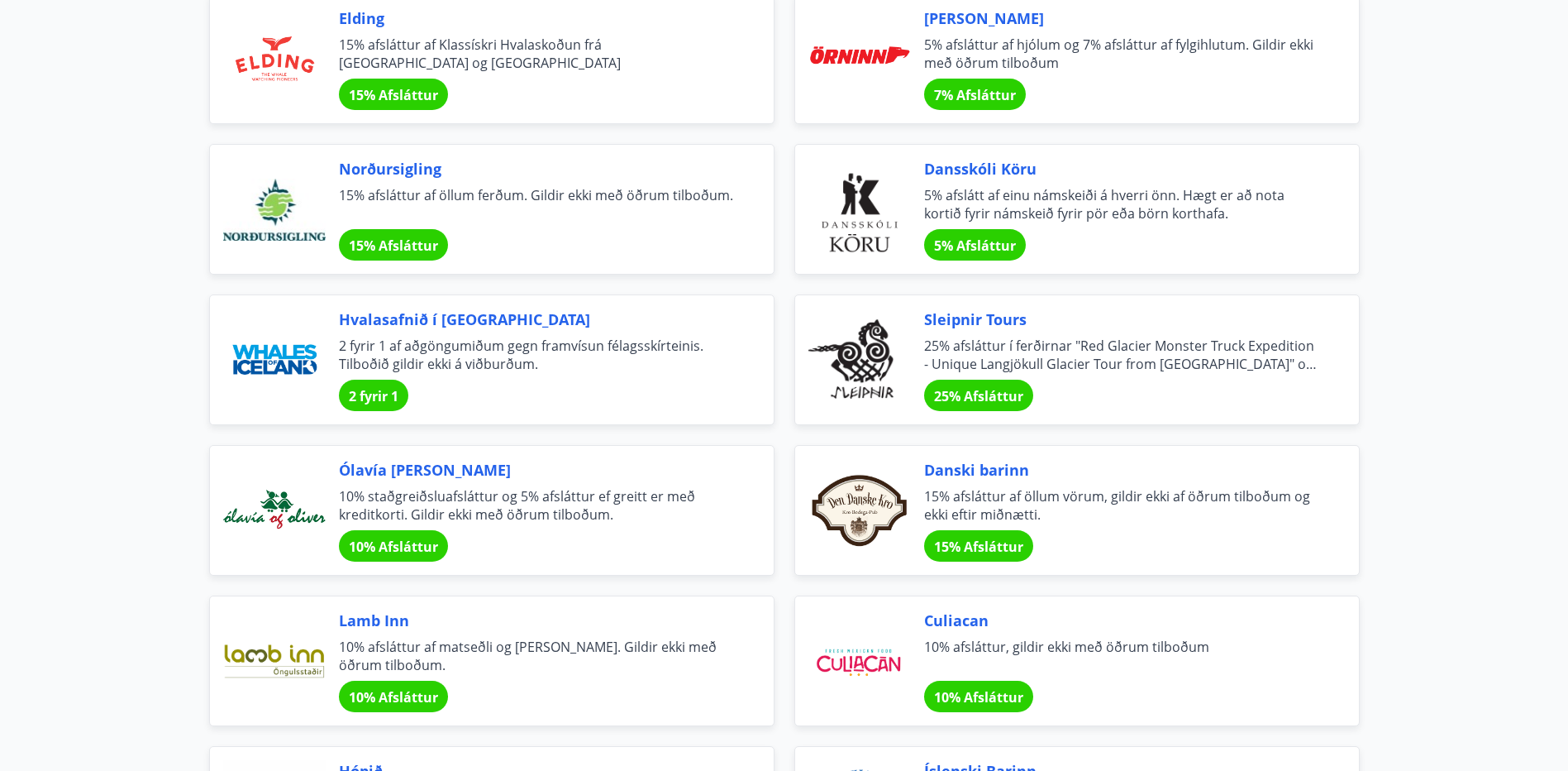
scroll to position [4051, 0]
